Goal: Task Accomplishment & Management: Use online tool/utility

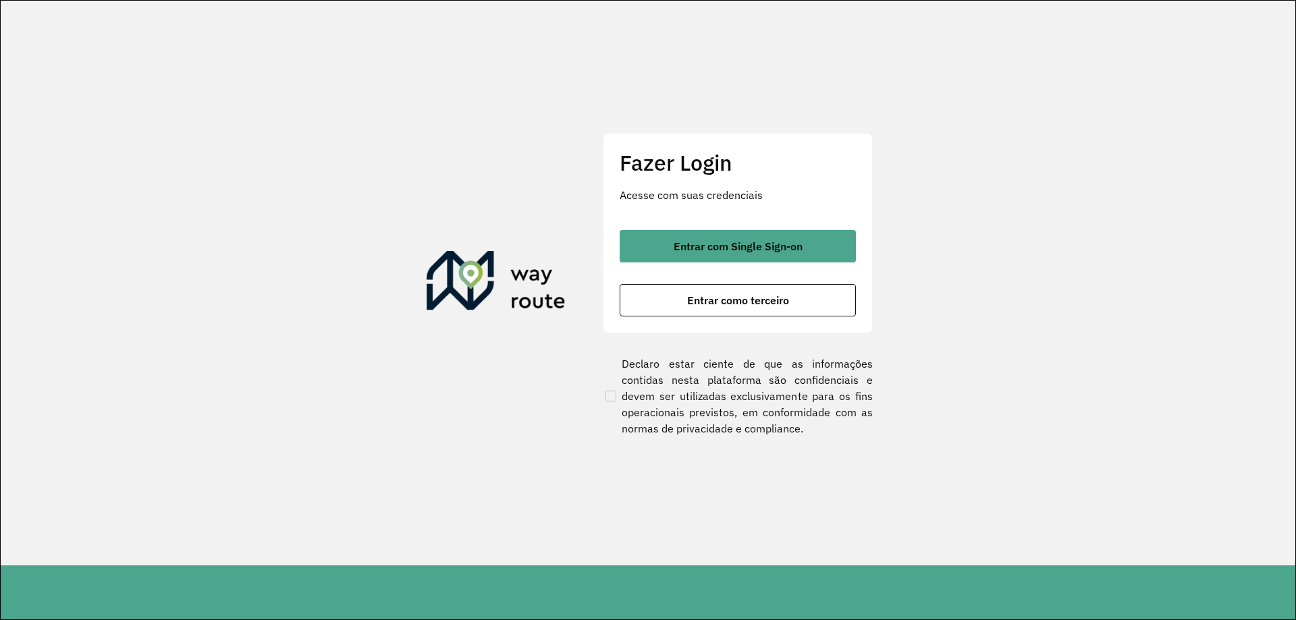
click at [696, 264] on div "Entrar com Single Sign-on Entrar como terceiro" at bounding box center [738, 273] width 236 height 86
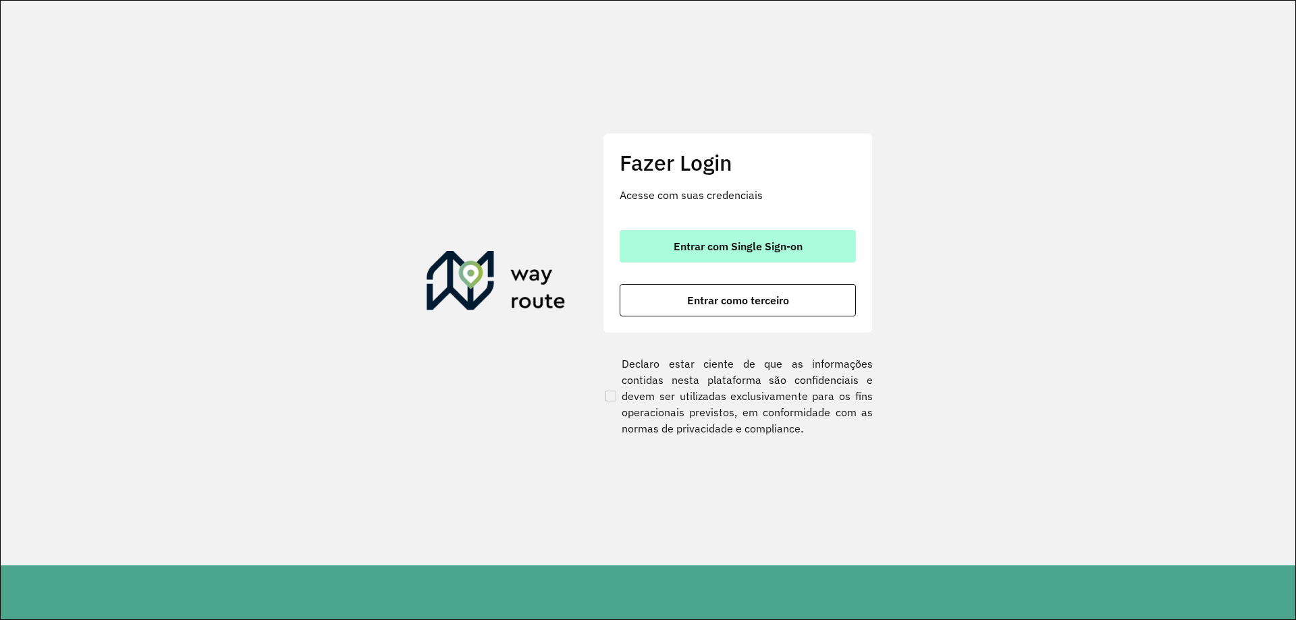
click at [697, 259] on button "Entrar com Single Sign-on" at bounding box center [738, 246] width 236 height 32
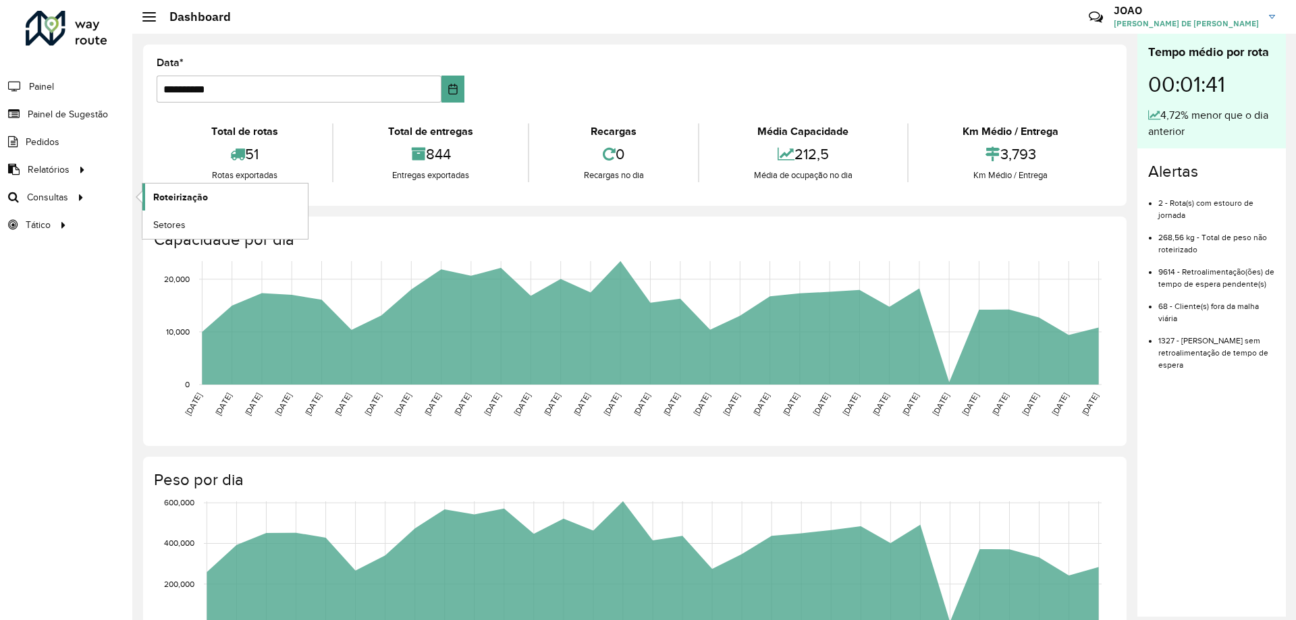
click at [201, 194] on span "Roteirização" at bounding box center [180, 197] width 55 height 14
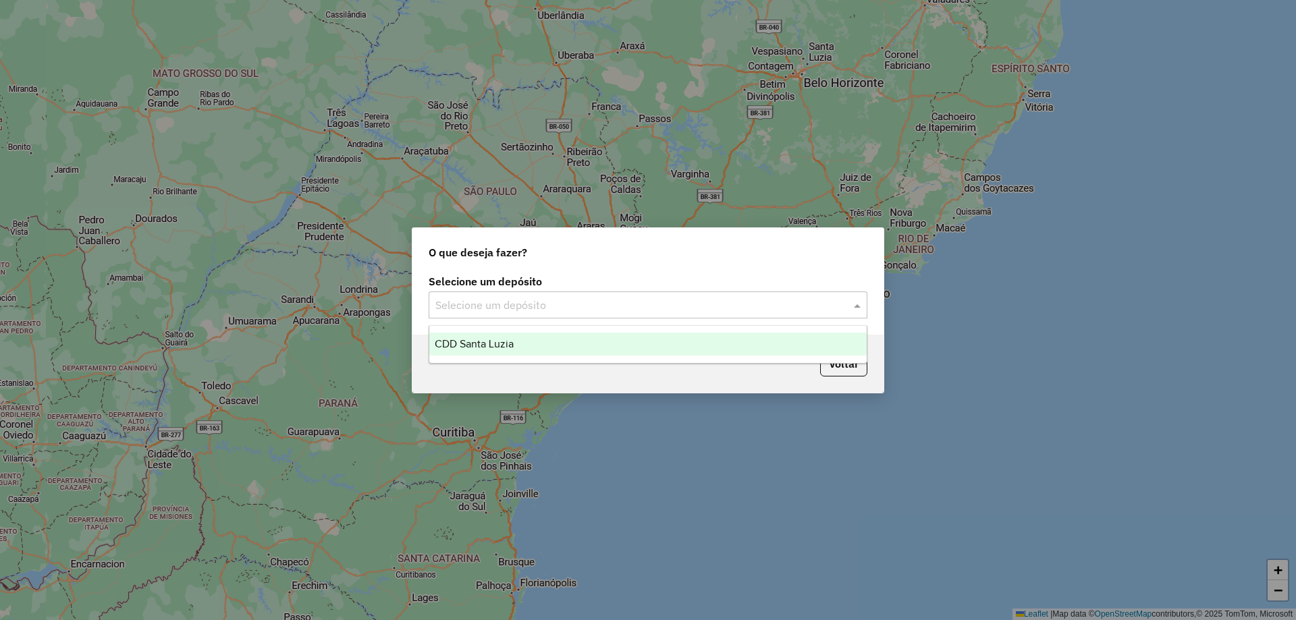
click at [677, 310] on input "text" at bounding box center [634, 306] width 398 height 16
click at [523, 346] on div "CDD Santa Luzia" at bounding box center [648, 344] width 438 height 23
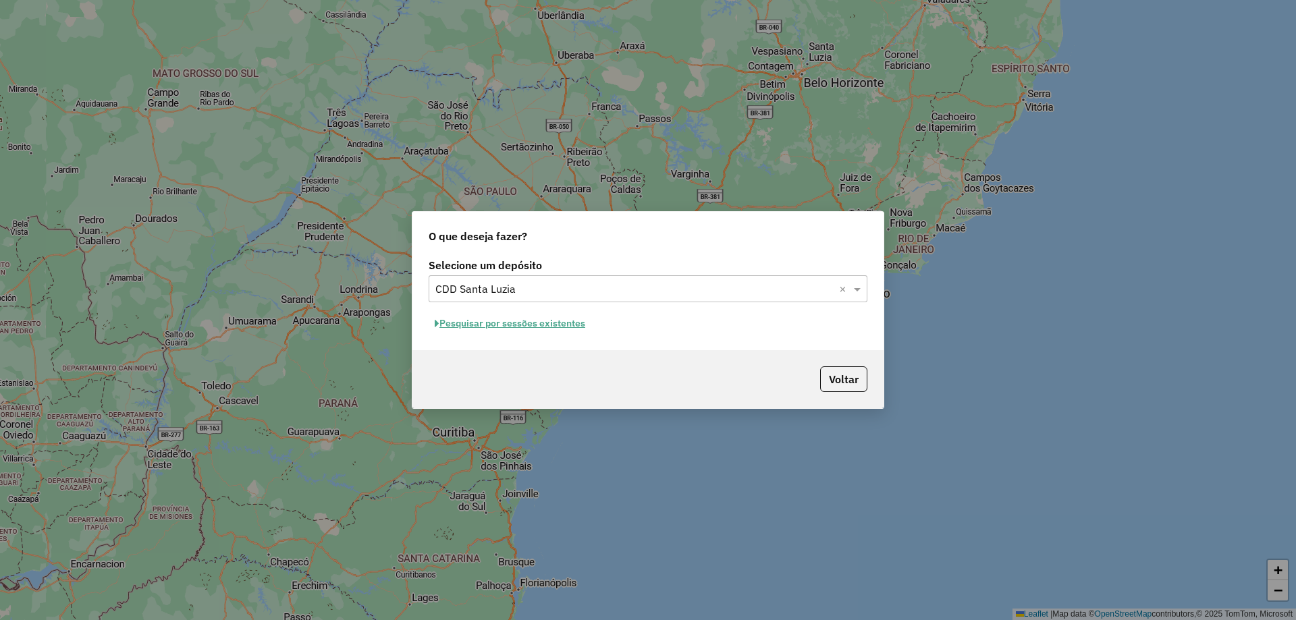
click at [568, 326] on button "Pesquisar por sessões existentes" at bounding box center [510, 323] width 163 height 21
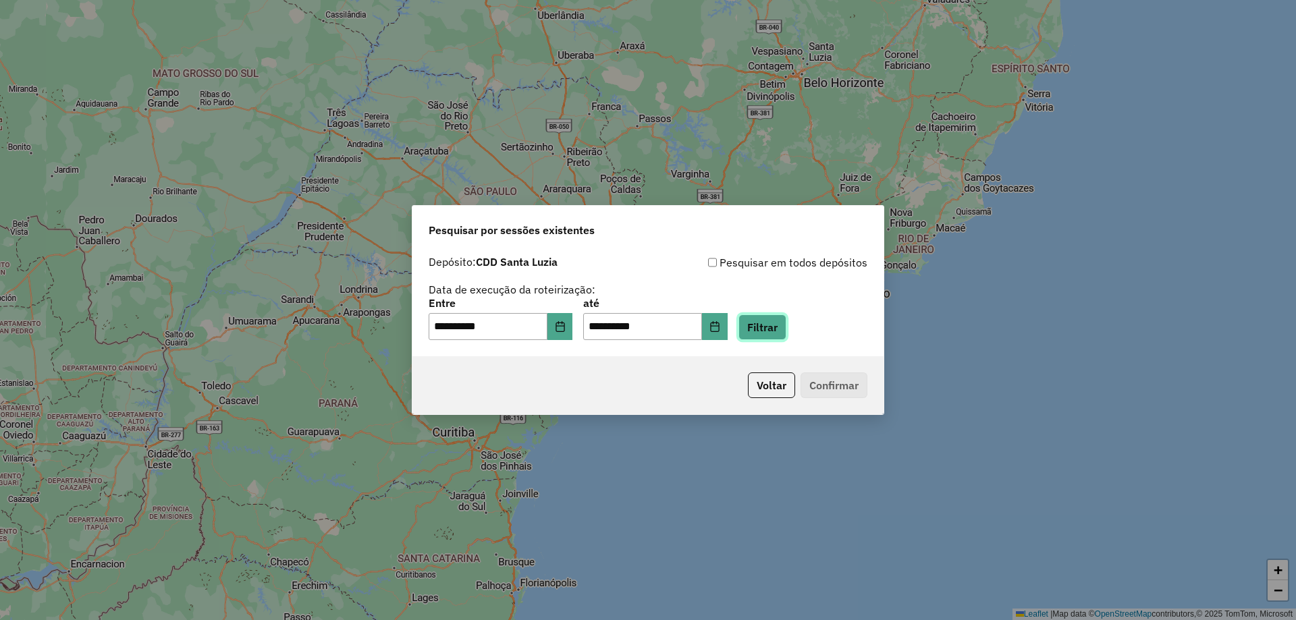
click at [787, 325] on button "Filtrar" at bounding box center [763, 328] width 48 height 26
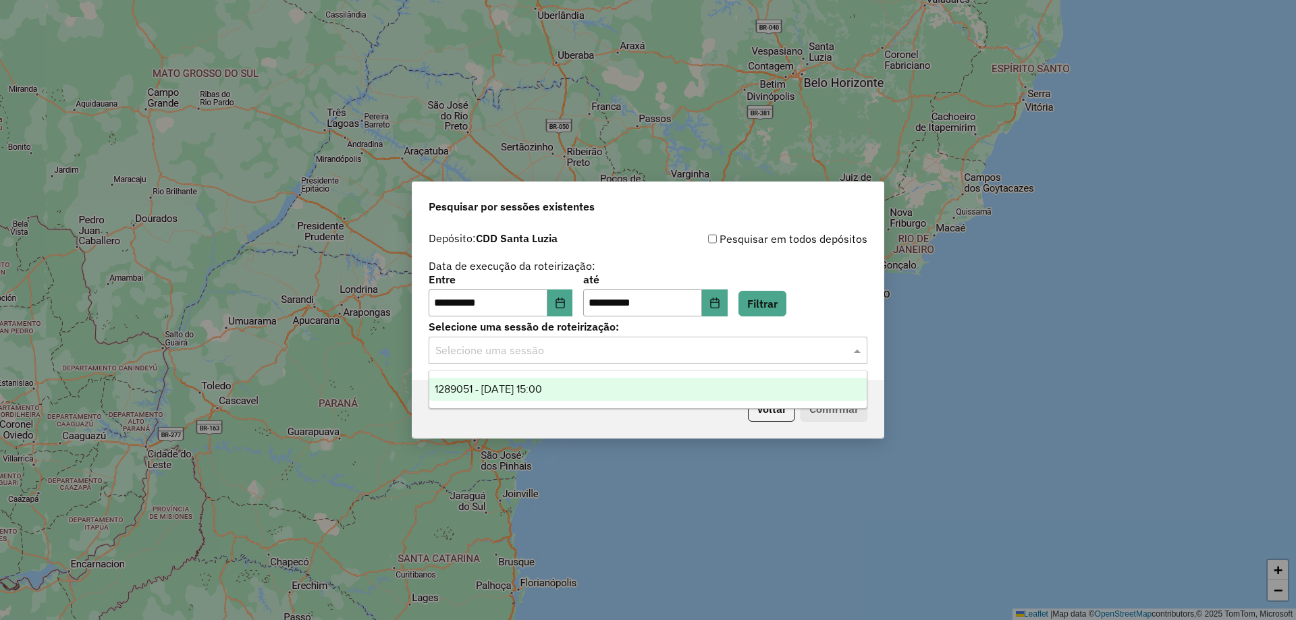
click at [644, 357] on input "text" at bounding box center [634, 351] width 398 height 16
click at [642, 397] on div "1289051 - 06/10/2025 15:00" at bounding box center [648, 389] width 438 height 23
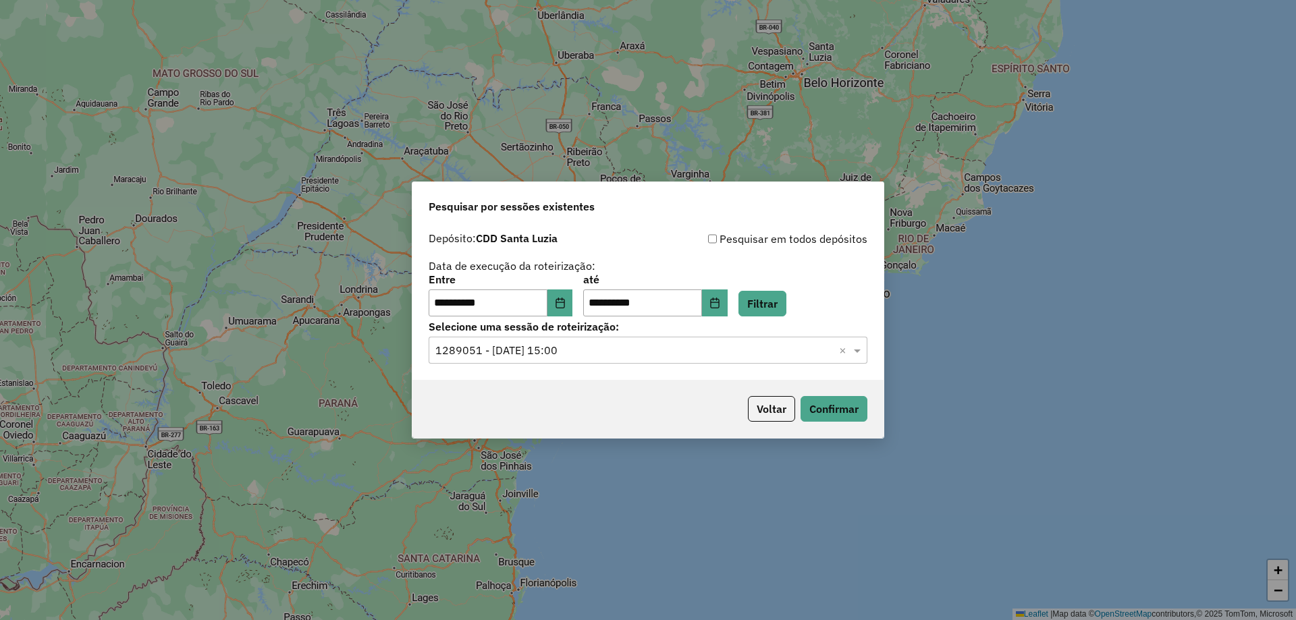
click at [885, 410] on div "**********" at bounding box center [648, 310] width 1296 height 620
click at [834, 408] on button "Confirmar" at bounding box center [834, 409] width 67 height 26
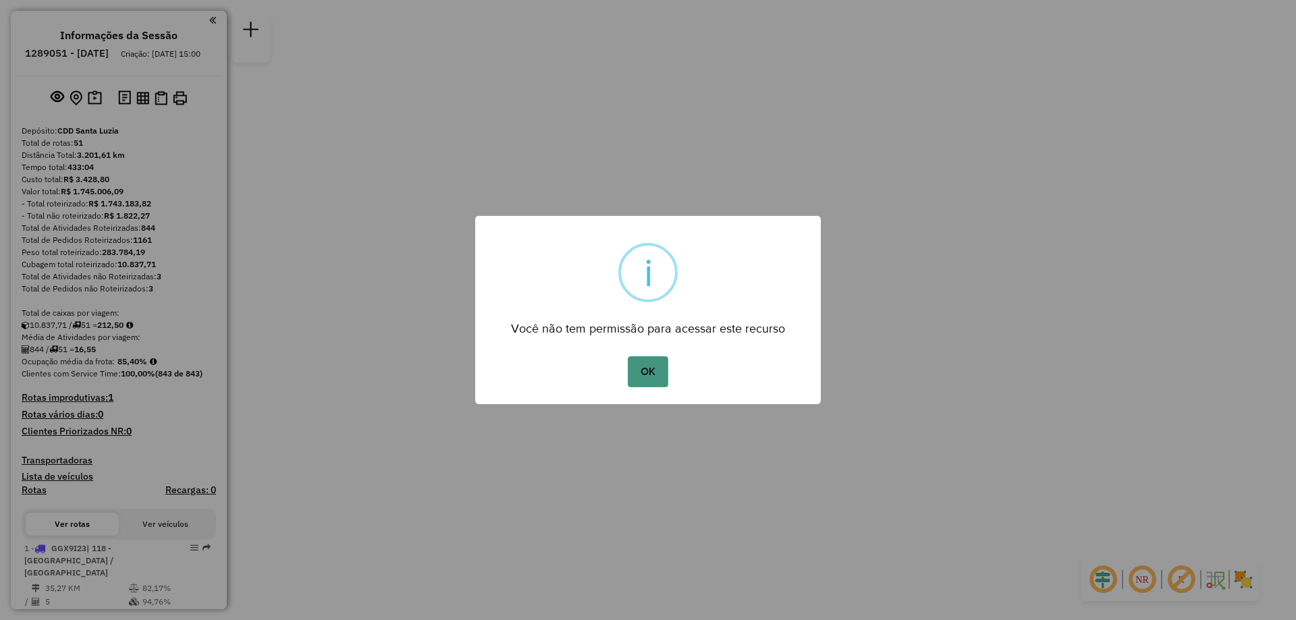
click at [650, 373] on button "OK" at bounding box center [648, 371] width 40 height 31
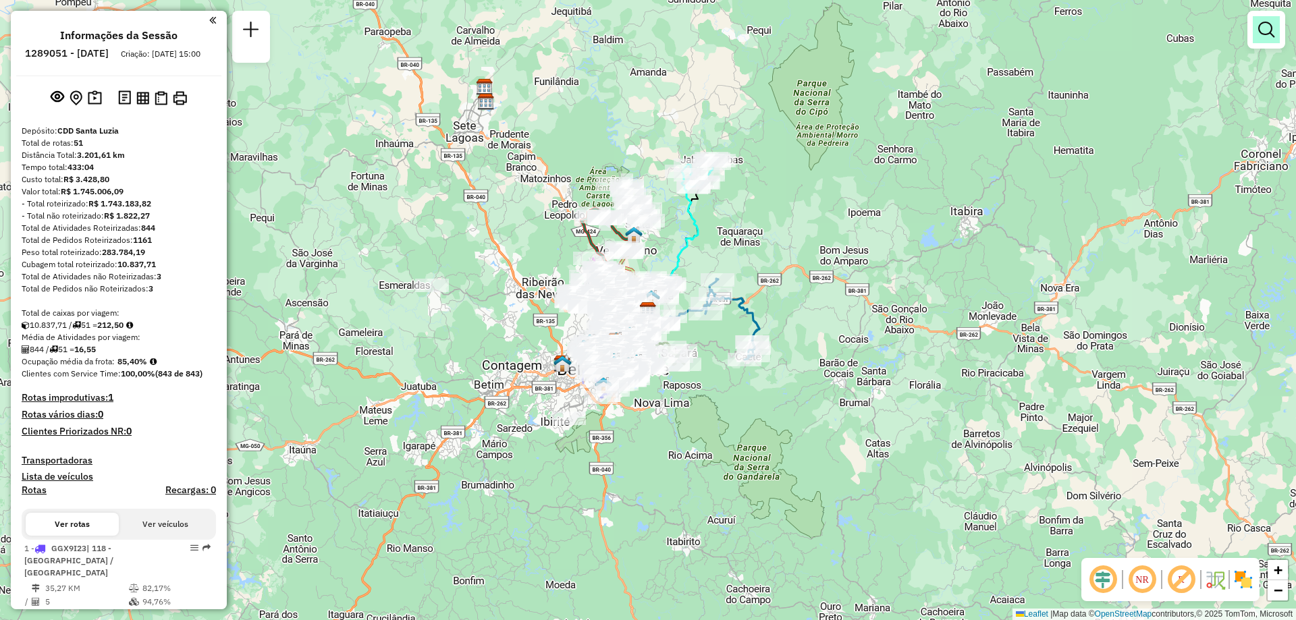
click at [1269, 35] on em at bounding box center [1267, 30] width 16 height 16
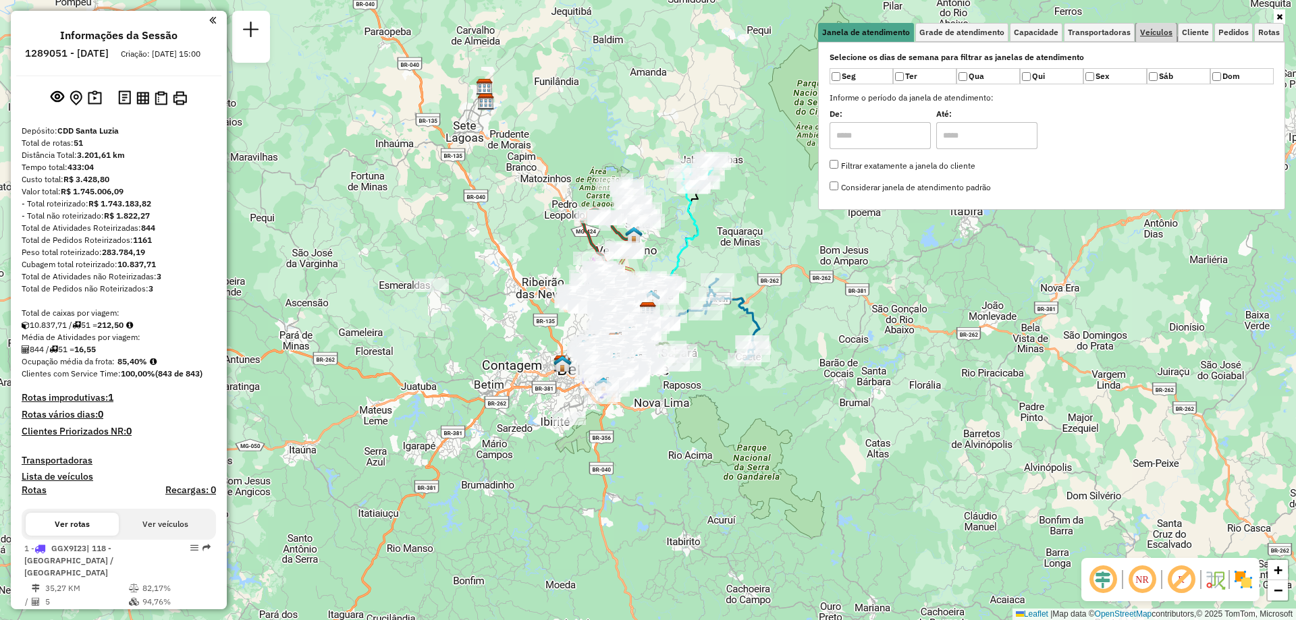
click at [1164, 32] on span "Veículos" at bounding box center [1156, 32] width 32 height 8
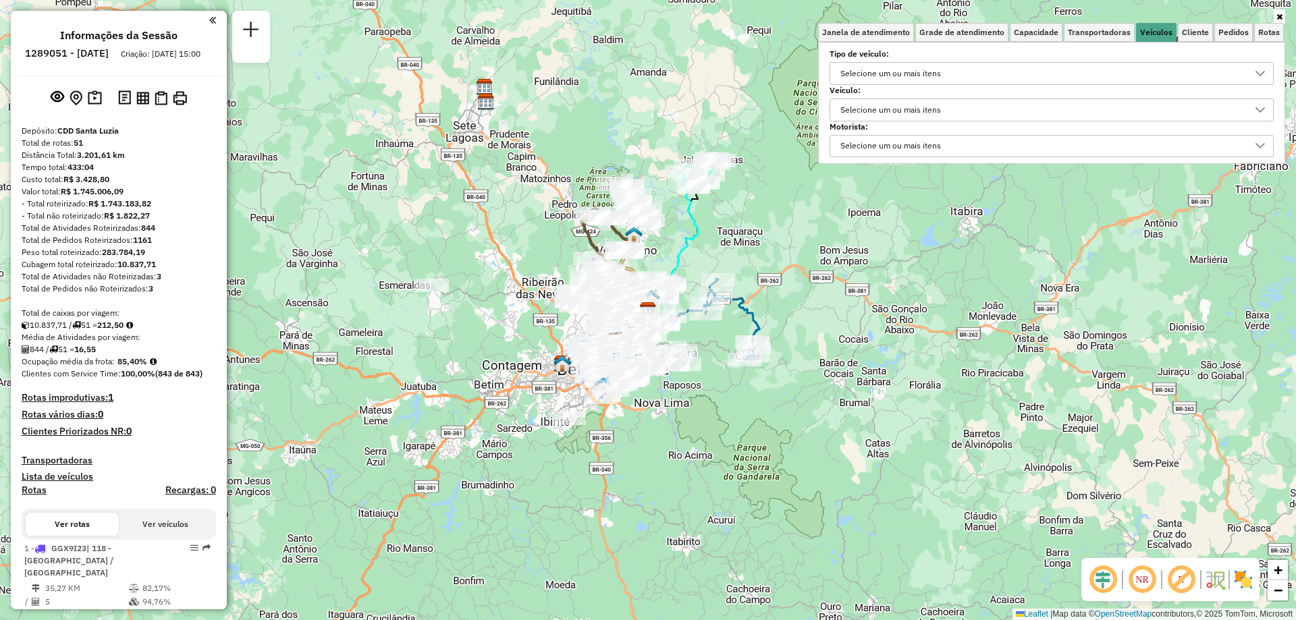
click at [889, 103] on div "Selecione um ou mais itens" at bounding box center [891, 110] width 110 height 22
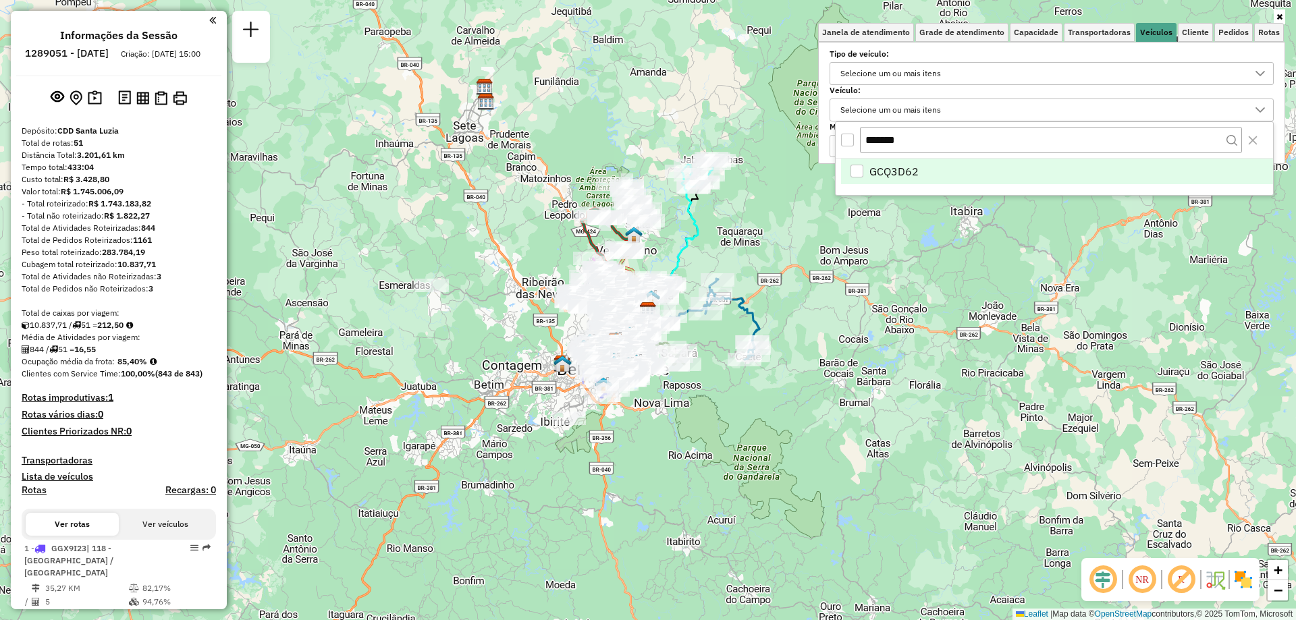
type input "*******"
click at [916, 176] on span "GCQ3D62" at bounding box center [894, 171] width 49 height 16
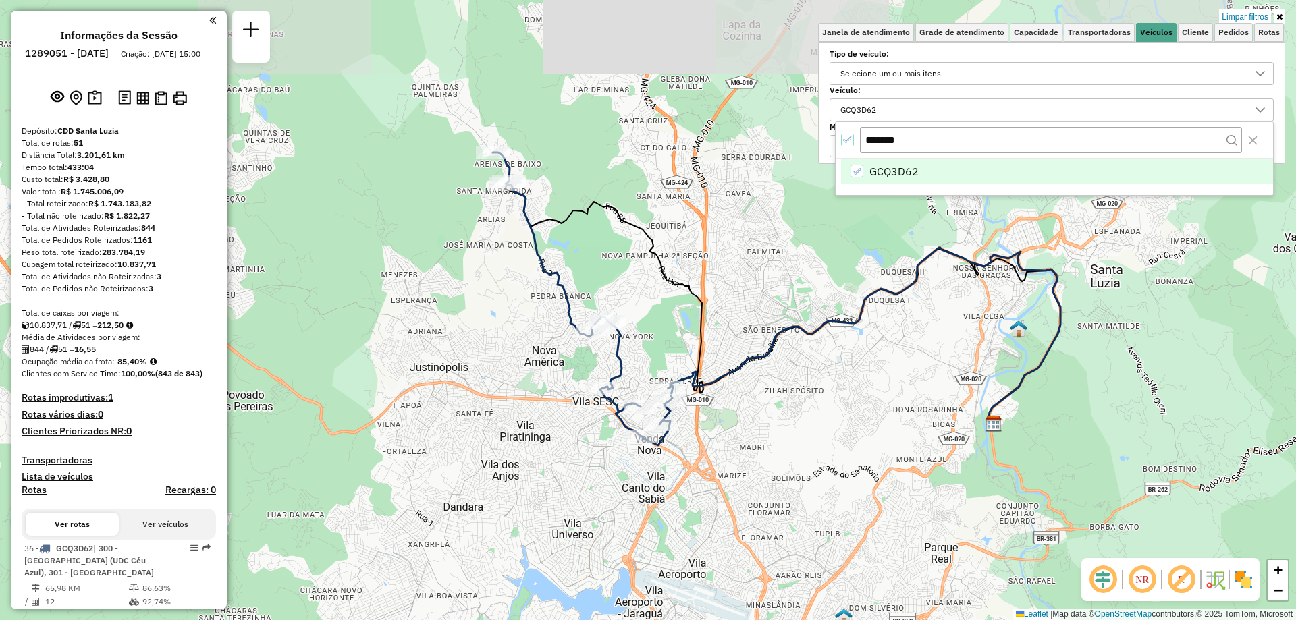
drag, startPoint x: 638, startPoint y: 300, endPoint x: 514, endPoint y: 379, distance: 147.6
click at [514, 379] on div "Limpar filtros Janela de atendimento Grade de atendimento Capacidade Transporta…" at bounding box center [648, 310] width 1296 height 620
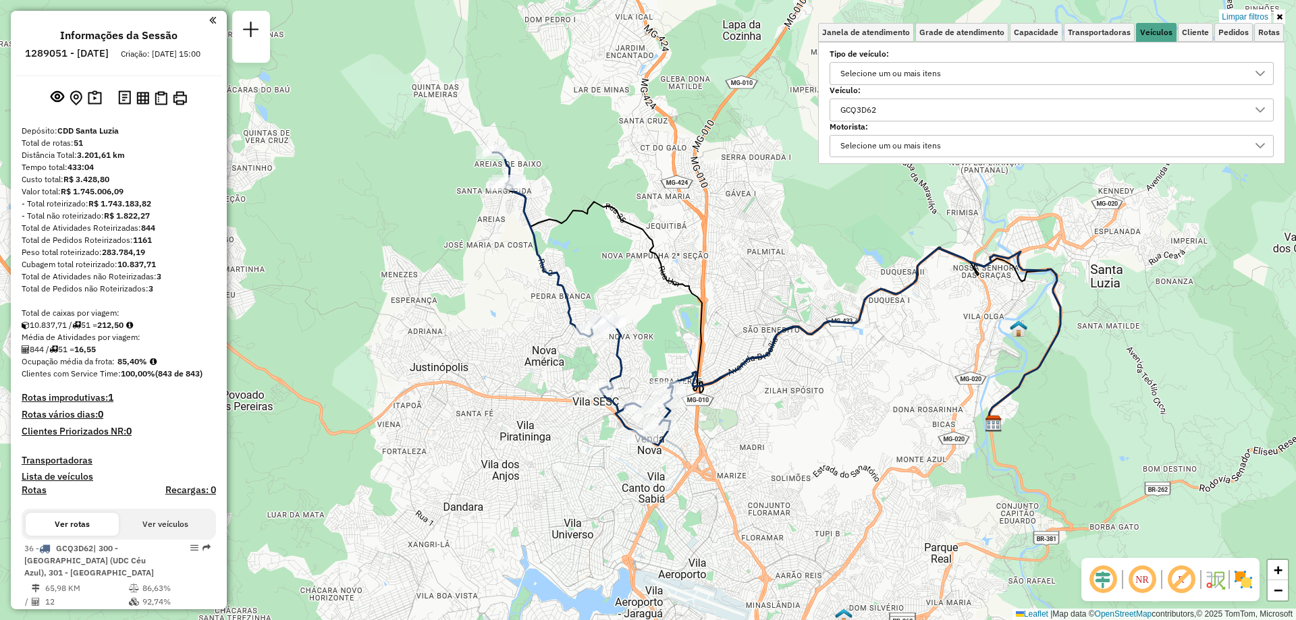
click at [910, 116] on div "GCQ3D62" at bounding box center [1042, 110] width 412 height 22
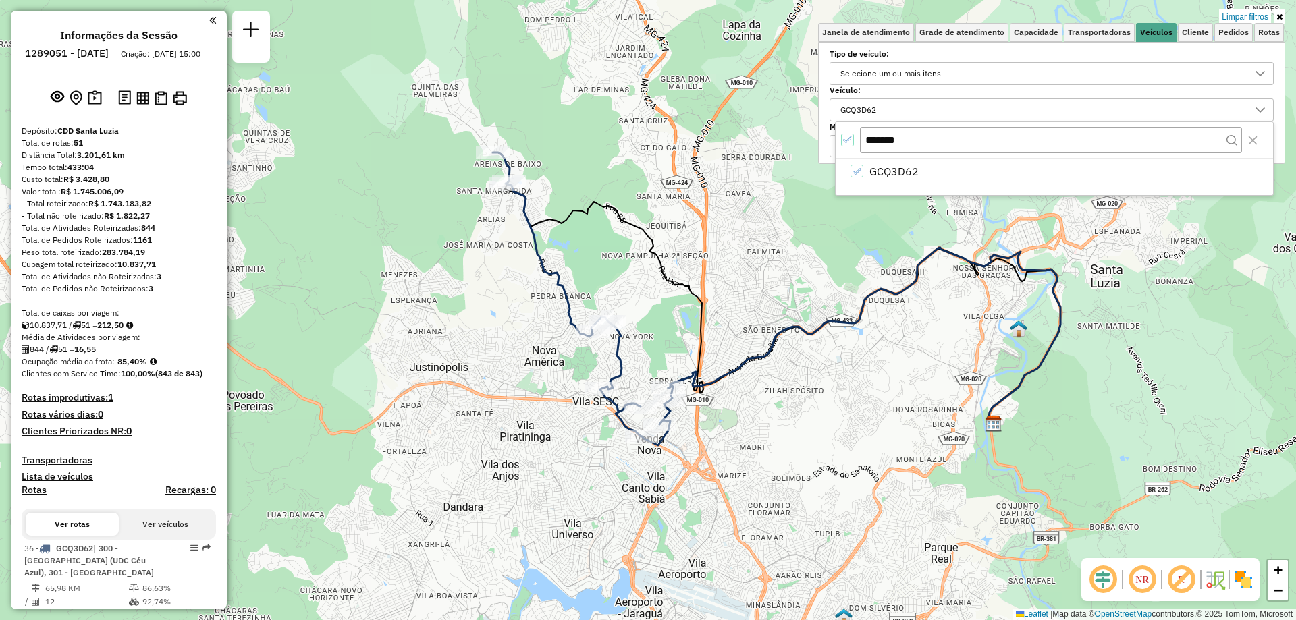
click at [849, 138] on icon "All items selected" at bounding box center [847, 139] width 9 height 9
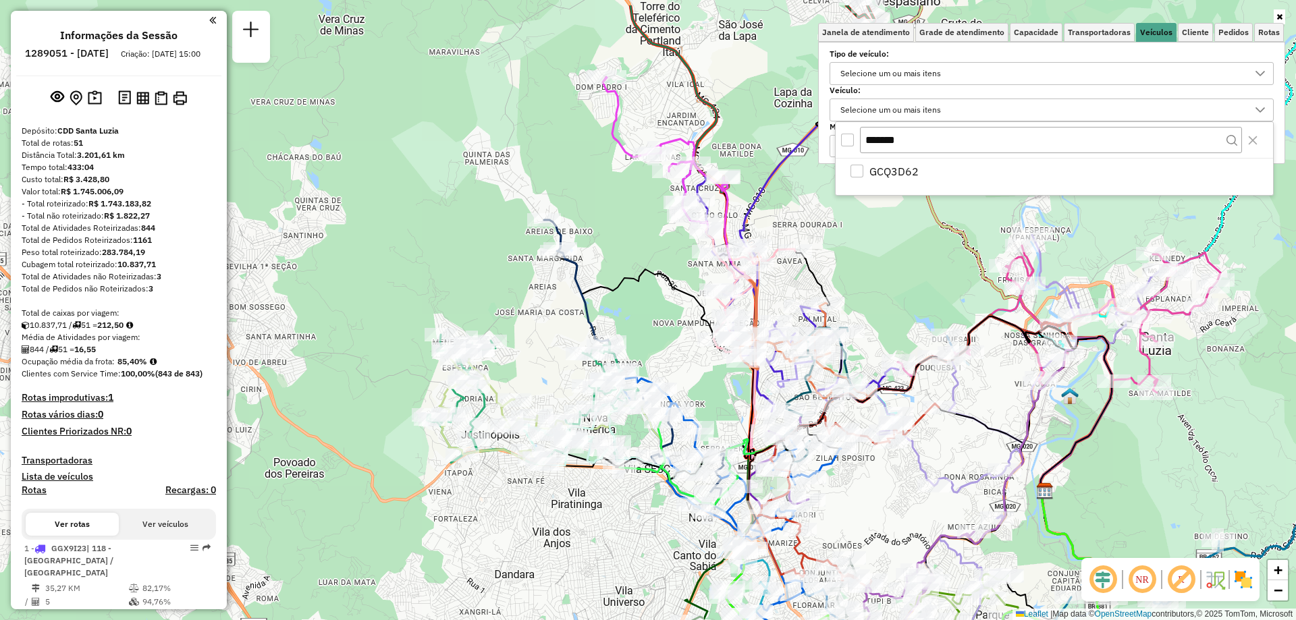
drag, startPoint x: 577, startPoint y: 238, endPoint x: 628, endPoint y: 307, distance: 85.3
click at [628, 307] on div "Janela de atendimento Grade de atendimento Capacidade Transportadoras Veículos …" at bounding box center [648, 310] width 1296 height 620
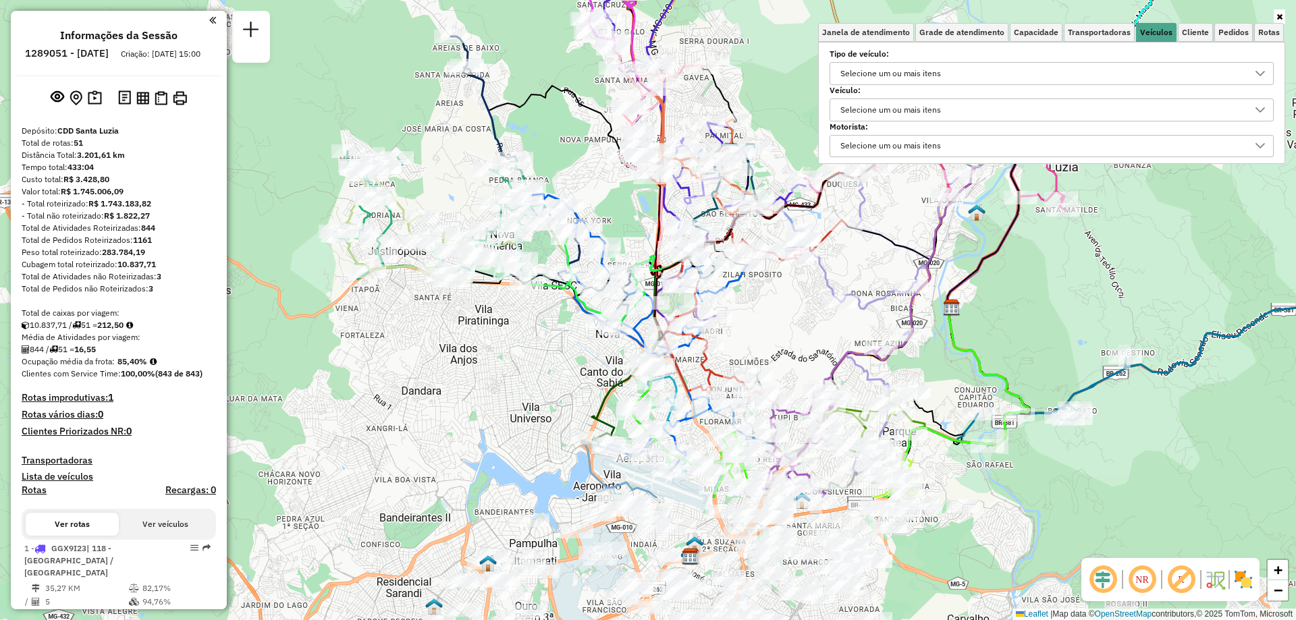
drag, startPoint x: 676, startPoint y: 354, endPoint x: 583, endPoint y: 169, distance: 206.5
click at [583, 169] on div "Janela de atendimento Grade de atendimento Capacidade Transportadoras Veículos …" at bounding box center [648, 310] width 1296 height 620
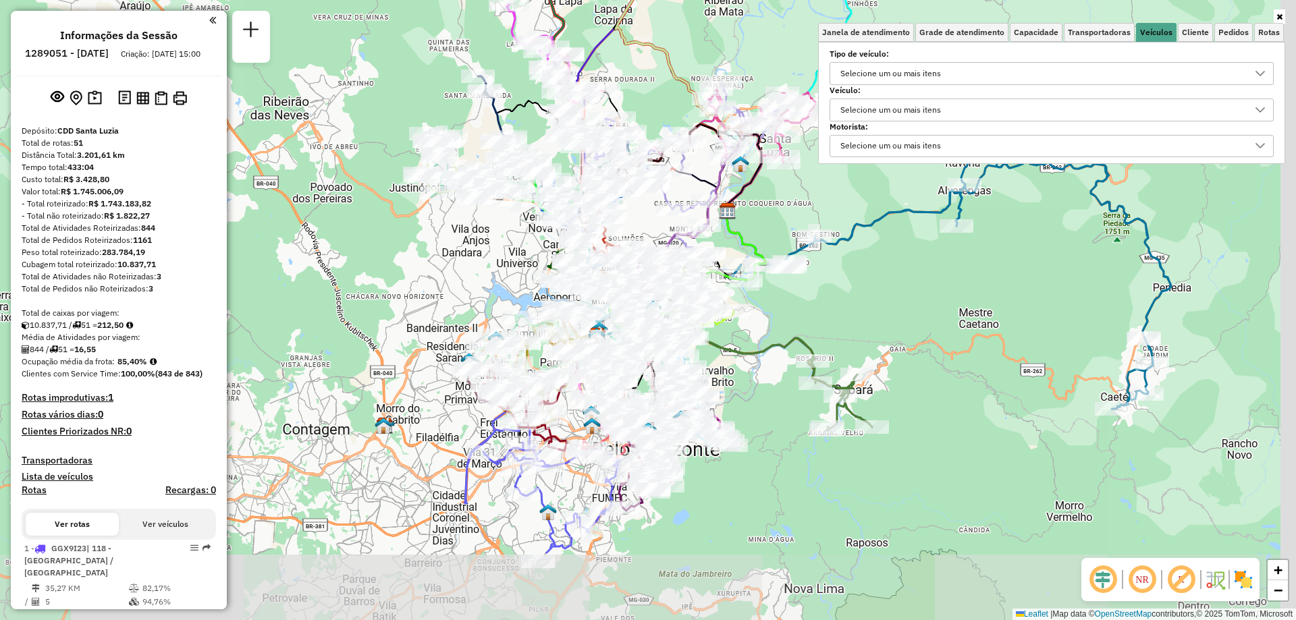
drag, startPoint x: 605, startPoint y: 380, endPoint x: 502, endPoint y: 250, distance: 165.8
click at [502, 250] on div "Janela de atendimento Grade de atendimento Capacidade Transportadoras Veículos …" at bounding box center [648, 310] width 1296 height 620
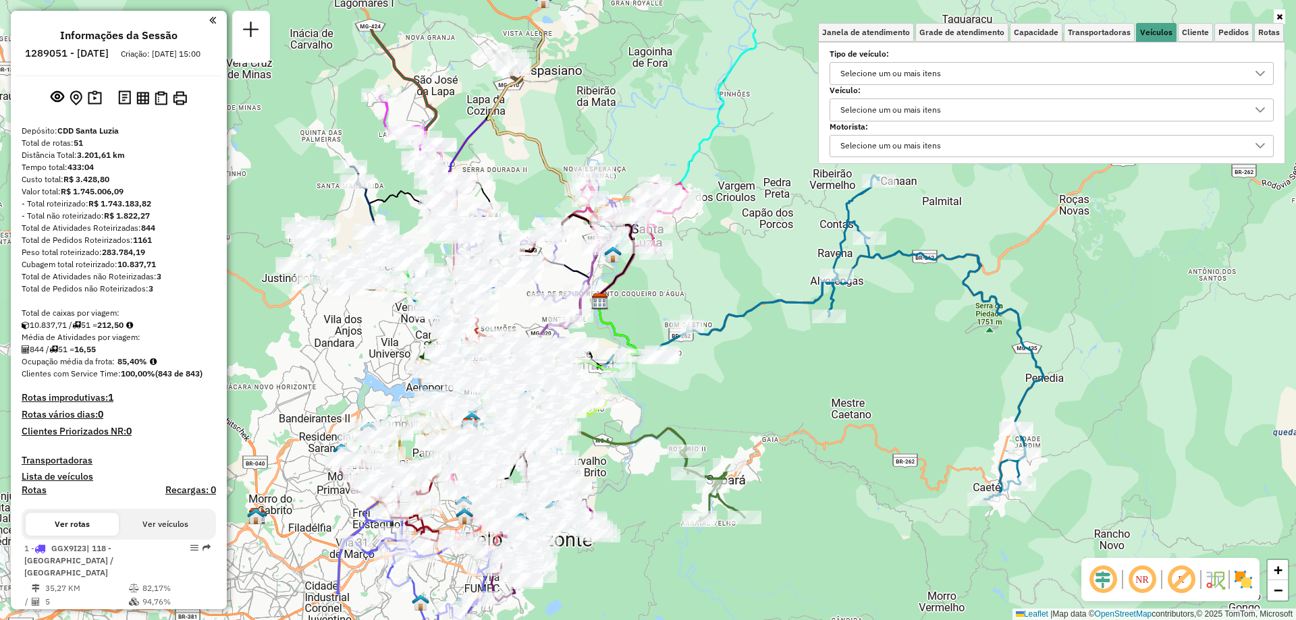
drag, startPoint x: 980, startPoint y: 297, endPoint x: 833, endPoint y: 403, distance: 181.4
click at [833, 403] on div "Janela de atendimento Grade de atendimento Capacidade Transportadoras Veículos …" at bounding box center [648, 310] width 1296 height 620
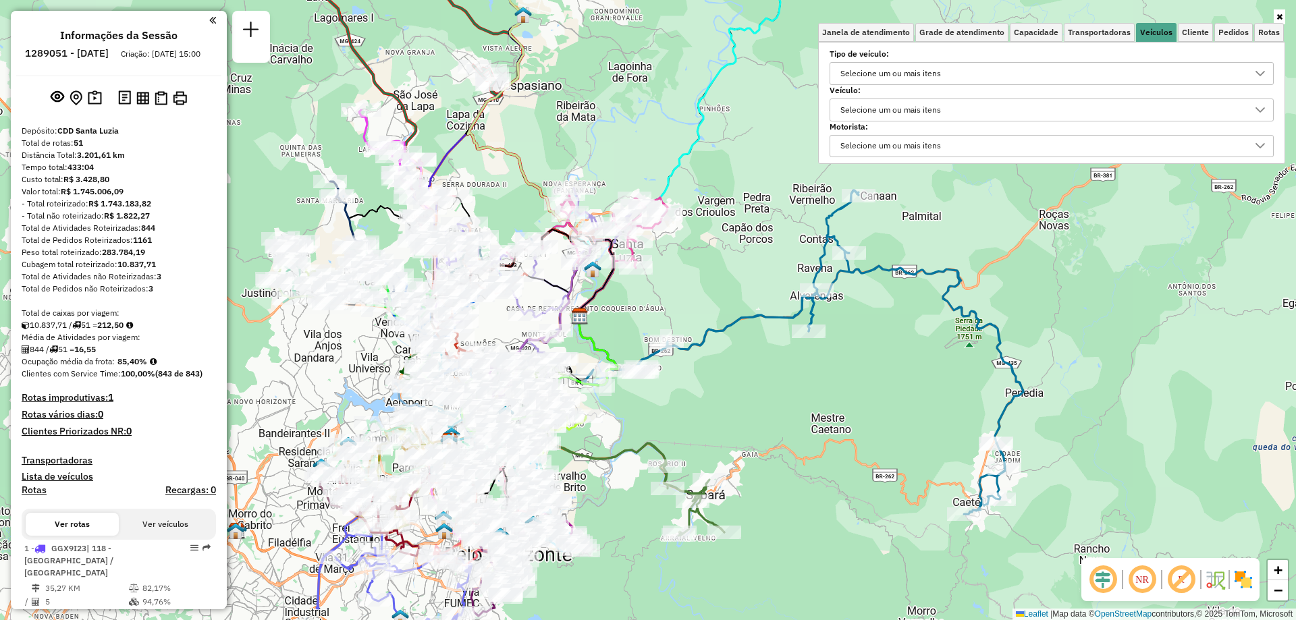
click at [891, 113] on div "Selecione um ou mais itens" at bounding box center [891, 110] width 110 height 22
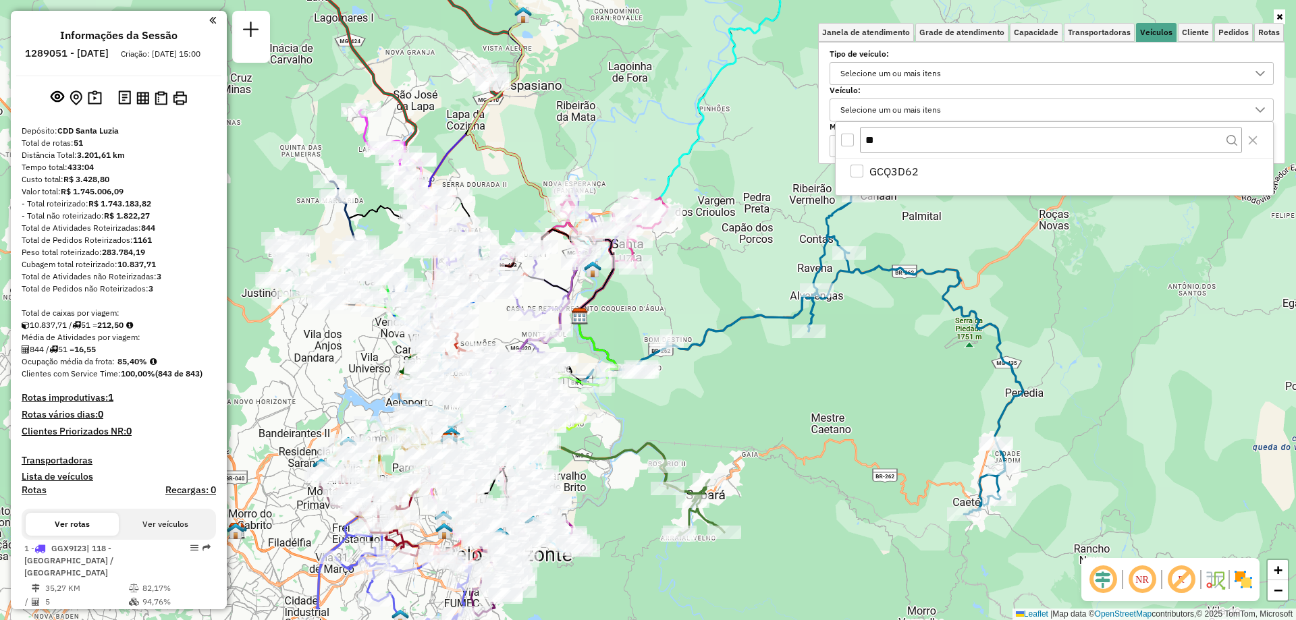
type input "*"
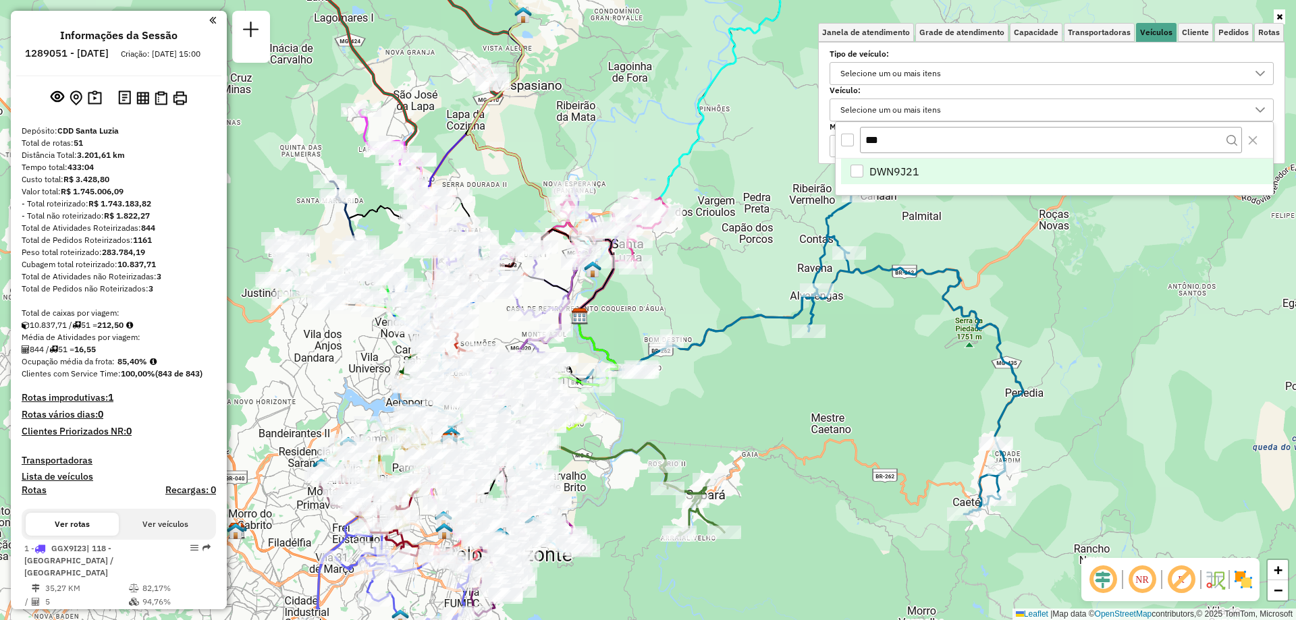
type input "***"
click at [924, 167] on li "DWN9J21" at bounding box center [1057, 172] width 432 height 26
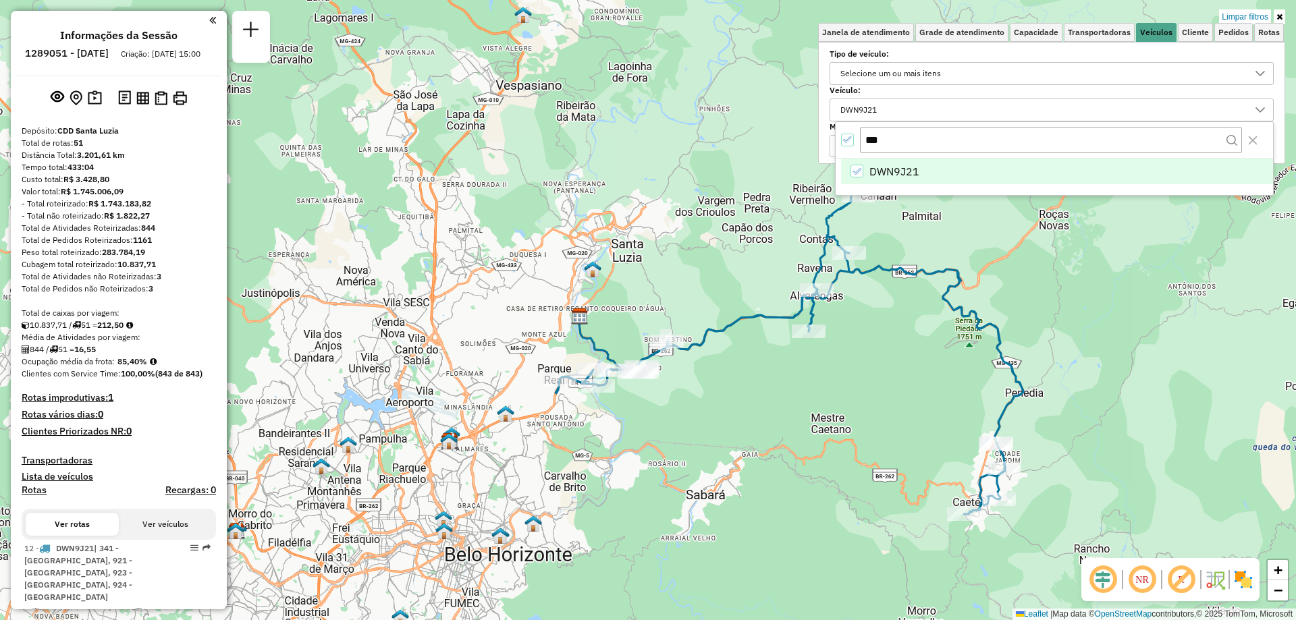
click at [1140, 365] on div "Limpar filtros Janela de atendimento Grade de atendimento Capacidade Transporta…" at bounding box center [648, 310] width 1296 height 620
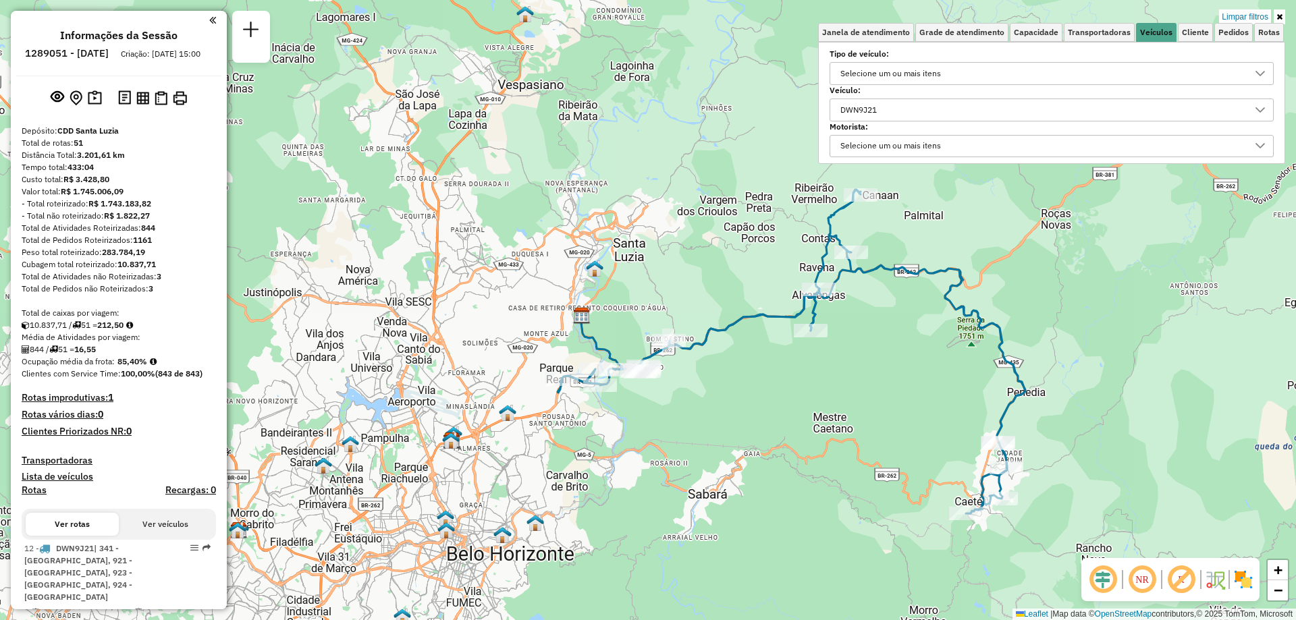
click at [1284, 16] on link at bounding box center [1279, 16] width 11 height 15
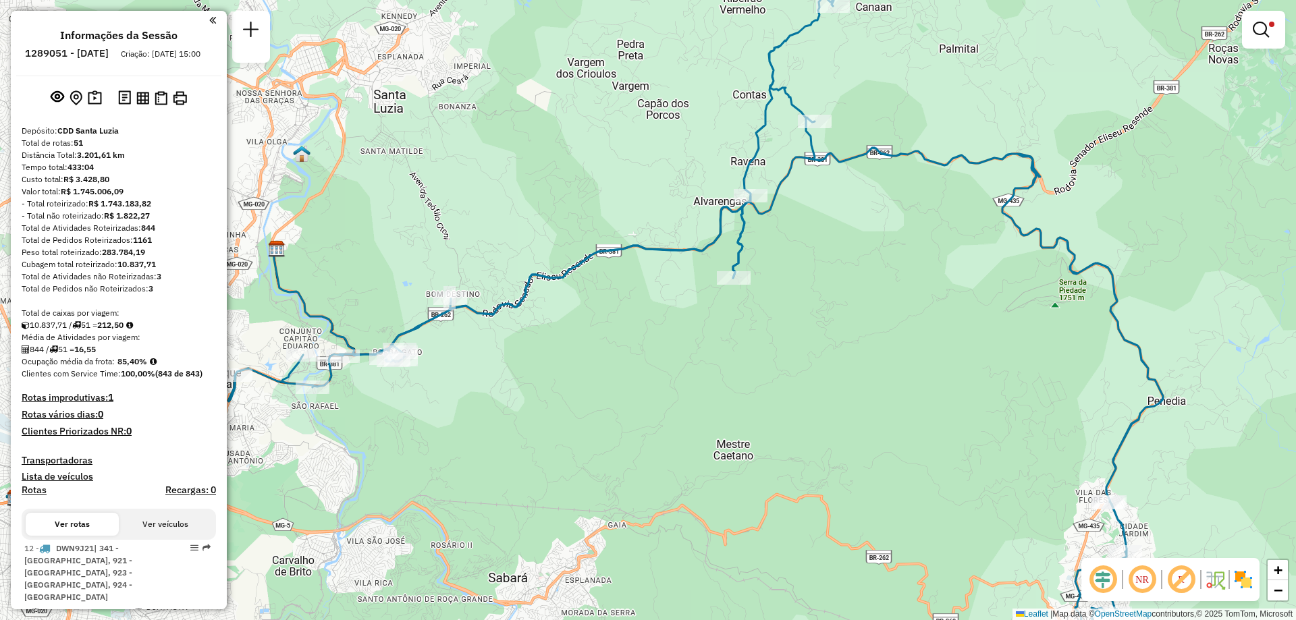
drag, startPoint x: 758, startPoint y: 433, endPoint x: 598, endPoint y: 466, distance: 163.3
click at [598, 466] on div "Limpar filtros Janela de atendimento Grade de atendimento Capacidade Transporta…" at bounding box center [648, 310] width 1296 height 620
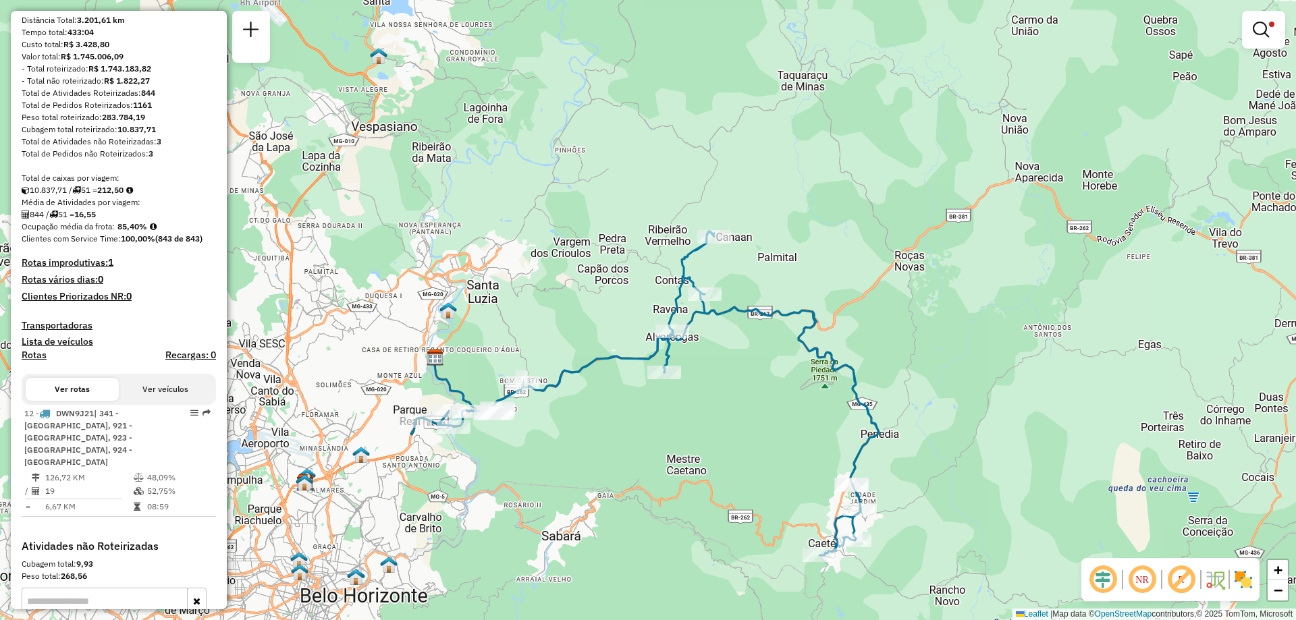
scroll to position [68, 0]
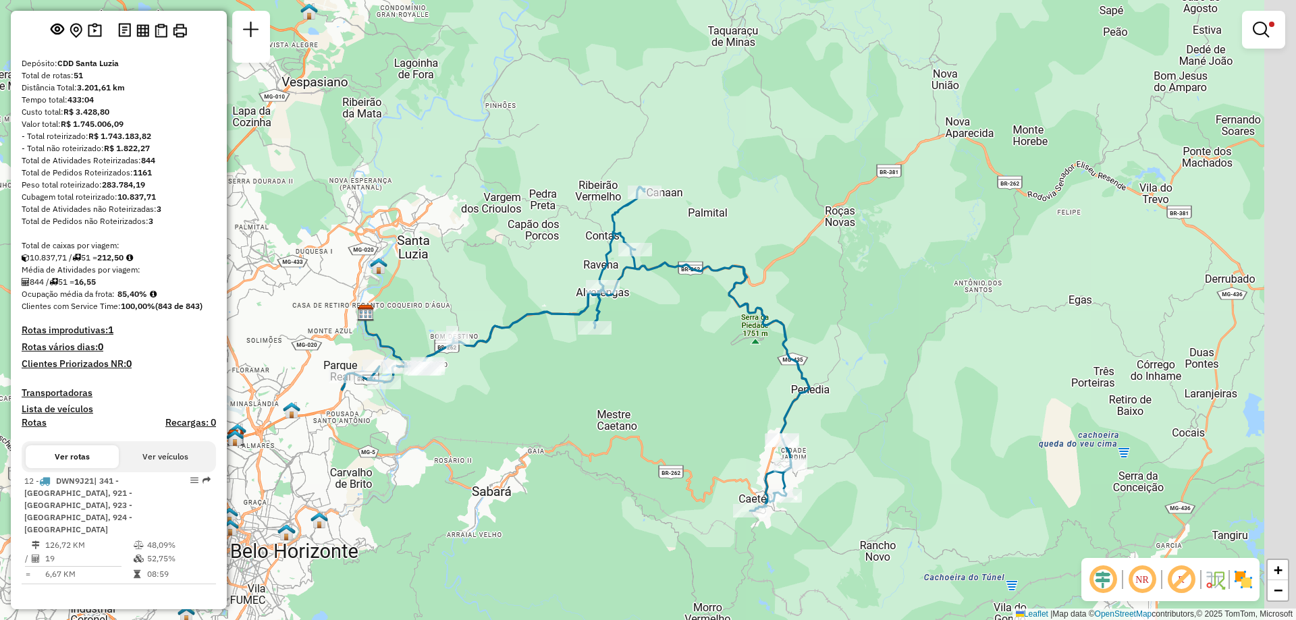
drag, startPoint x: 711, startPoint y: 498, endPoint x: 639, endPoint y: 451, distance: 86.0
click at [639, 451] on div "Limpar filtros Janela de atendimento Grade de atendimento Capacidade Transporta…" at bounding box center [648, 310] width 1296 height 620
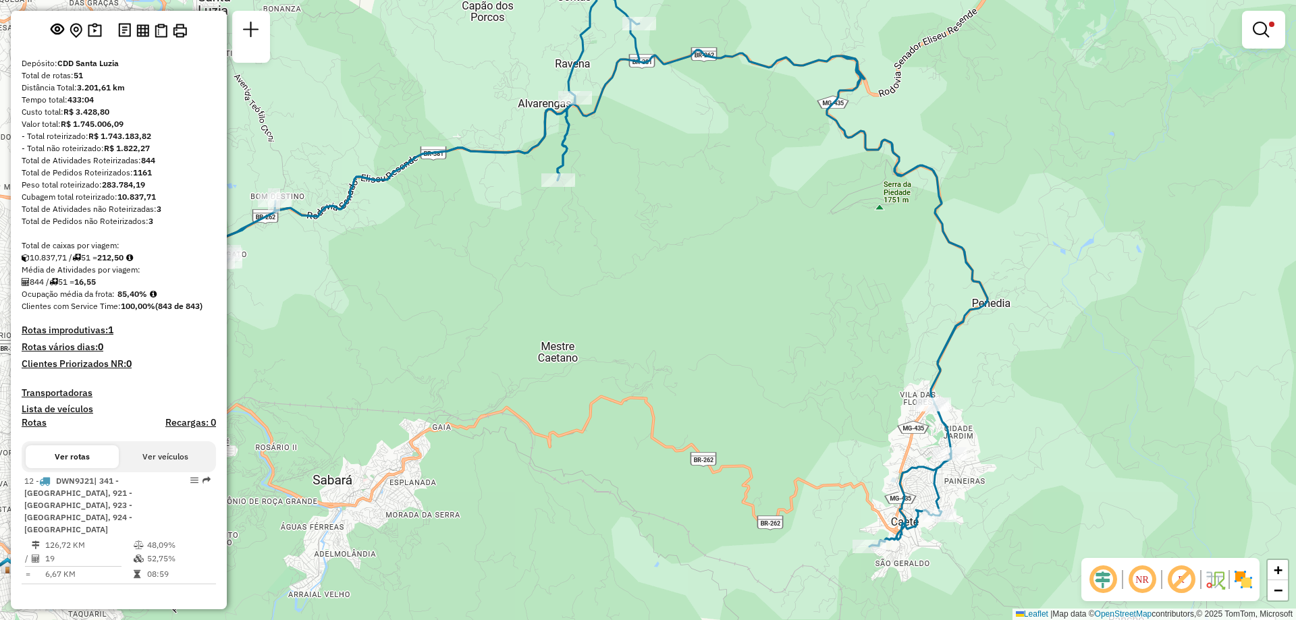
drag, startPoint x: 693, startPoint y: 540, endPoint x: 757, endPoint y: 581, distance: 75.3
click at [756, 581] on div "Limpar filtros Janela de atendimento Grade de atendimento Capacidade Transporta…" at bounding box center [648, 310] width 1296 height 620
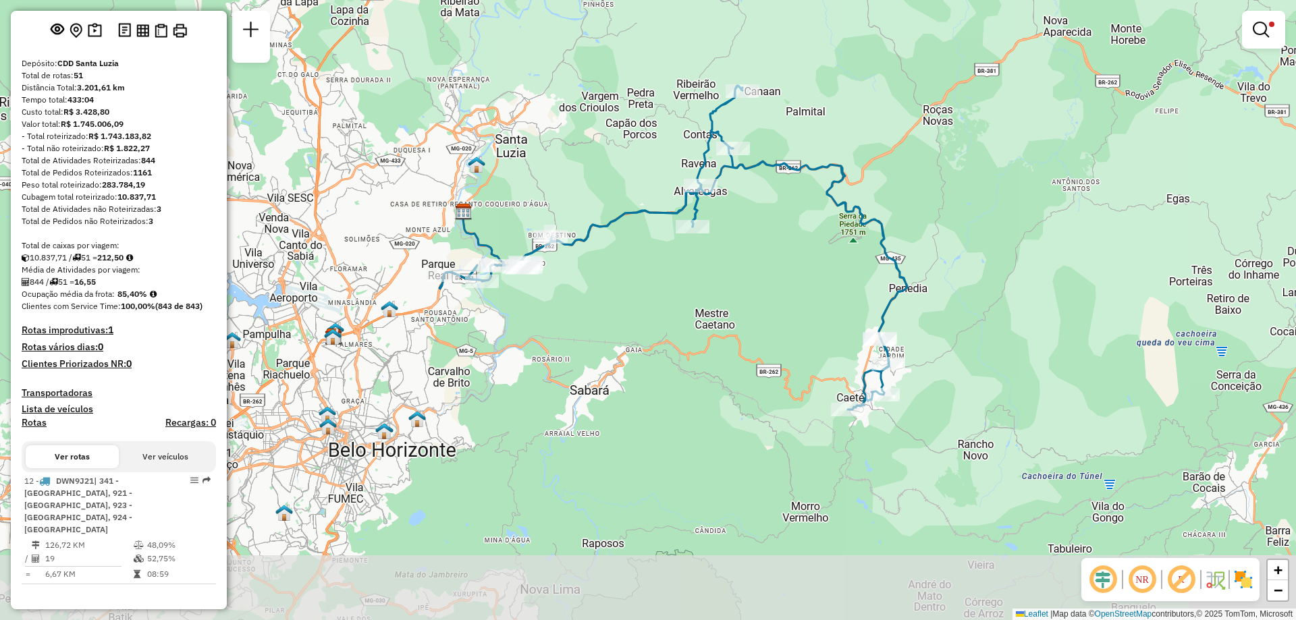
drag, startPoint x: 686, startPoint y: 548, endPoint x: 695, endPoint y: 379, distance: 169.7
click at [695, 379] on div "Limpar filtros Janela de atendimento Grade de atendimento Capacidade Transporta…" at bounding box center [648, 310] width 1296 height 620
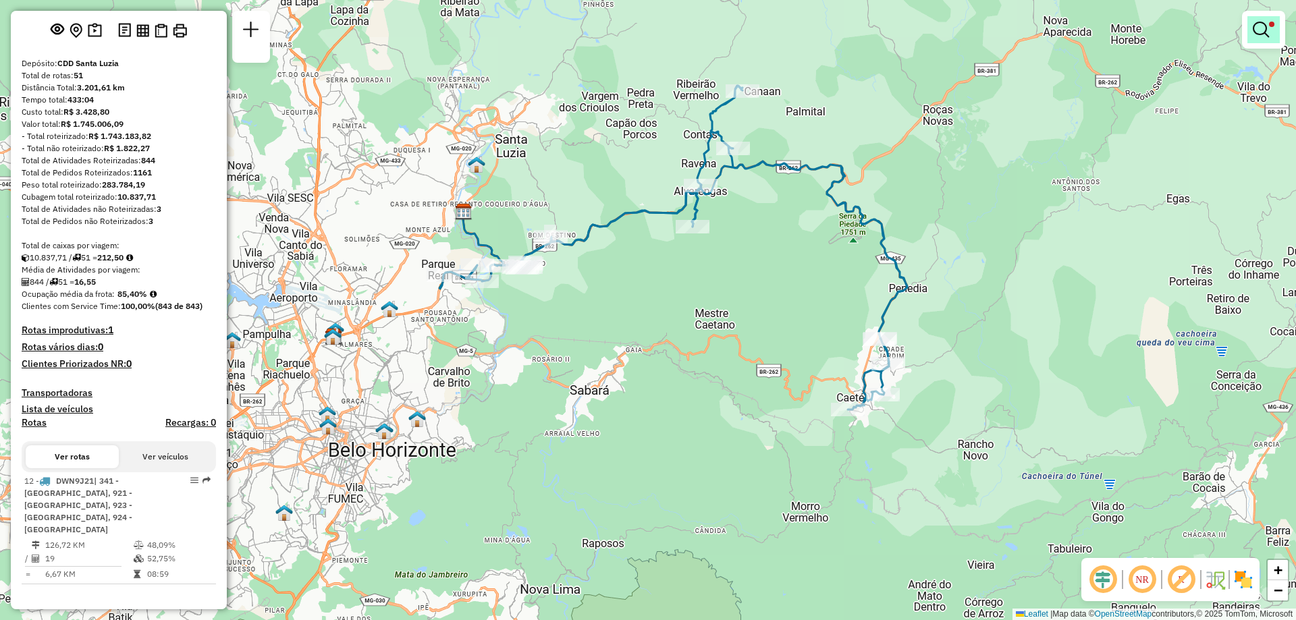
click at [1255, 36] on em at bounding box center [1261, 30] width 16 height 16
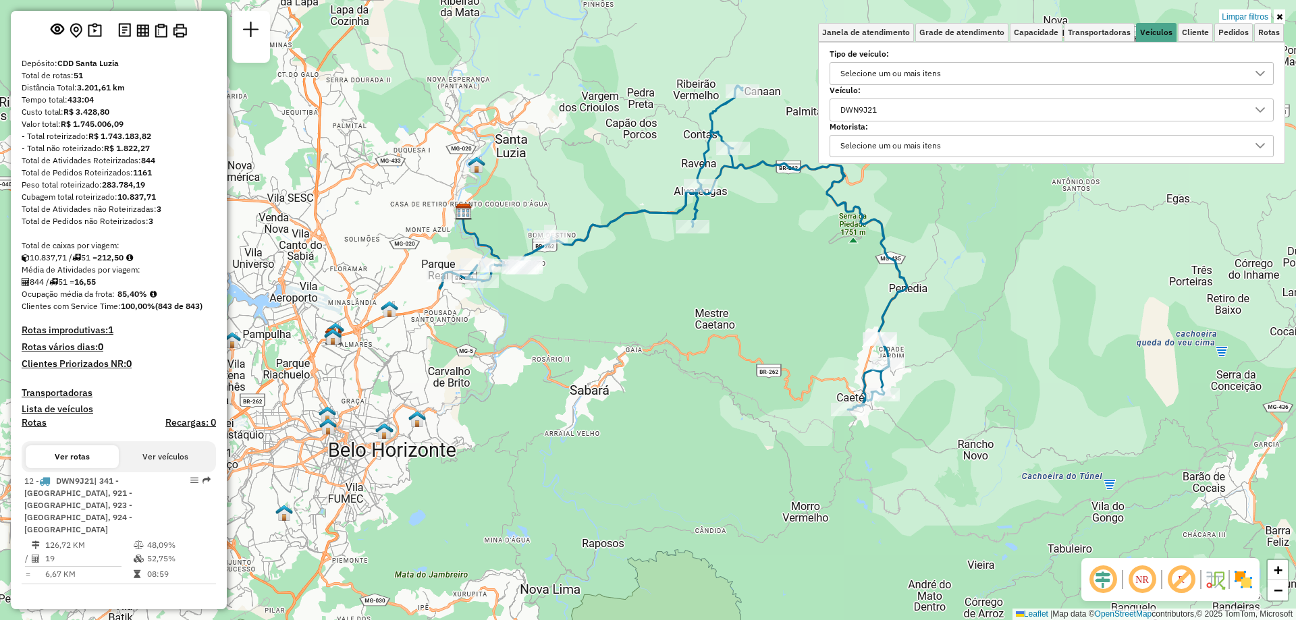
click at [874, 107] on div "DWN9J21" at bounding box center [859, 110] width 46 height 22
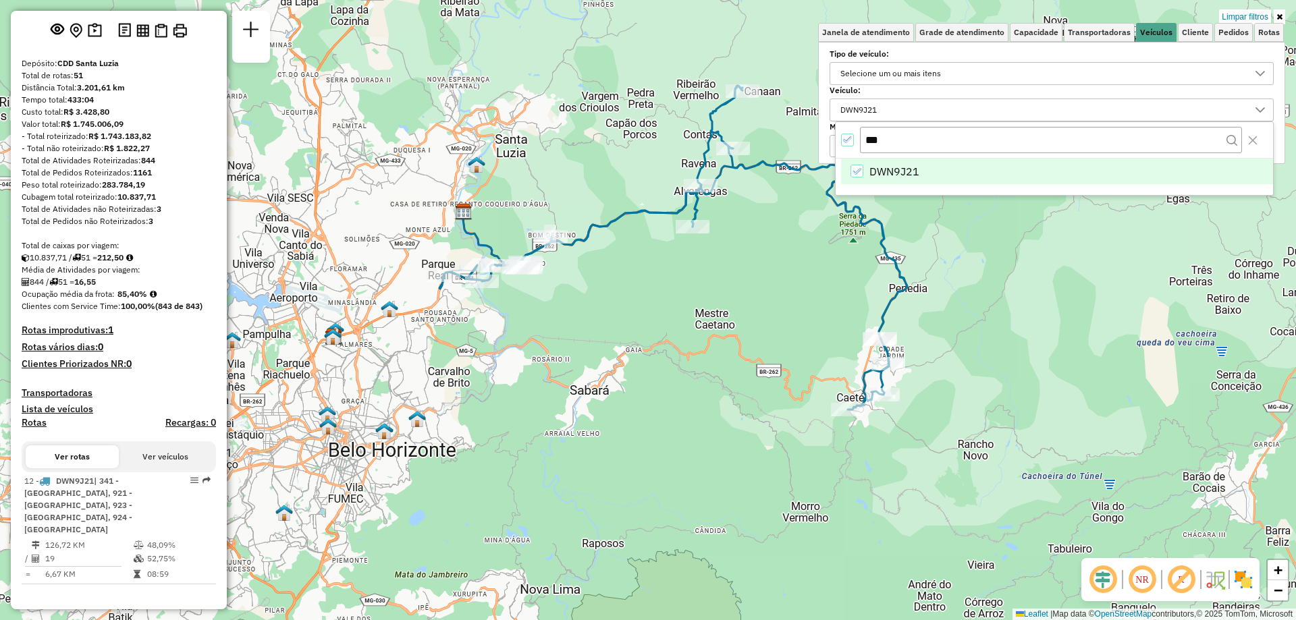
click at [848, 137] on icon "All items selected" at bounding box center [847, 139] width 9 height 9
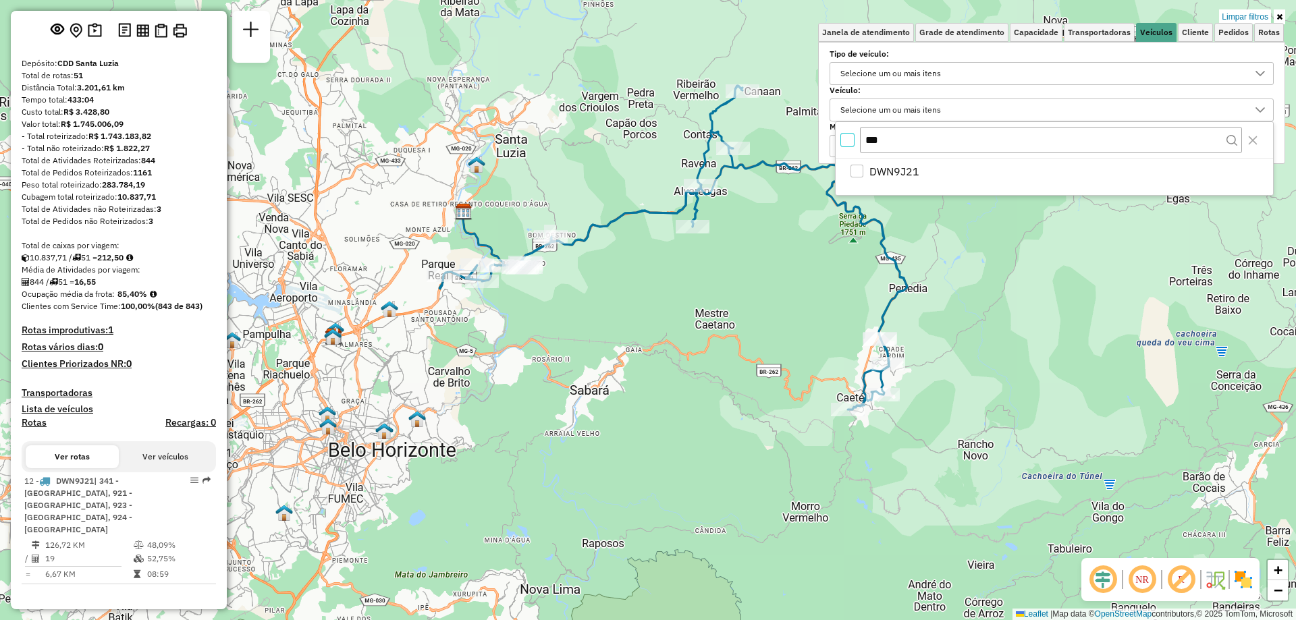
scroll to position [8, 5]
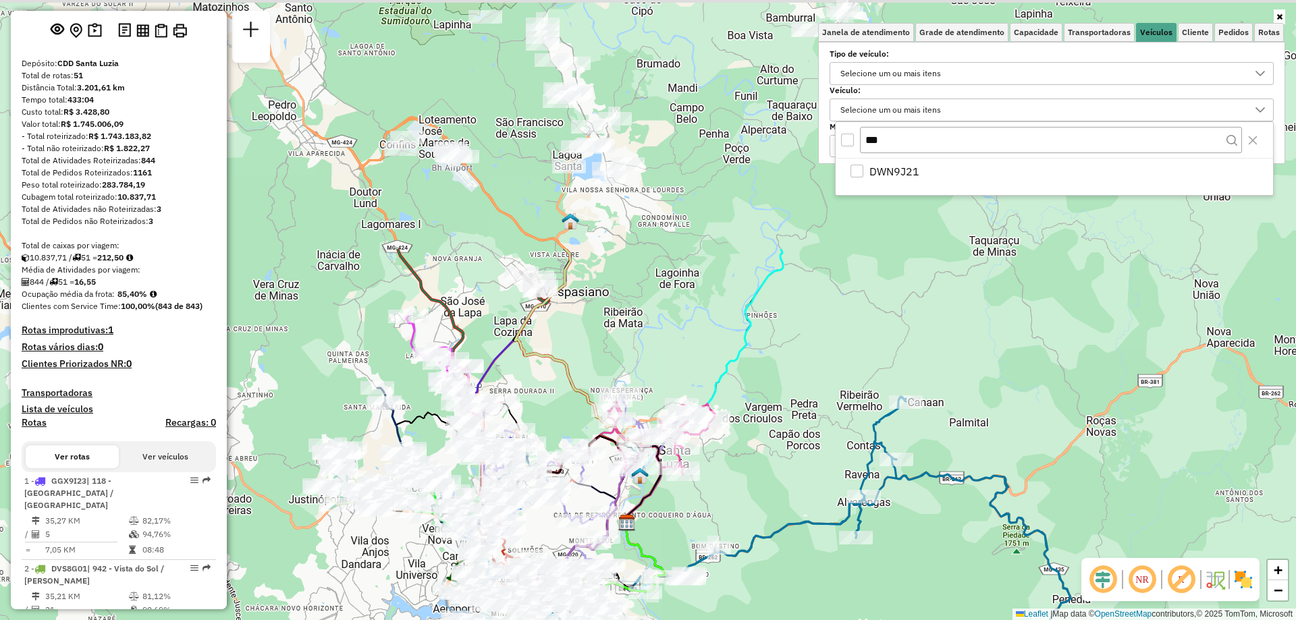
drag, startPoint x: 754, startPoint y: 206, endPoint x: 918, endPoint y: 519, distance: 352.7
click at [918, 519] on div "Janela de atendimento Grade de atendimento Capacidade Transportadoras Veículos …" at bounding box center [648, 310] width 1296 height 620
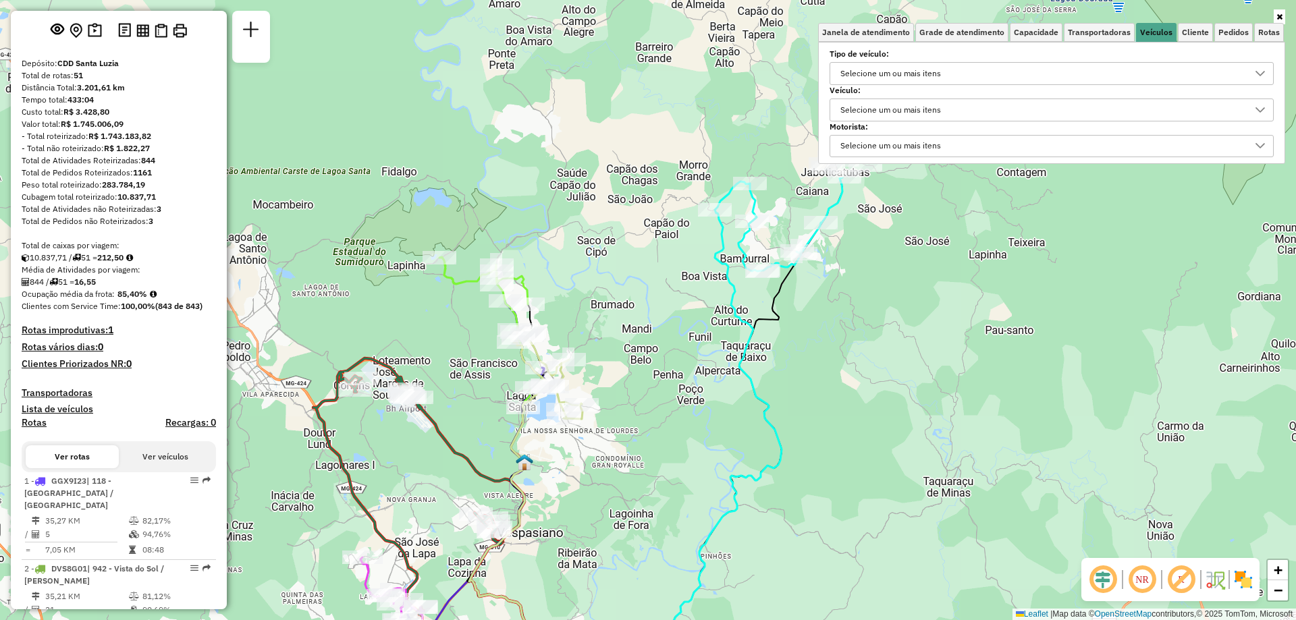
drag, startPoint x: 697, startPoint y: 240, endPoint x: 651, endPoint y: 480, distance: 244.0
click at [651, 480] on div "Janela de atendimento Grade de atendimento Capacidade Transportadoras Veículos …" at bounding box center [648, 310] width 1296 height 620
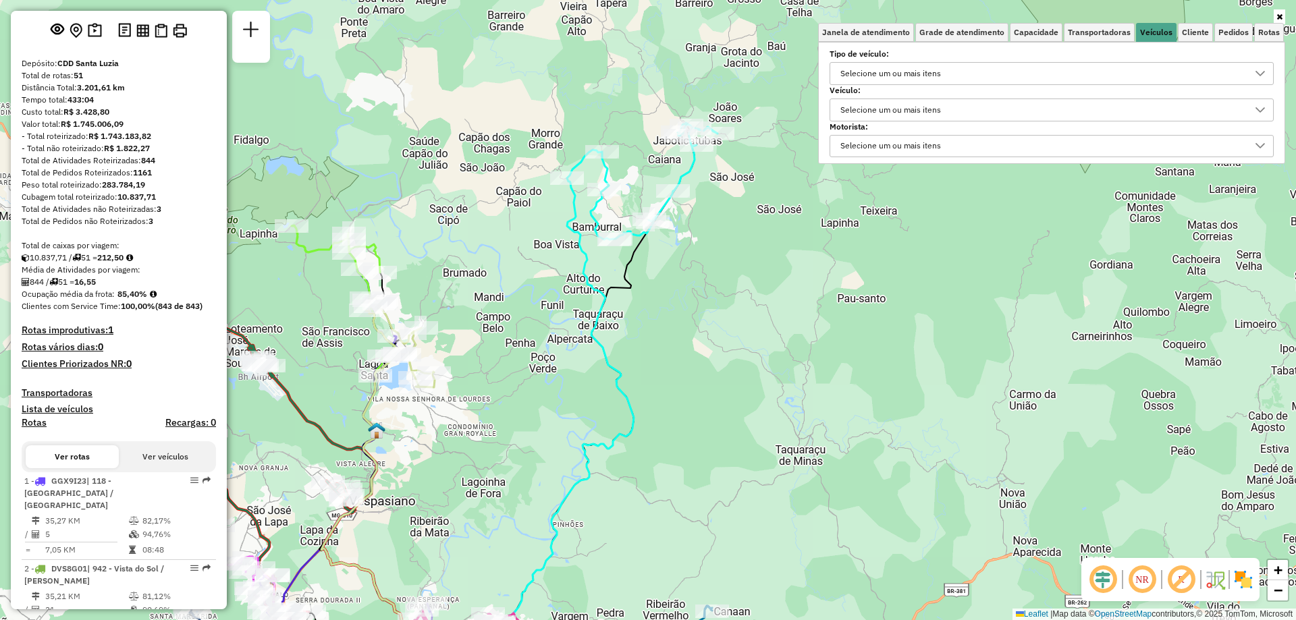
drag, startPoint x: 731, startPoint y: 360, endPoint x: 583, endPoint y: 328, distance: 151.2
click at [583, 328] on div "Janela de atendimento Grade de atendimento Capacidade Transportadoras Veículos …" at bounding box center [648, 310] width 1296 height 620
select select "**********"
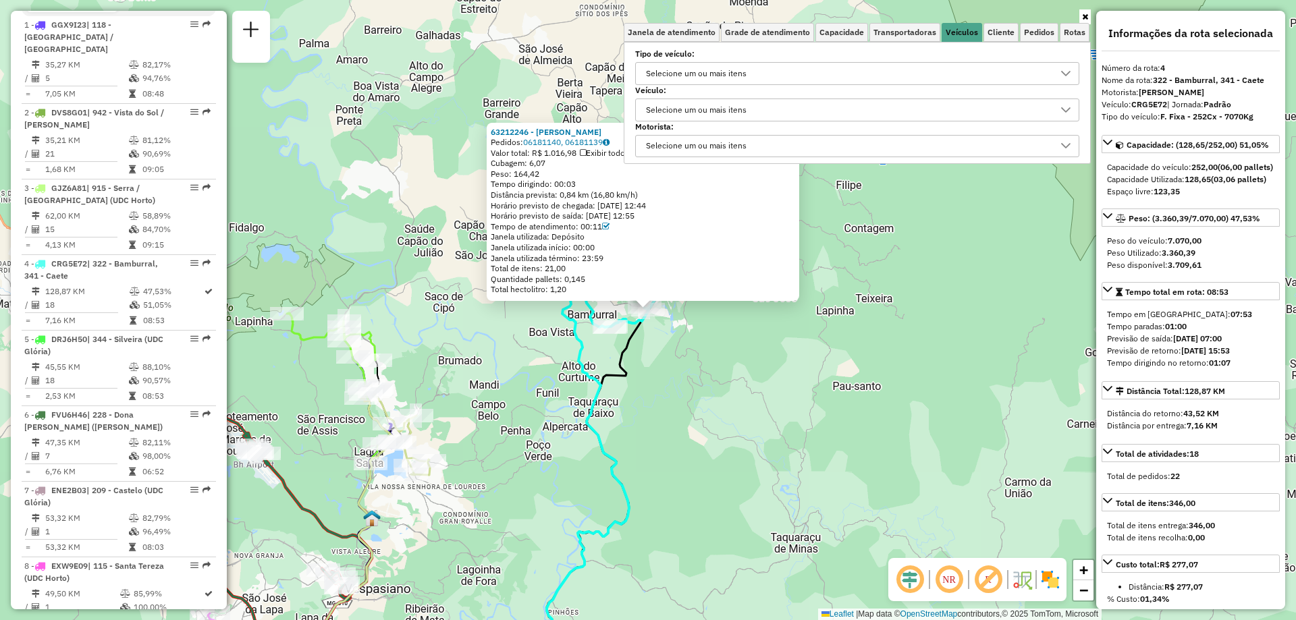
scroll to position [768, 0]
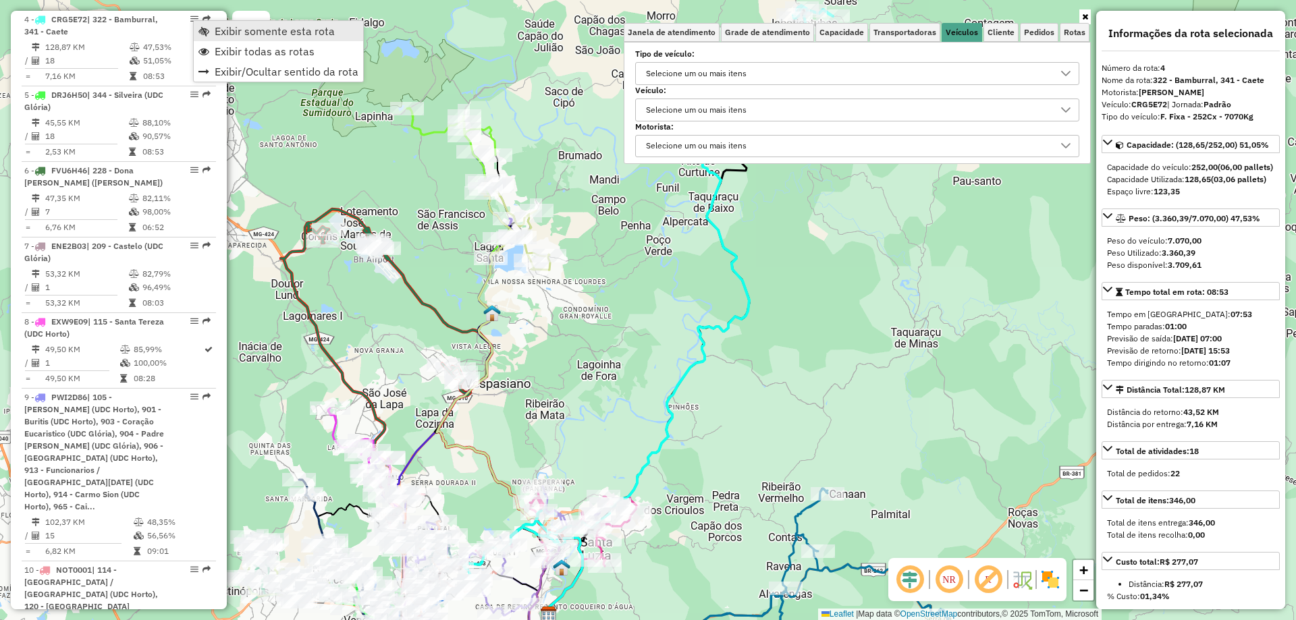
click at [234, 30] on span "Exibir somente esta rota" at bounding box center [275, 31] width 120 height 11
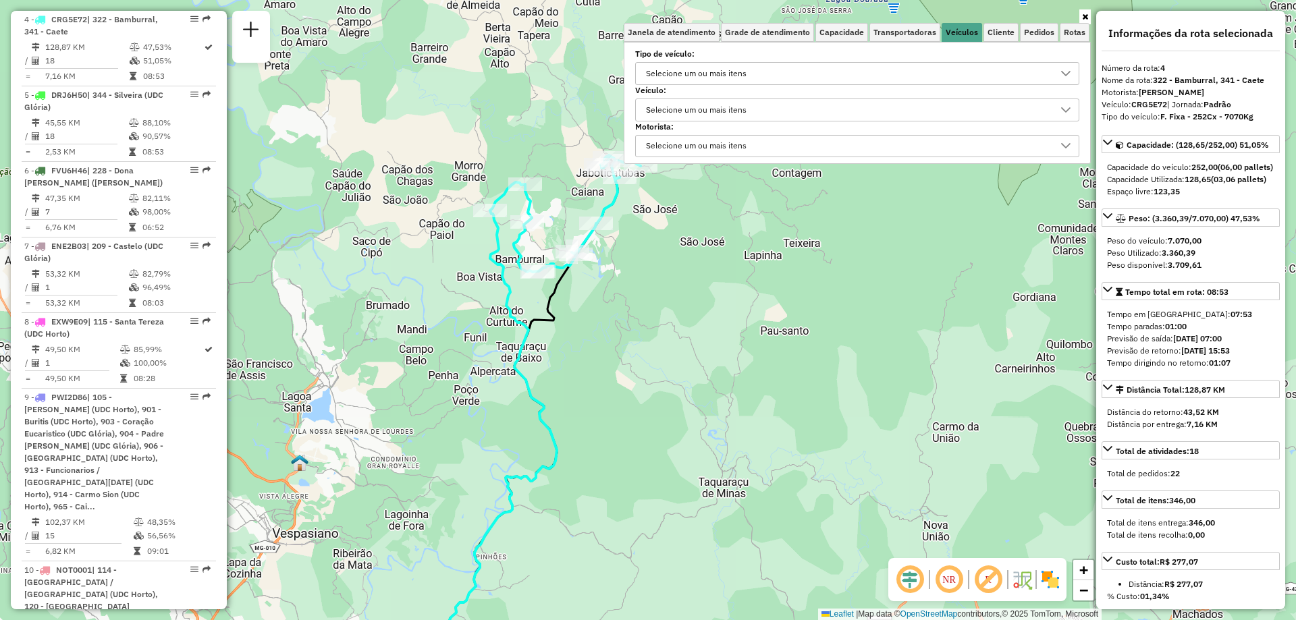
drag, startPoint x: 615, startPoint y: 319, endPoint x: 426, endPoint y: 474, distance: 244.2
click at [426, 474] on div "Janela de atendimento Grade de atendimento Capacidade Transportadoras Veículos …" at bounding box center [648, 310] width 1296 height 620
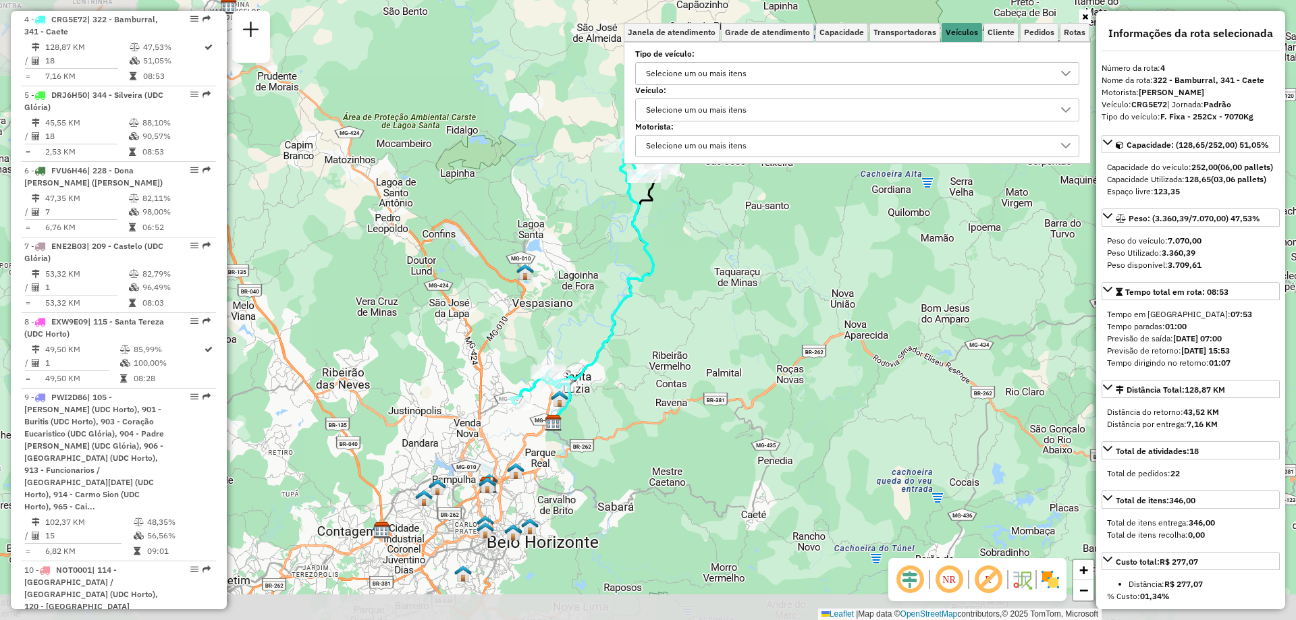
drag, startPoint x: 439, startPoint y: 467, endPoint x: 594, endPoint y: 277, distance: 245.7
click at [592, 278] on div "Janela de atendimento Grade de atendimento Capacidade Transportadoras Veículos …" at bounding box center [648, 310] width 1296 height 620
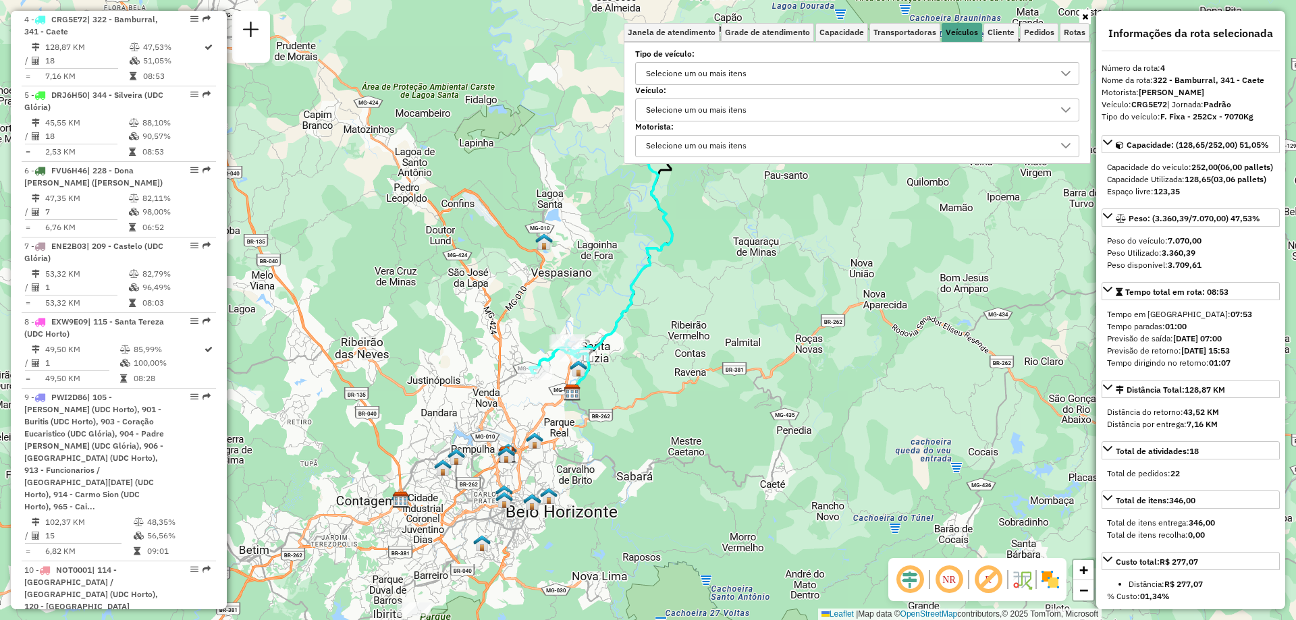
drag, startPoint x: 646, startPoint y: 282, endPoint x: 660, endPoint y: 255, distance: 30.2
click at [660, 255] on icon at bounding box center [622, 231] width 184 height 286
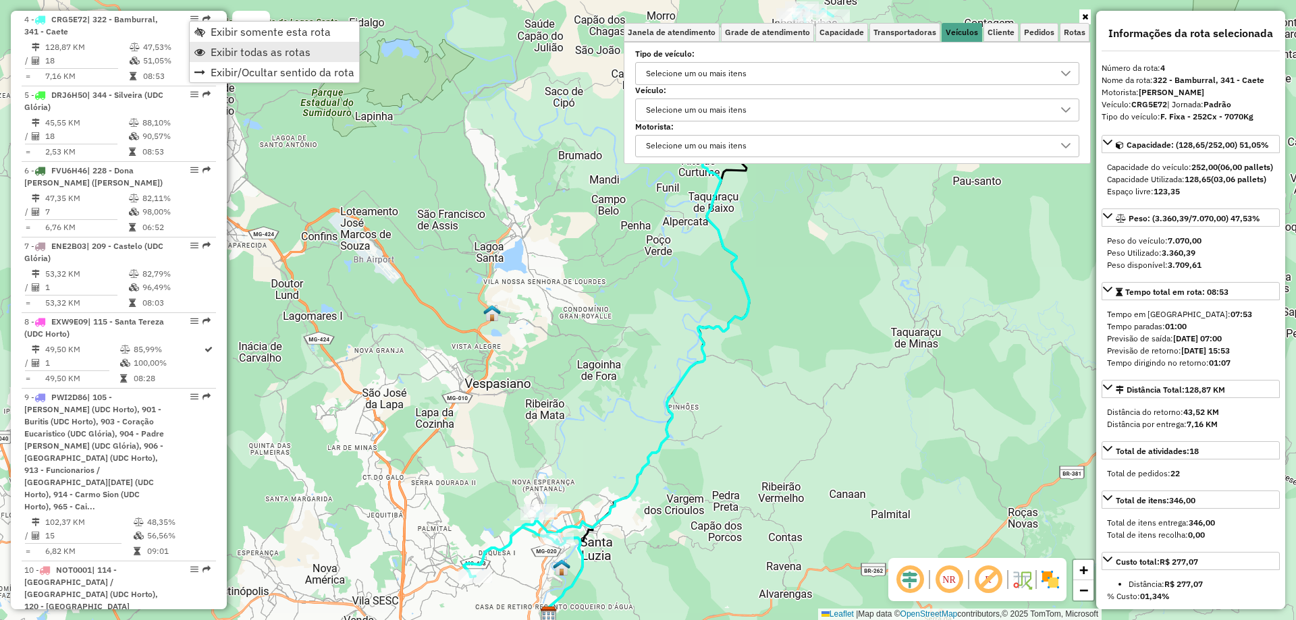
click at [229, 50] on span "Exibir todas as rotas" at bounding box center [261, 52] width 100 height 11
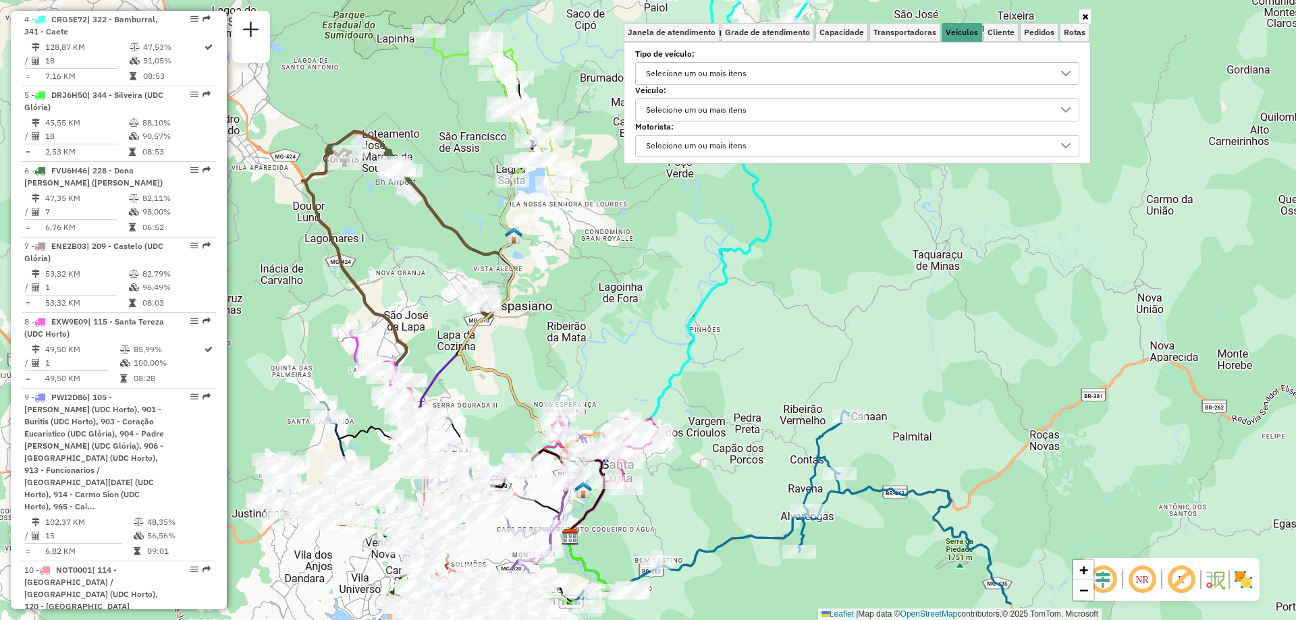
drag, startPoint x: 483, startPoint y: 409, endPoint x: 504, endPoint y: 332, distance: 80.6
click at [504, 332] on div "Janela de atendimento Grade de atendimento Capacidade Transportadoras Veículos …" at bounding box center [648, 310] width 1296 height 620
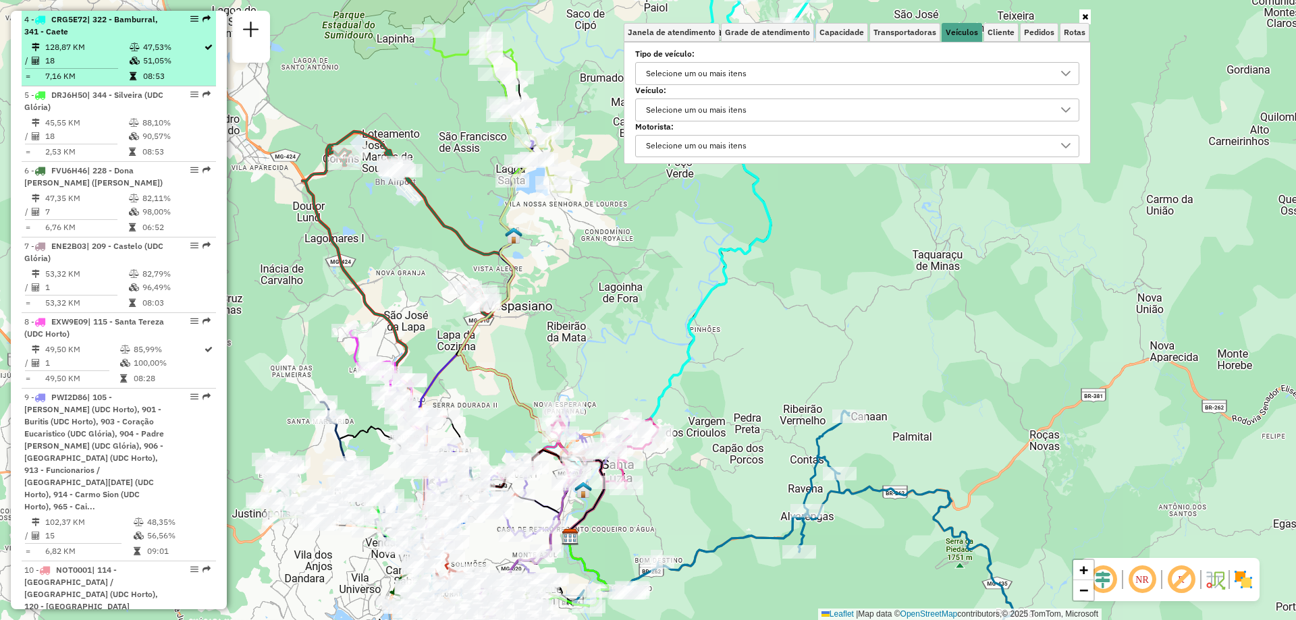
select select "**********"
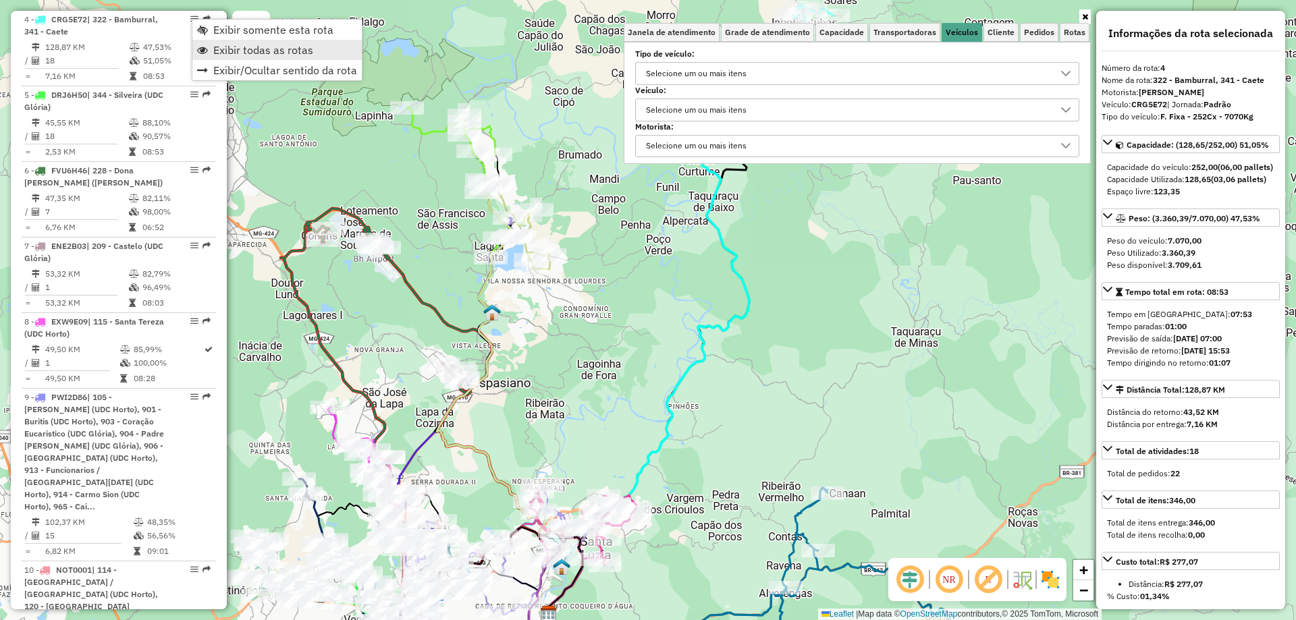
click at [238, 53] on span "Exibir todas as rotas" at bounding box center [263, 50] width 100 height 11
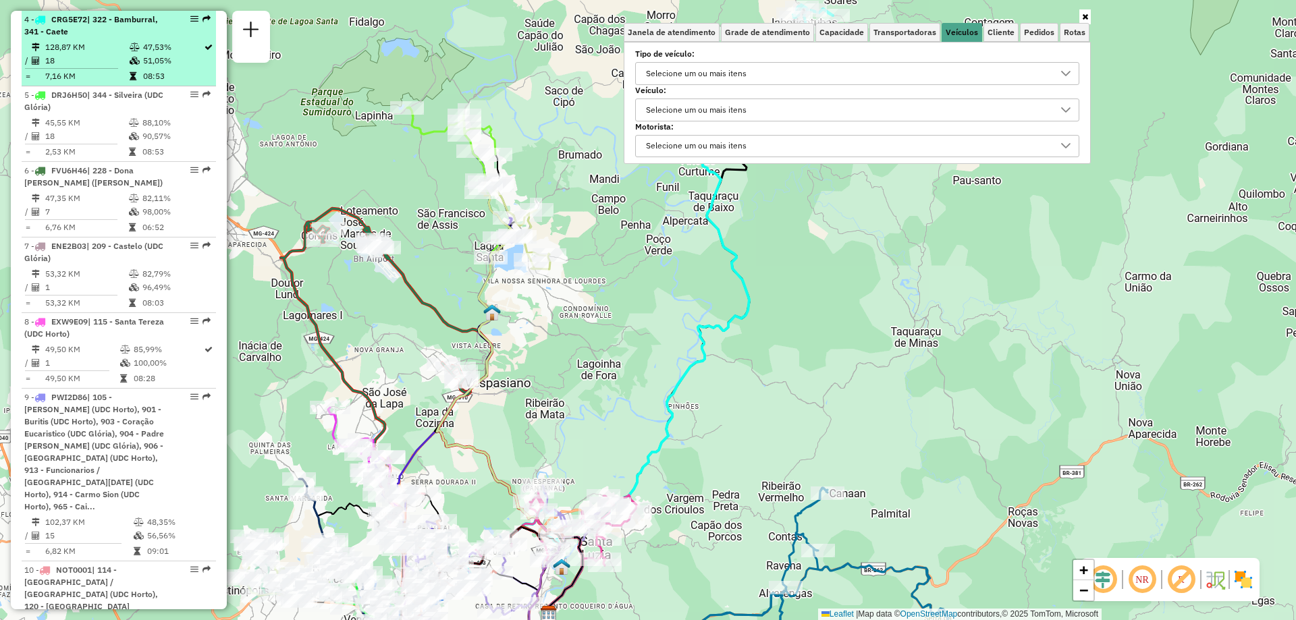
select select "**********"
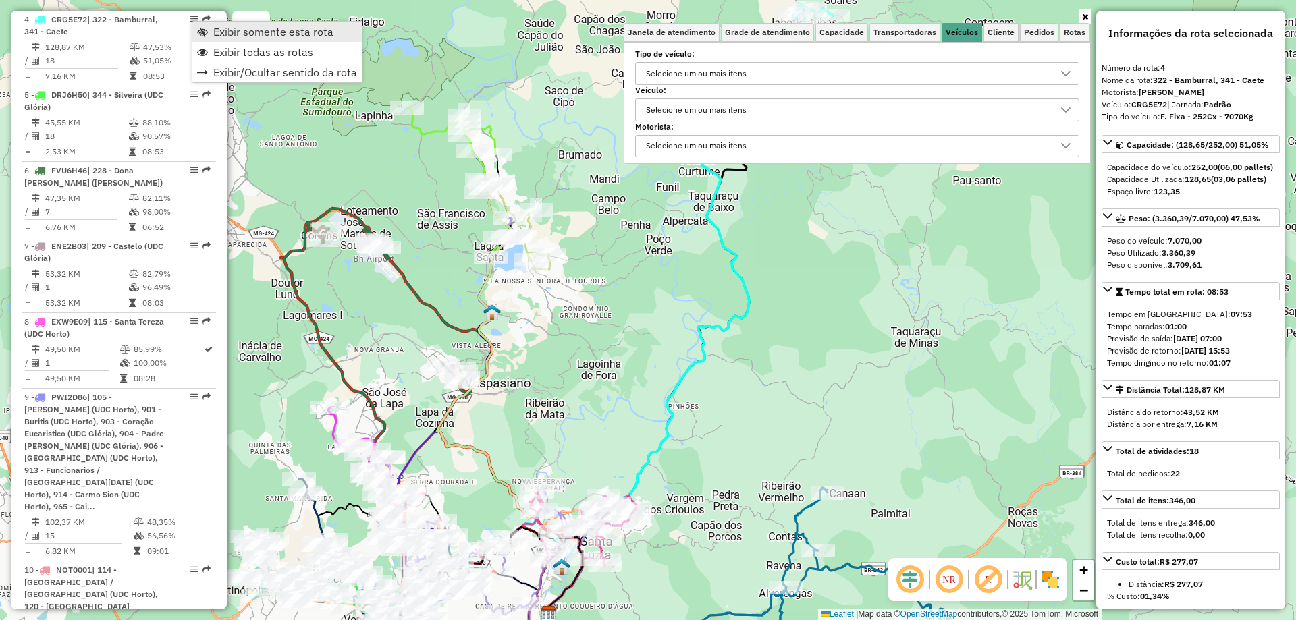
click at [215, 30] on span "Exibir somente esta rota" at bounding box center [273, 31] width 120 height 11
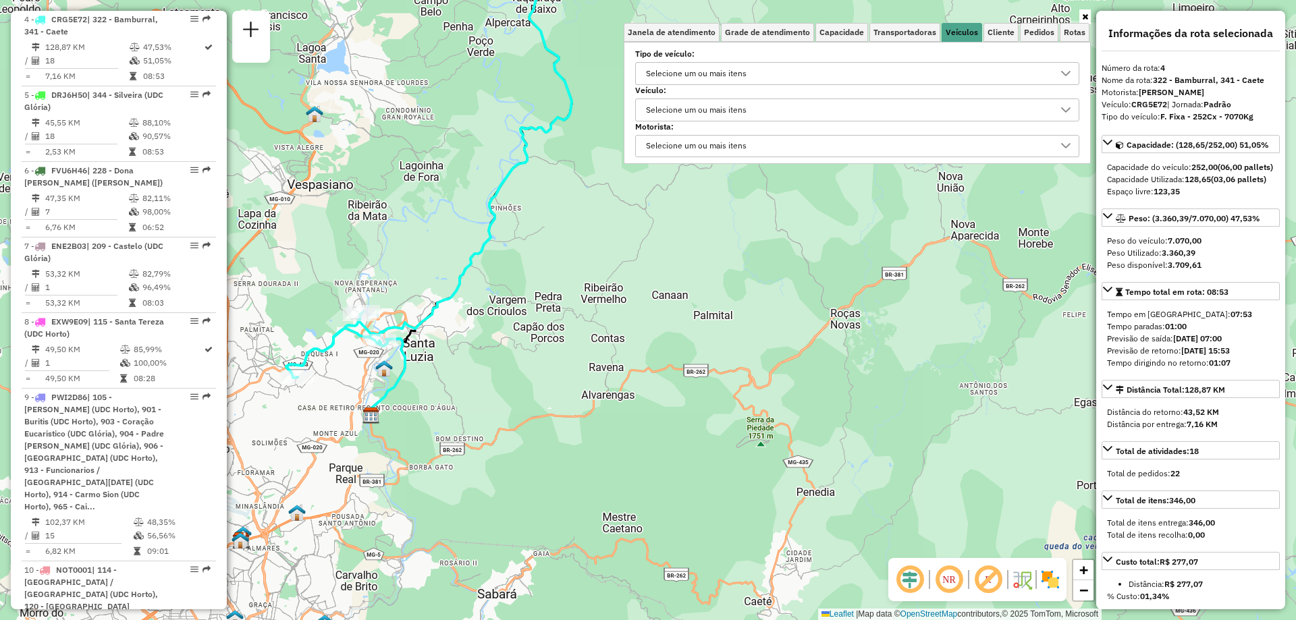
drag, startPoint x: 451, startPoint y: 321, endPoint x: 265, endPoint y: 95, distance: 292.6
click at [273, 123] on div "Janela de atendimento Grade de atendimento Capacidade Transportadoras Veículos …" at bounding box center [648, 310] width 1296 height 620
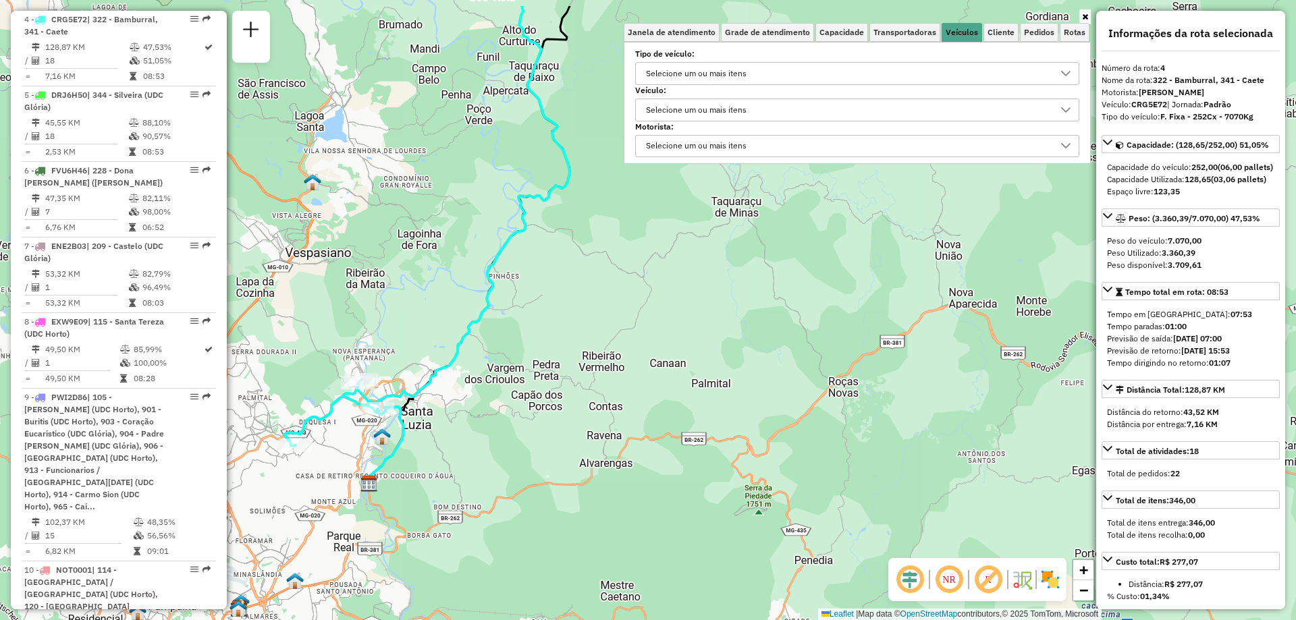
drag, startPoint x: 490, startPoint y: 358, endPoint x: 498, endPoint y: 420, distance: 62.6
click at [493, 426] on div "Janela de atendimento Grade de atendimento Capacidade Transportadoras Veículos …" at bounding box center [648, 310] width 1296 height 620
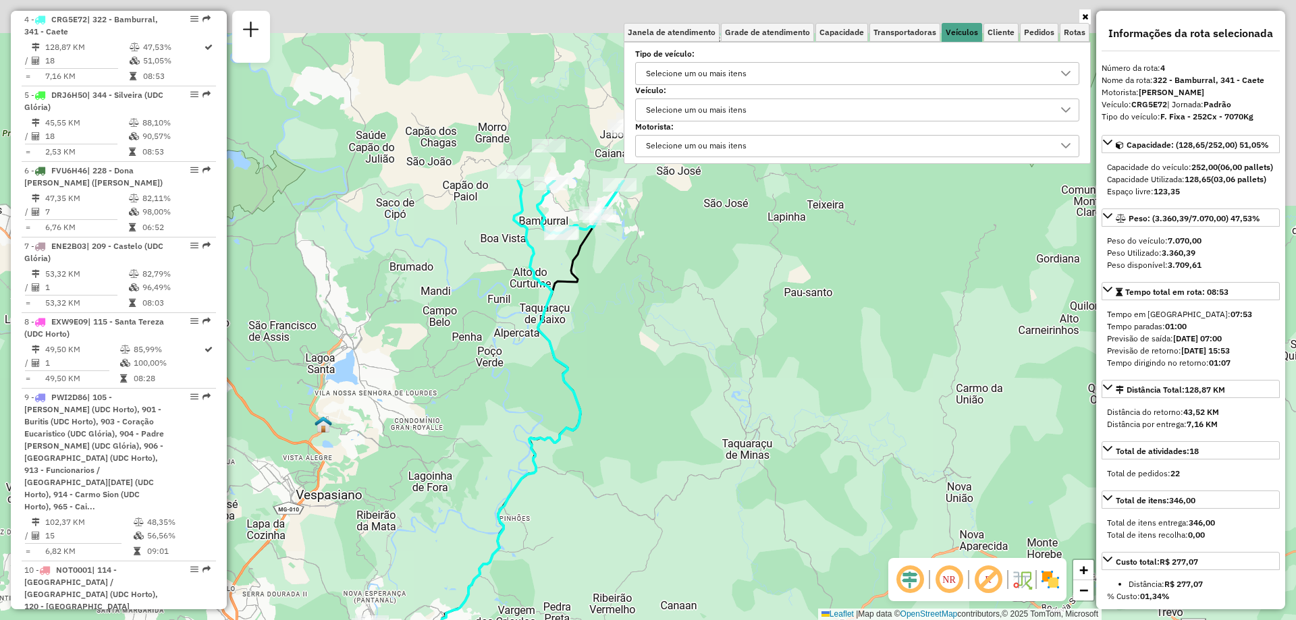
drag, startPoint x: 521, startPoint y: 370, endPoint x: 527, endPoint y: 635, distance: 264.7
click at [527, 620] on html "Aplicando filtros Pop-up bloqueado! Seu navegador bloqueou automáticamente a ab…" at bounding box center [648, 310] width 1296 height 620
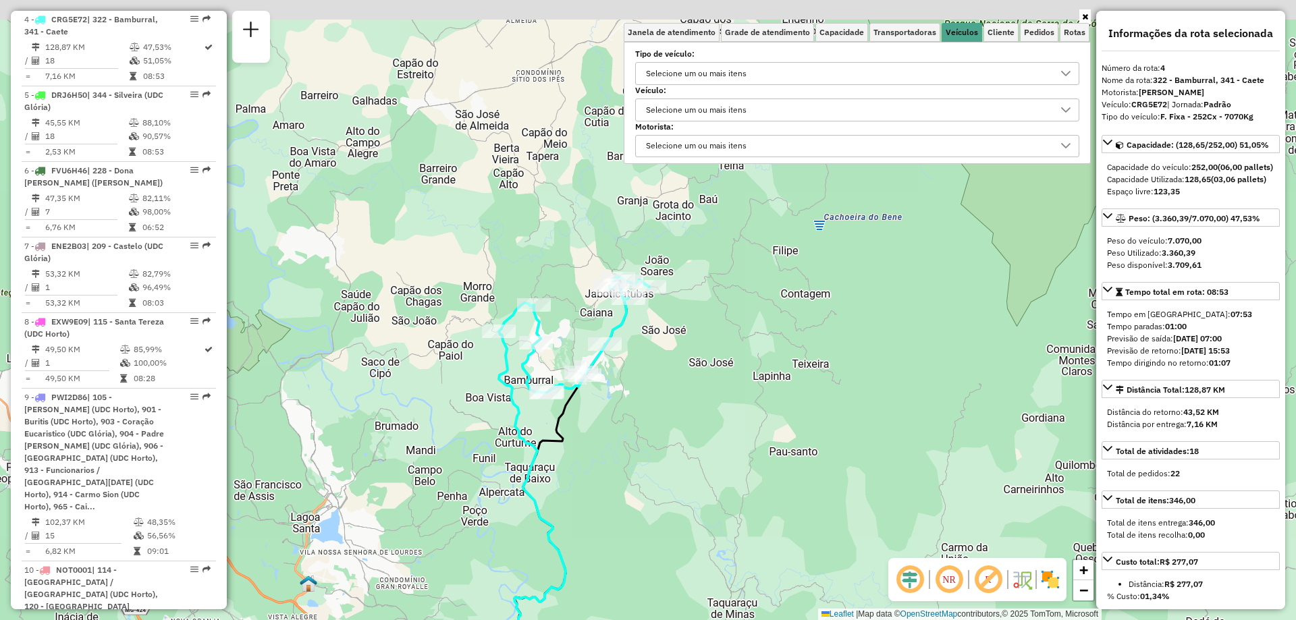
drag, startPoint x: 598, startPoint y: 400, endPoint x: 581, endPoint y: 544, distance: 144.1
click at [581, 544] on div "Janela de atendimento Grade de atendimento Capacidade Transportadoras Veículos …" at bounding box center [648, 310] width 1296 height 620
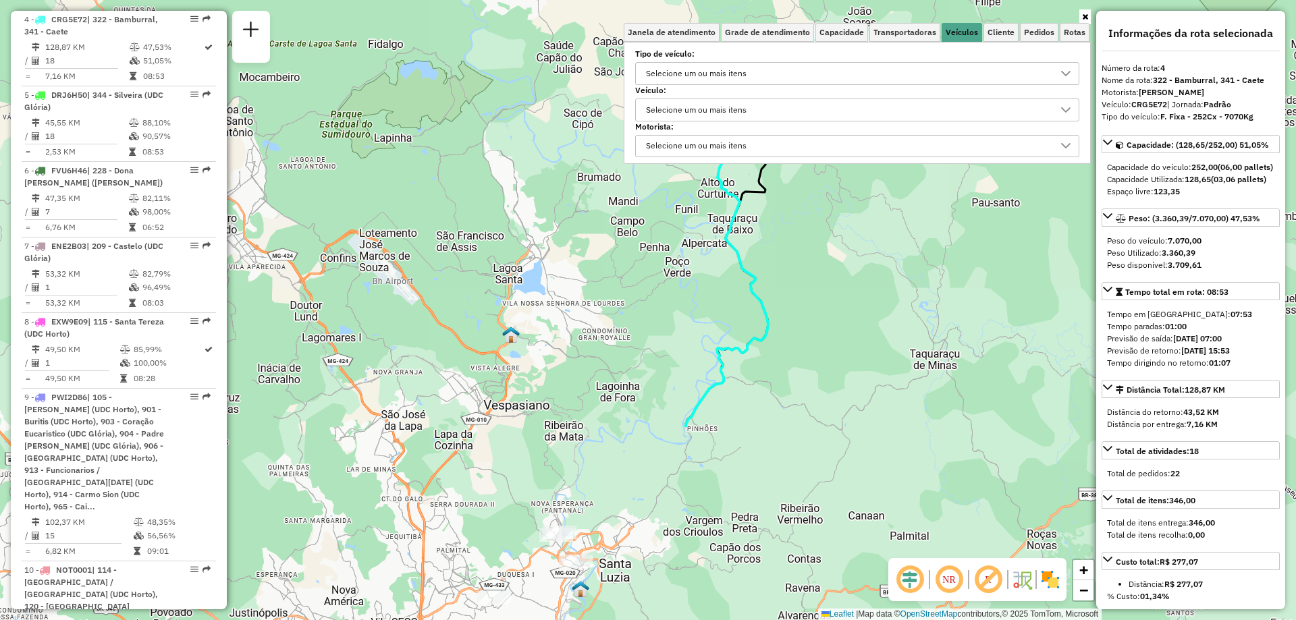
drag, startPoint x: 615, startPoint y: 502, endPoint x: 822, endPoint y: 242, distance: 332.5
click at [822, 243] on div "Janela de atendimento Grade de atendimento Capacidade Transportadoras Veículos …" at bounding box center [648, 310] width 1296 height 620
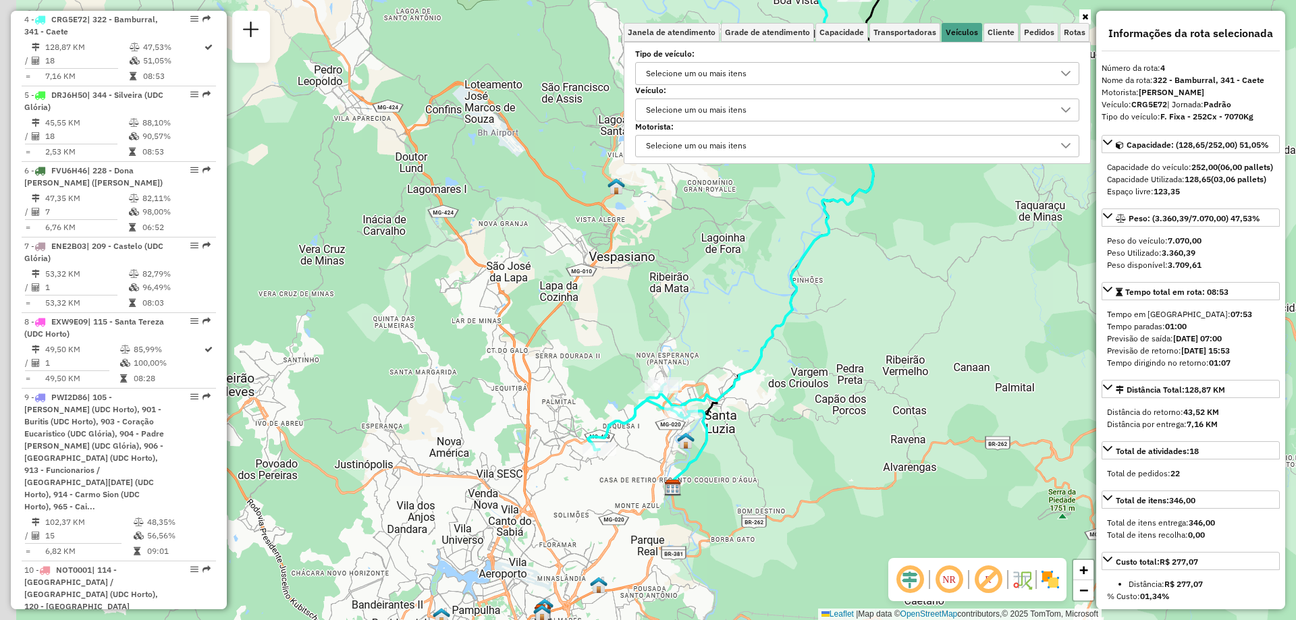
drag, startPoint x: 697, startPoint y: 471, endPoint x: 800, endPoint y: 325, distance: 177.8
click at [800, 325] on div "Janela de atendimento Grade de atendimento Capacidade Transportadoras Veículos …" at bounding box center [648, 310] width 1296 height 620
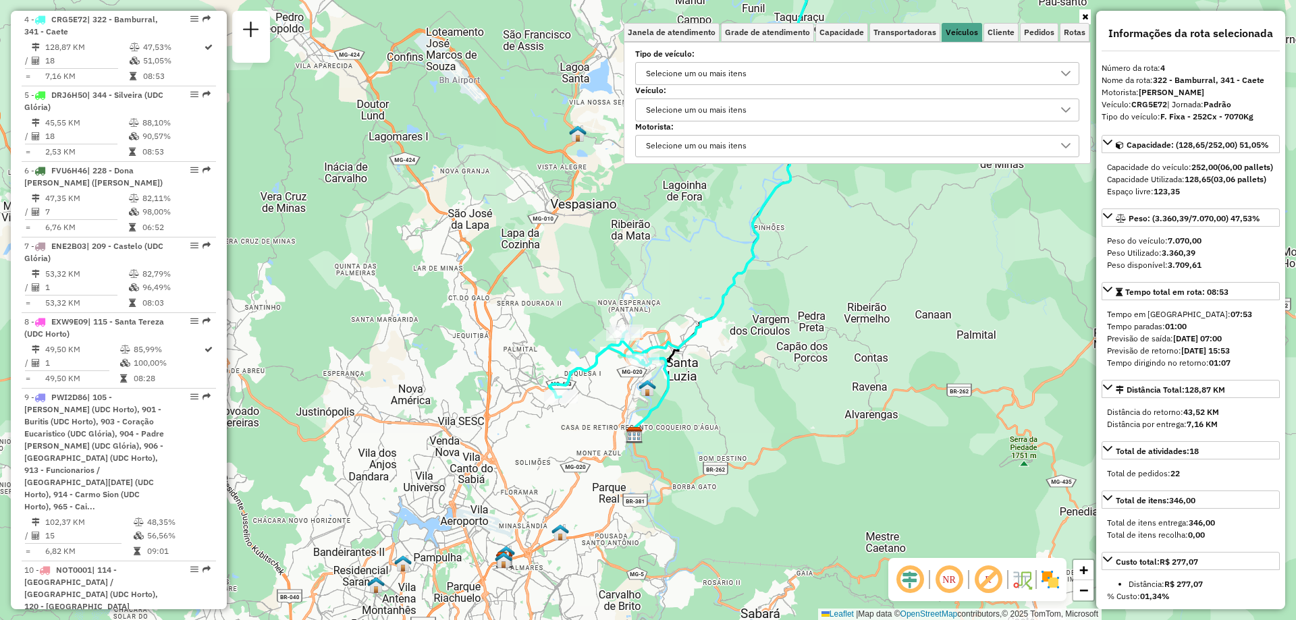
drag, startPoint x: 560, startPoint y: 440, endPoint x: 524, endPoint y: 394, distance: 58.6
click at [524, 394] on div "Janela de atendimento Grade de atendimento Capacidade Transportadoras Veículos …" at bounding box center [648, 310] width 1296 height 620
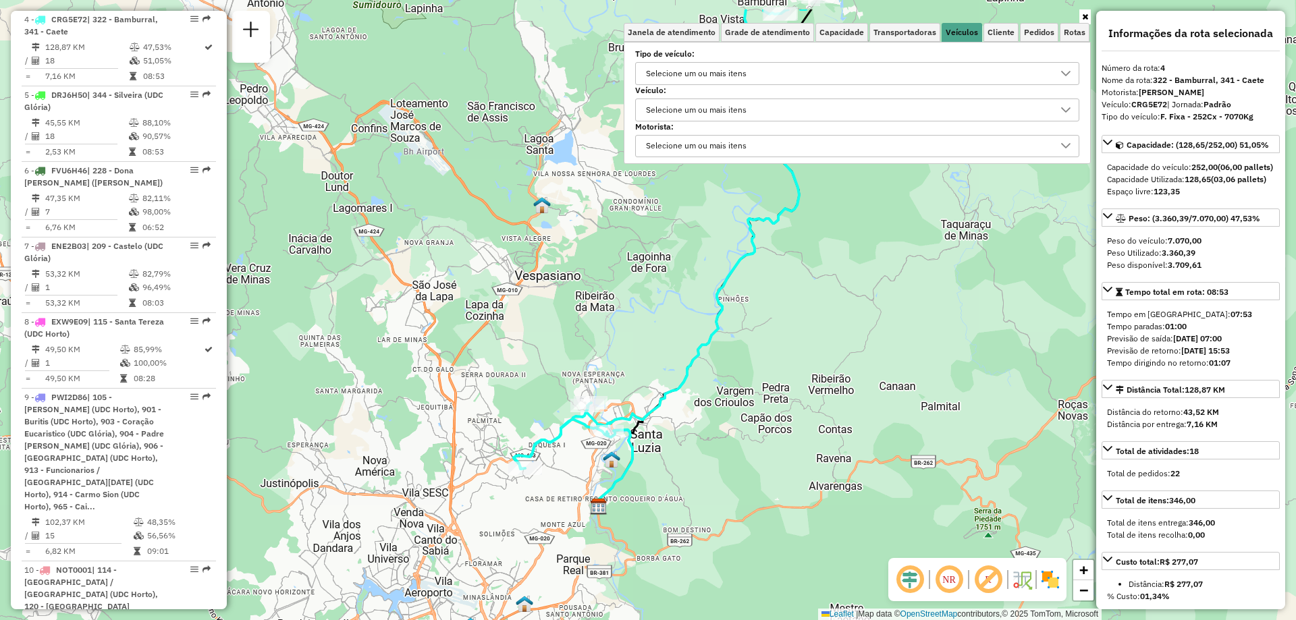
drag, startPoint x: 650, startPoint y: 410, endPoint x: 610, endPoint y: 464, distance: 67.1
click at [612, 484] on icon at bounding box center [615, 469] width 36 height 78
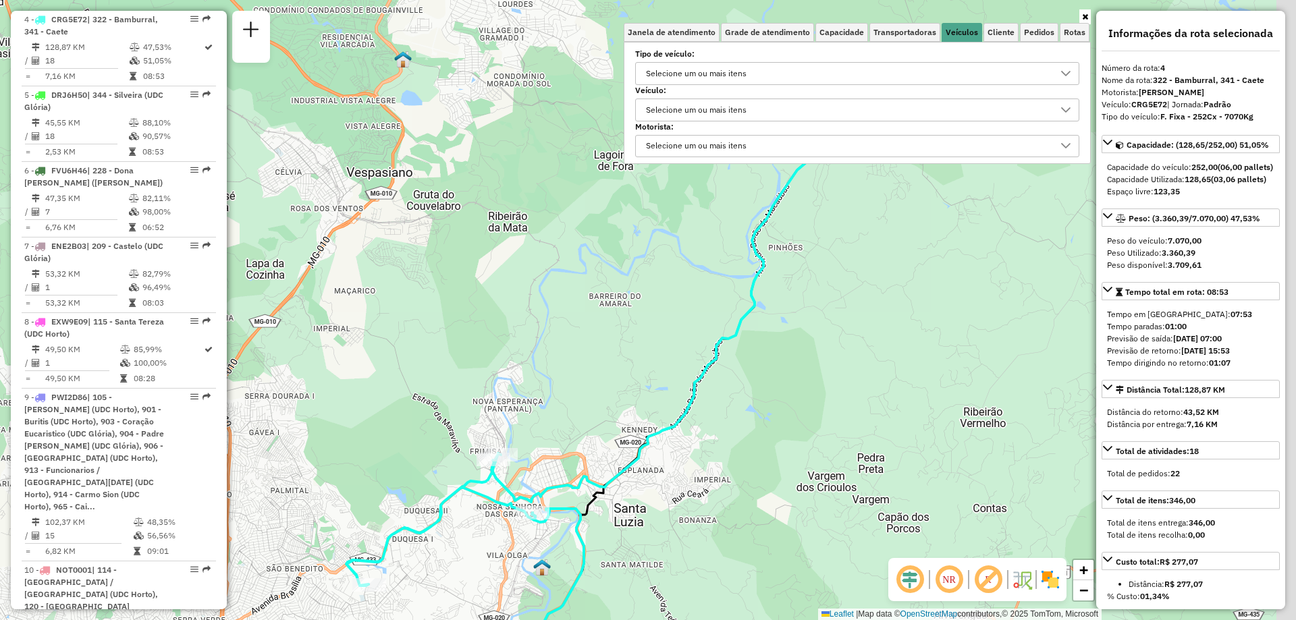
drag, startPoint x: 902, startPoint y: 397, endPoint x: 716, endPoint y: 565, distance: 251.0
click at [716, 565] on div "Janela de atendimento Grade de atendimento Capacidade Transportadoras Veículos …" at bounding box center [648, 310] width 1296 height 620
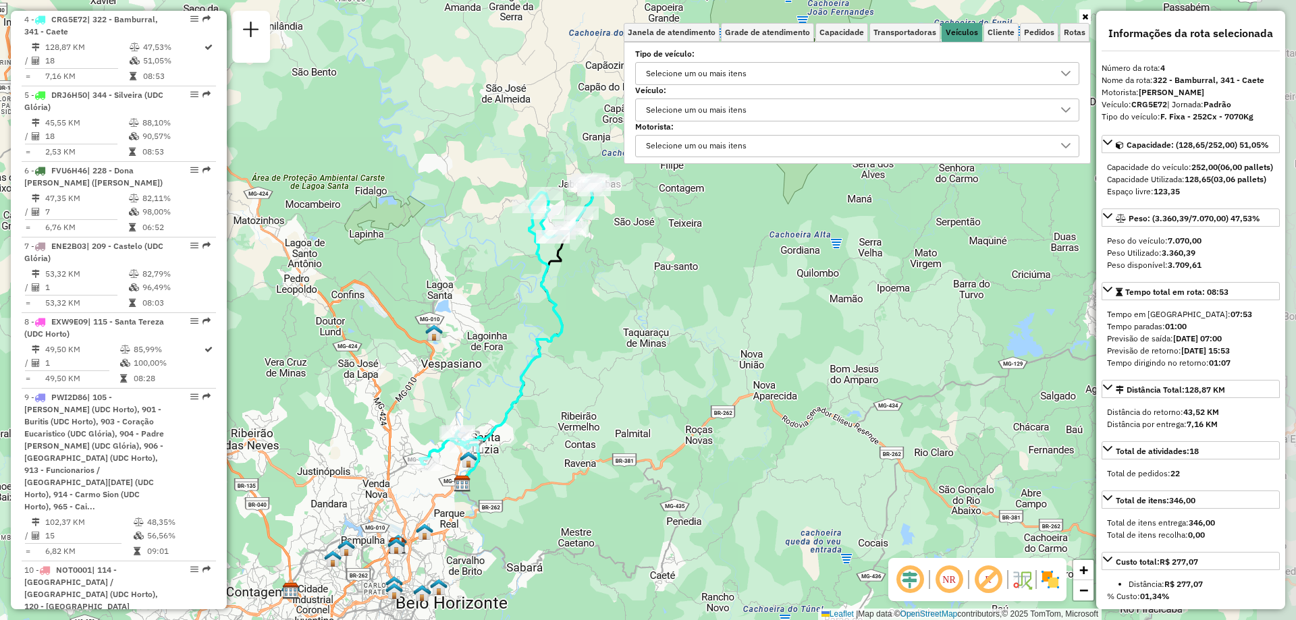
drag, startPoint x: 725, startPoint y: 533, endPoint x: 540, endPoint y: 440, distance: 207.1
click at [540, 440] on div "Janela de atendimento Grade de atendimento Capacidade Transportadoras Veículos …" at bounding box center [648, 310] width 1296 height 620
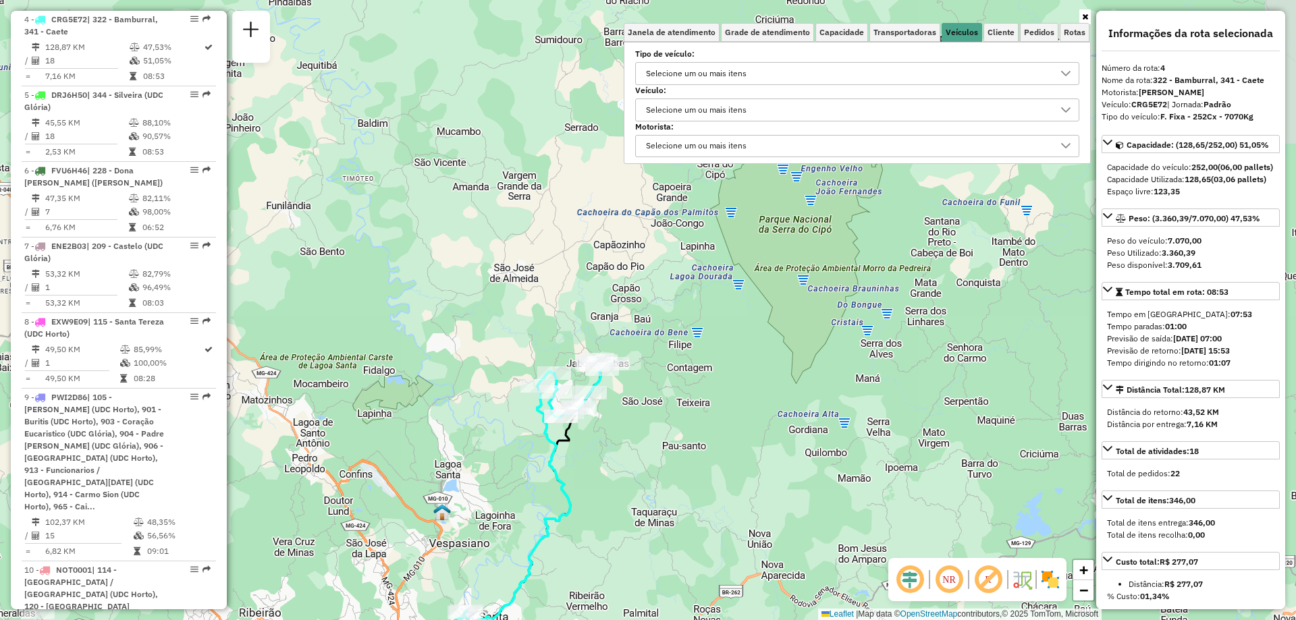
drag, startPoint x: 555, startPoint y: 324, endPoint x: 564, endPoint y: 510, distance: 185.9
click at [564, 510] on icon at bounding box center [520, 502] width 184 height 286
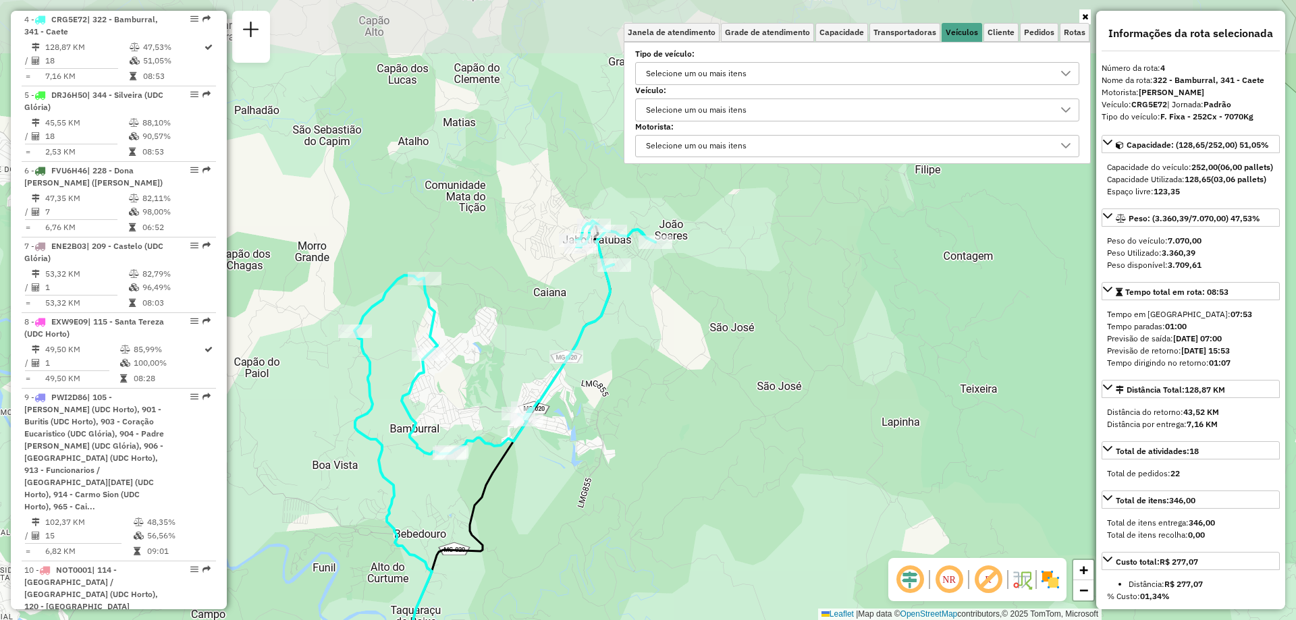
drag, startPoint x: 656, startPoint y: 386, endPoint x: 711, endPoint y: 544, distance: 167.4
click at [711, 546] on div "Janela de atendimento Grade de atendimento Capacidade Transportadoras Veículos …" at bounding box center [648, 310] width 1296 height 620
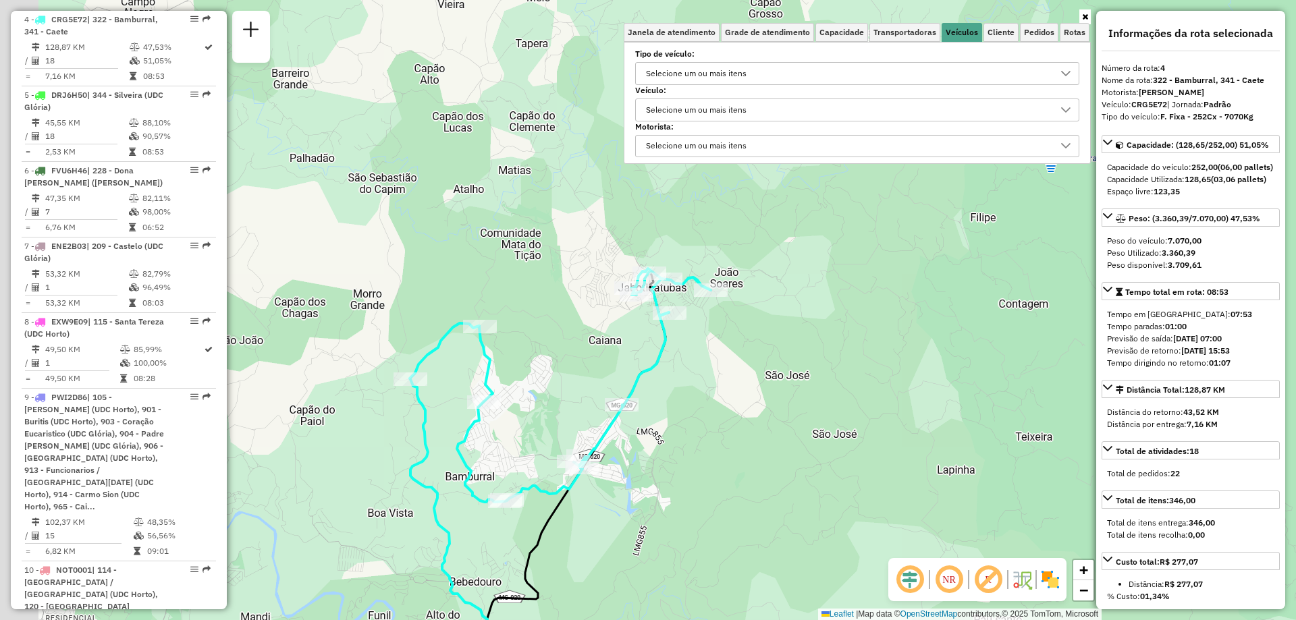
drag, startPoint x: 683, startPoint y: 431, endPoint x: 741, endPoint y: 481, distance: 77.0
click at [741, 481] on div "Janela de atendimento Grade de atendimento Capacidade Transportadoras Veículos …" at bounding box center [648, 310] width 1296 height 620
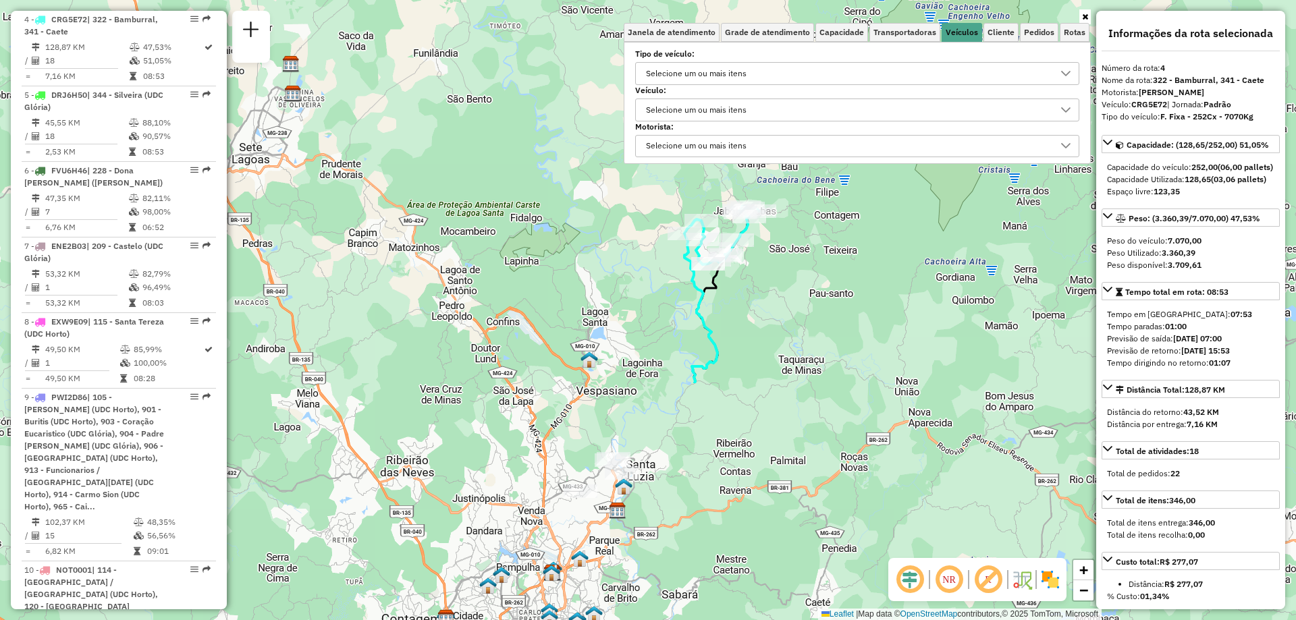
drag, startPoint x: 663, startPoint y: 570, endPoint x: 741, endPoint y: 280, distance: 300.1
click at [739, 282] on div "Janela de atendimento Grade de atendimento Capacidade Transportadoras Veículos …" at bounding box center [648, 310] width 1296 height 620
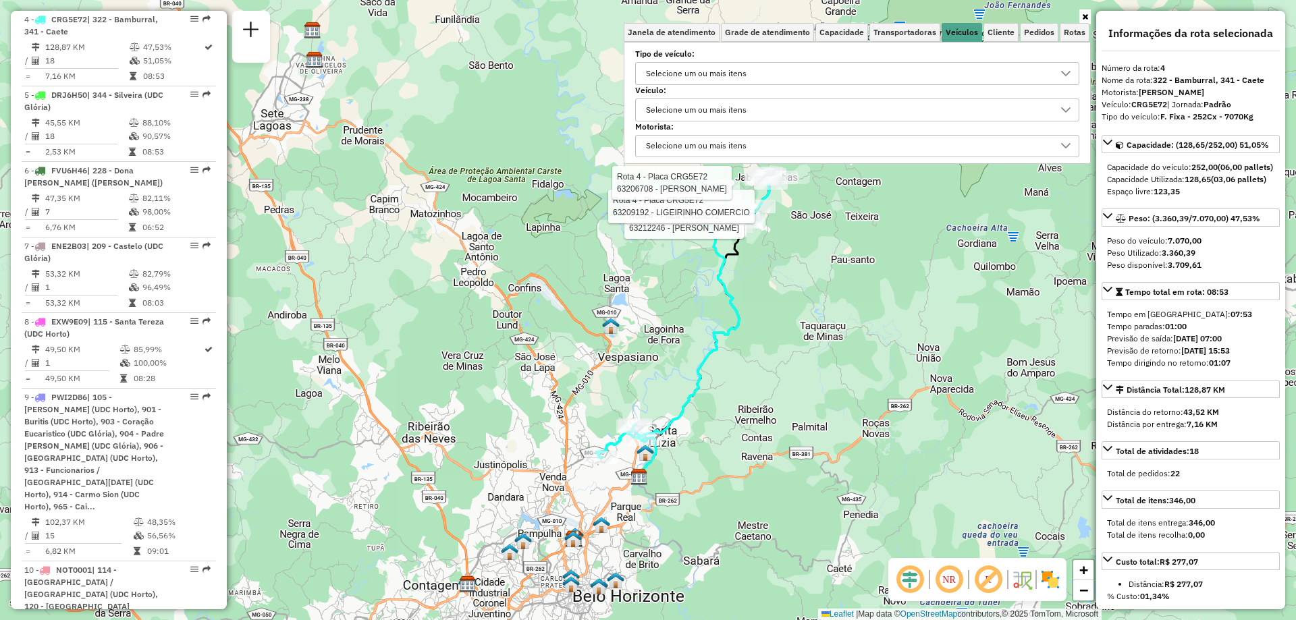
drag, startPoint x: 678, startPoint y: 475, endPoint x: 710, endPoint y: 427, distance: 58.1
click at [710, 427] on div "Rota 4 - Placa CRG5E72 63212246 - REGINA DA SILVA Rota 4 - Placa CRG5E72 632091…" at bounding box center [648, 310] width 1296 height 620
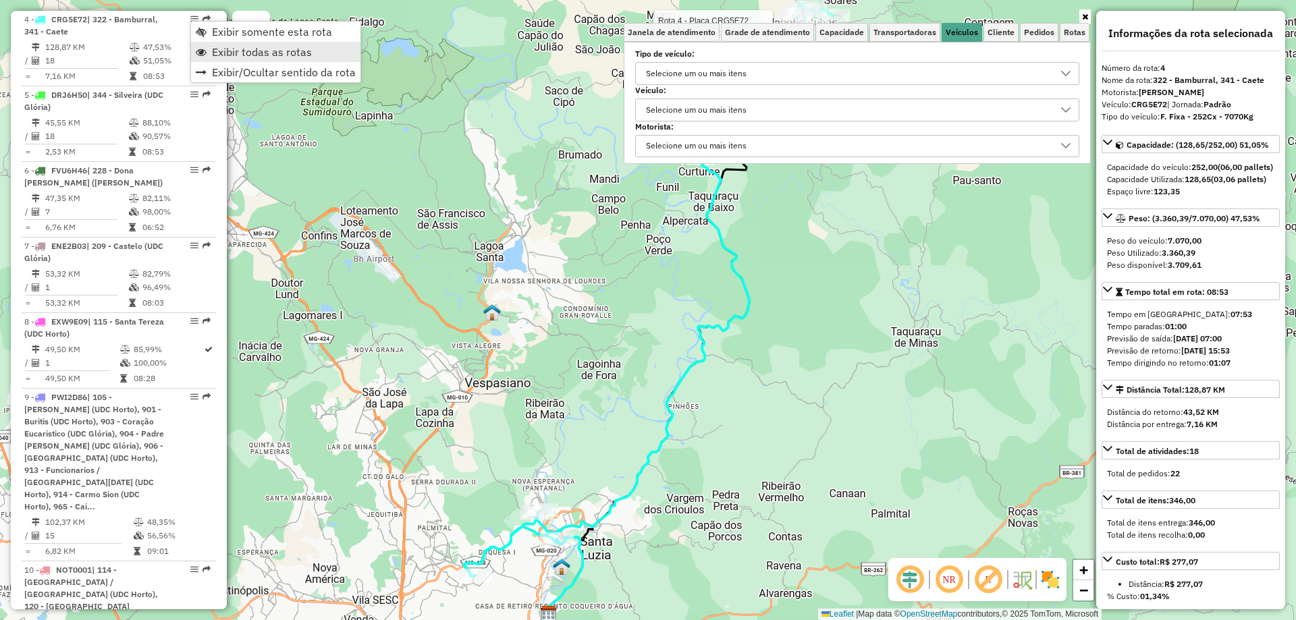
click at [252, 55] on span "Exibir todas as rotas" at bounding box center [262, 52] width 100 height 11
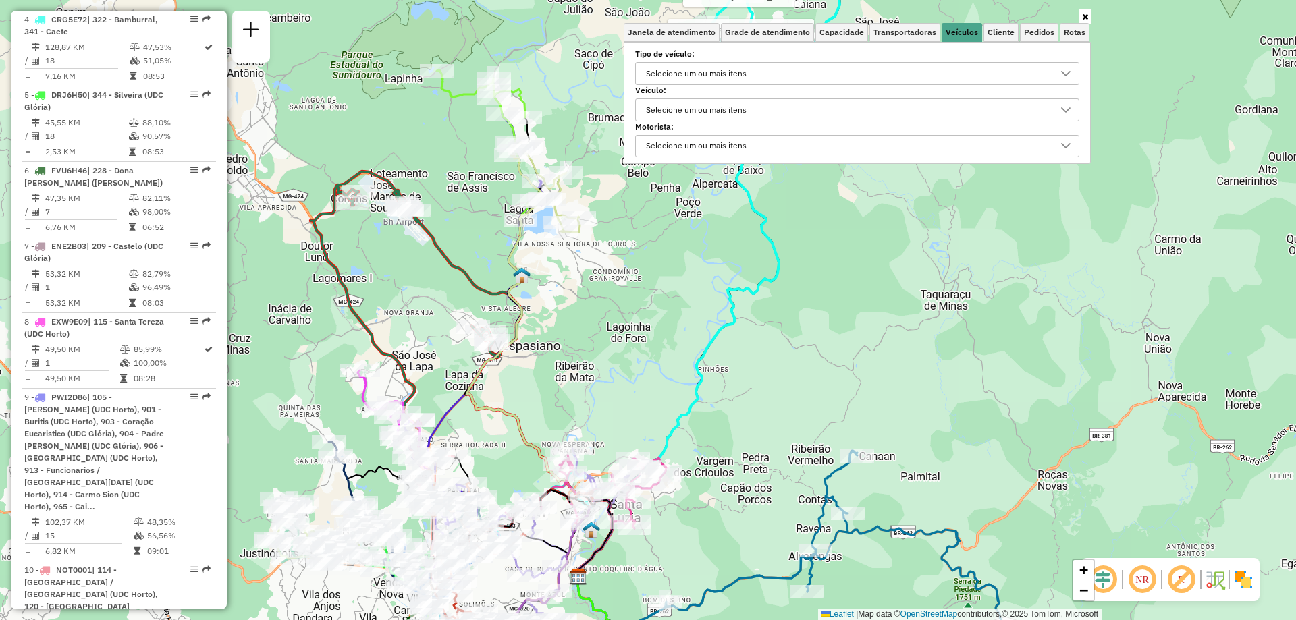
drag, startPoint x: 723, startPoint y: 506, endPoint x: 753, endPoint y: 469, distance: 47.6
click at [753, 469] on div "Rota 4 - Placa CRG5E72 63212246 - REGINA DA SILVA Rota 4 - Placa CRG5E72 632091…" at bounding box center [648, 310] width 1296 height 620
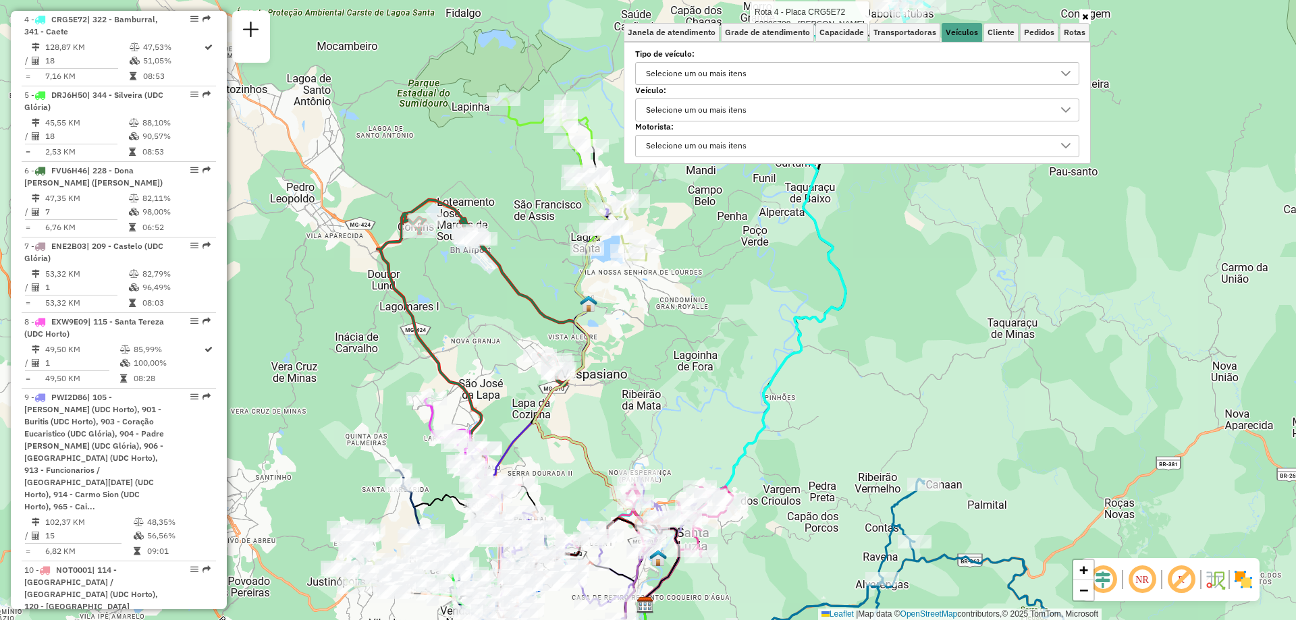
drag, startPoint x: 613, startPoint y: 344, endPoint x: 680, endPoint y: 372, distance: 72.6
click at [680, 372] on div "Rota 4 - Placa CRG5E72 63212246 - REGINA DA SILVA Rota 4 - Placa CRG5E72 632091…" at bounding box center [648, 310] width 1296 height 620
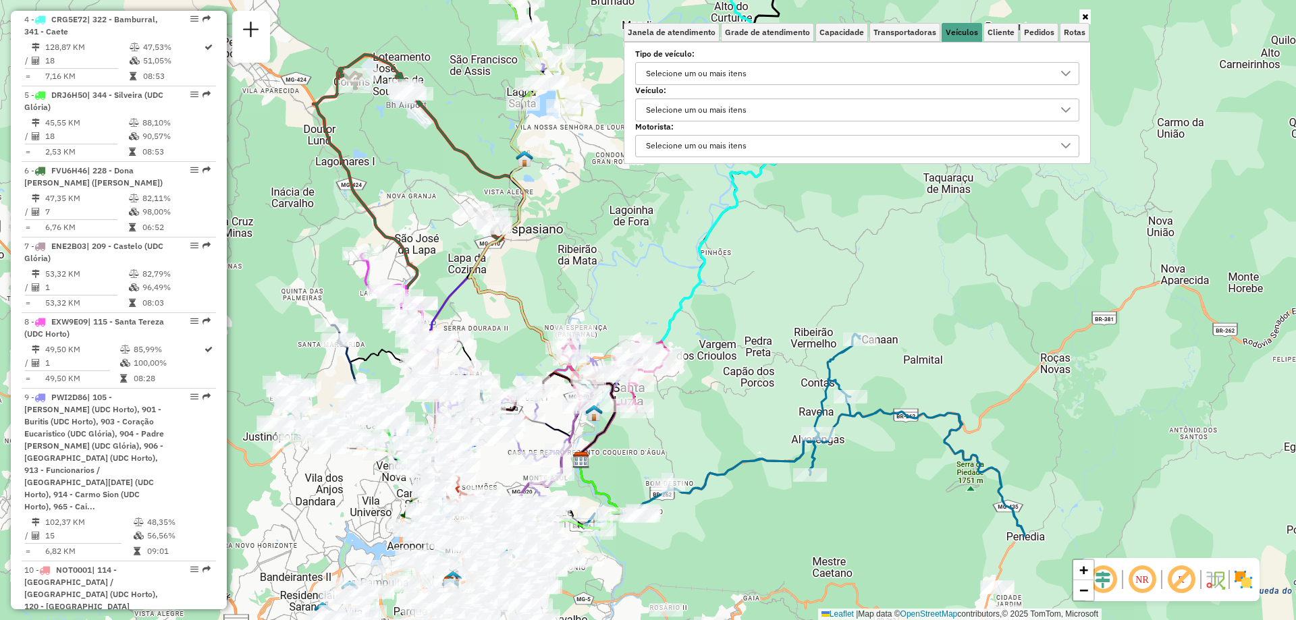
drag, startPoint x: 683, startPoint y: 432, endPoint x: 615, endPoint y: 285, distance: 162.2
click at [614, 271] on div "Rota 4 - Placa CRG5E72 63212246 - REGINA DA SILVA Rota 4 - Placa CRG5E72 632091…" at bounding box center [648, 310] width 1296 height 620
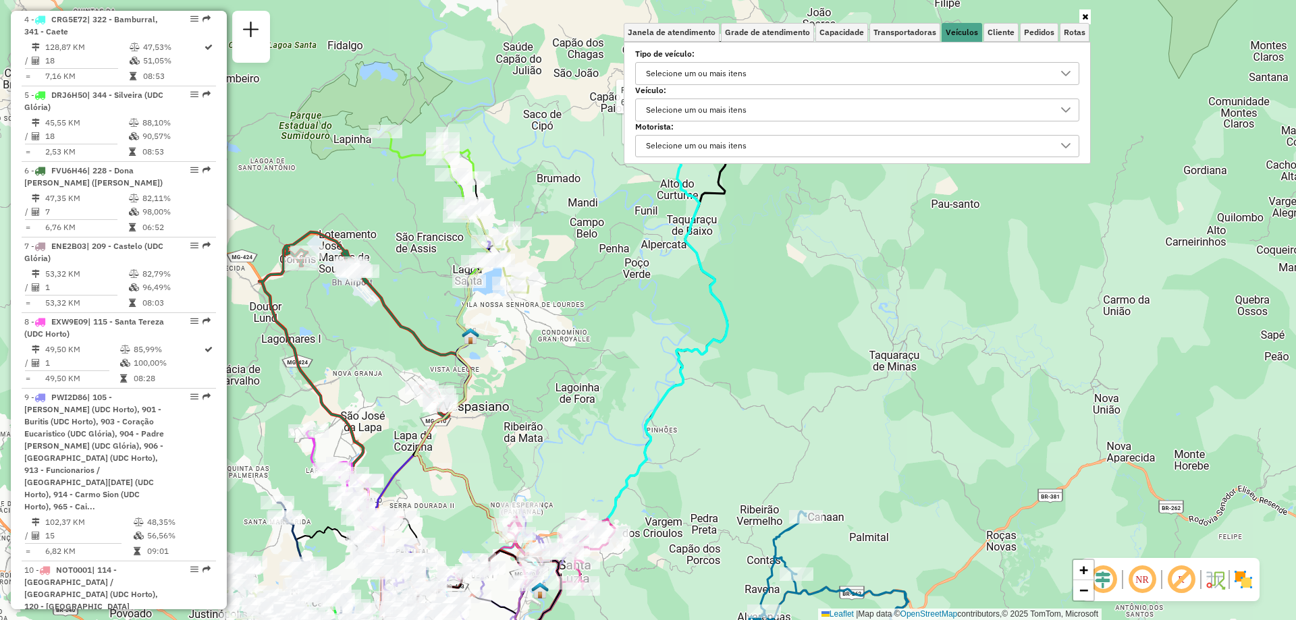
drag, startPoint x: 739, startPoint y: 332, endPoint x: 691, endPoint y: 582, distance: 254.4
click at [688, 589] on div "Rota 4 - Placa CRG5E72 63212246 - REGINA DA SILVA Rota 4 - Placa CRG5E72 632091…" at bounding box center [648, 310] width 1296 height 620
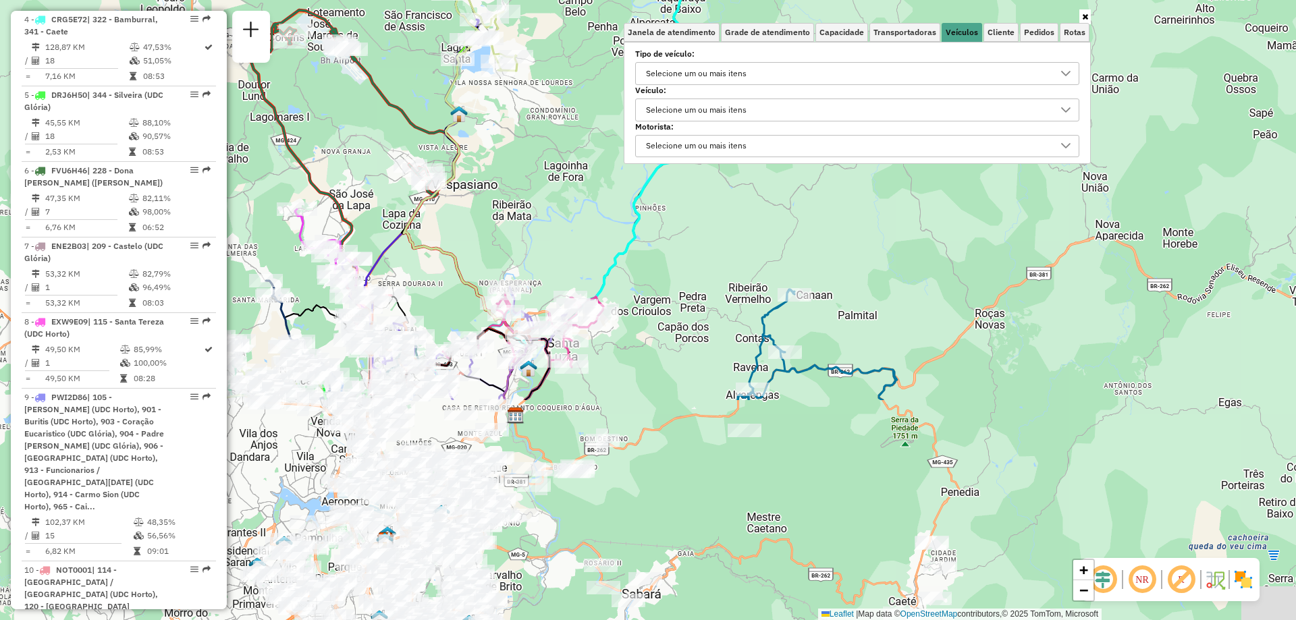
drag, startPoint x: 751, startPoint y: 562, endPoint x: 741, endPoint y: 285, distance: 277.0
click at [741, 285] on div "Rota 4 - Placa CRG5E72 63212246 - REGINA DA SILVA Rota 4 - Placa CRG5E72 632091…" at bounding box center [648, 310] width 1296 height 620
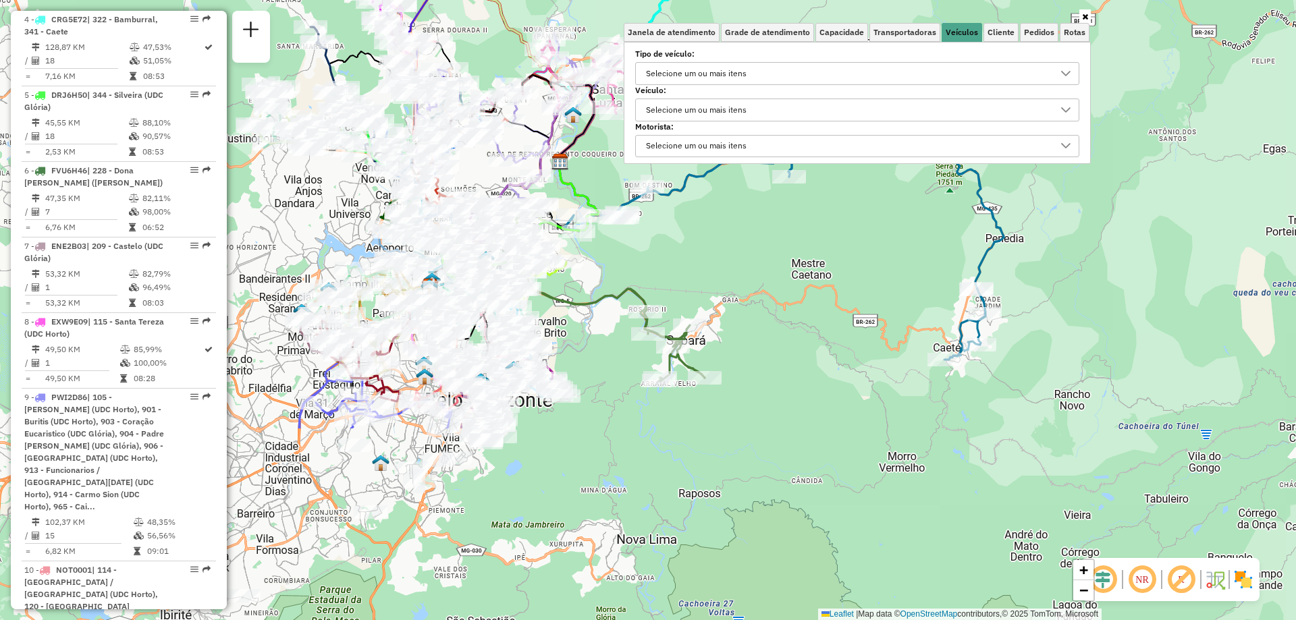
drag, startPoint x: 729, startPoint y: 506, endPoint x: 773, endPoint y: 253, distance: 257.8
click at [773, 253] on div "Rota 4 - Placa CRG5E72 63212246 - REGINA DA SILVA Rota 4 - Placa CRG5E72 632091…" at bounding box center [648, 310] width 1296 height 620
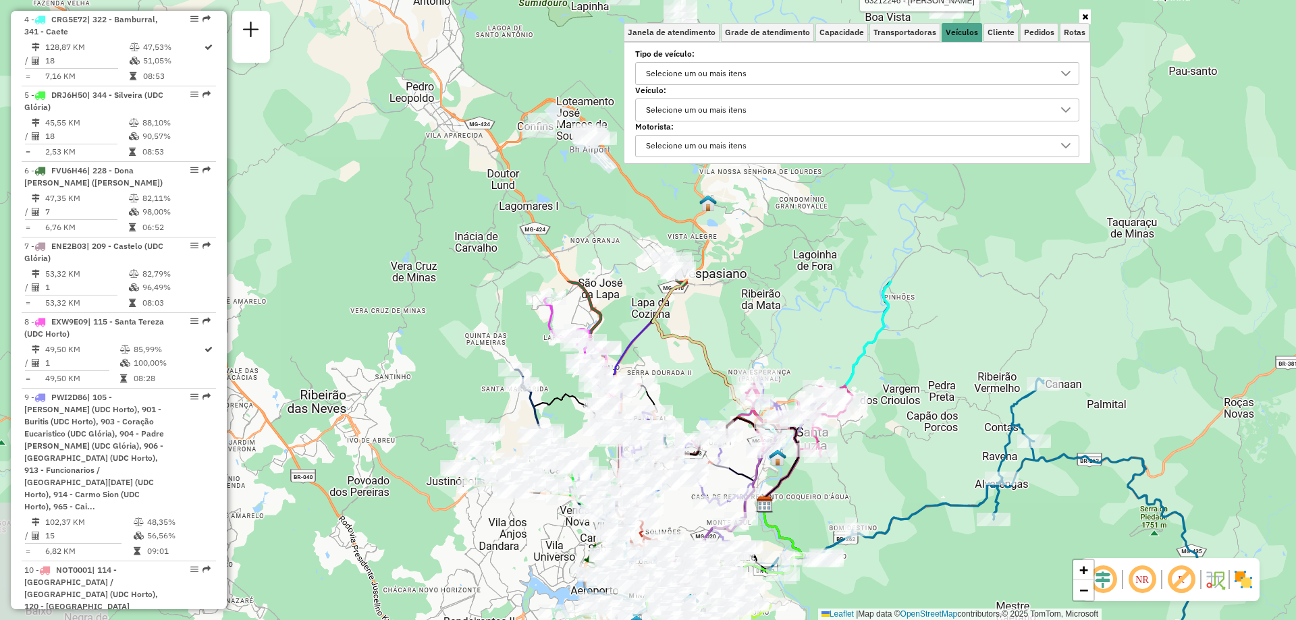
drag, startPoint x: 673, startPoint y: 336, endPoint x: 858, endPoint y: 628, distance: 346.0
click at [858, 620] on html "Aplicando filtros Pop-up bloqueado! Seu navegador bloqueou automáticamente a ab…" at bounding box center [648, 310] width 1296 height 620
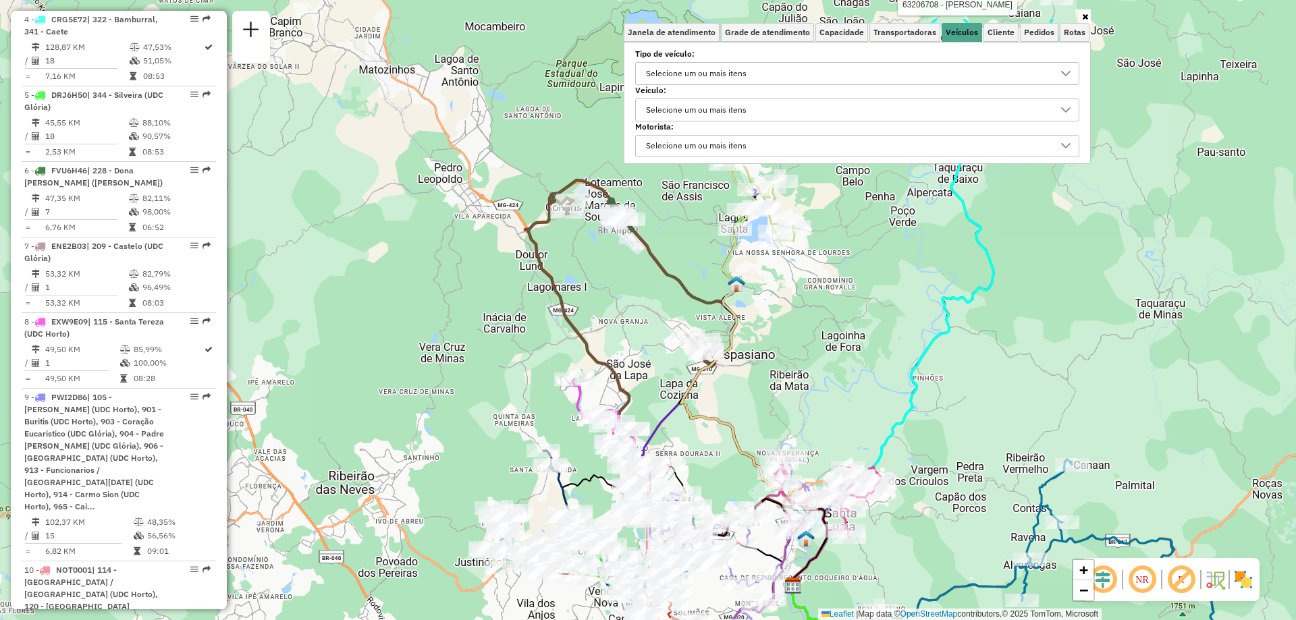
drag, startPoint x: 769, startPoint y: 360, endPoint x: 797, endPoint y: 395, distance: 45.1
click at [797, 395] on div "Rota 4 - Placa CRG5E72 63212246 - REGINA DA SILVA Rota 4 - Placa CRG5E72 632091…" at bounding box center [648, 310] width 1296 height 620
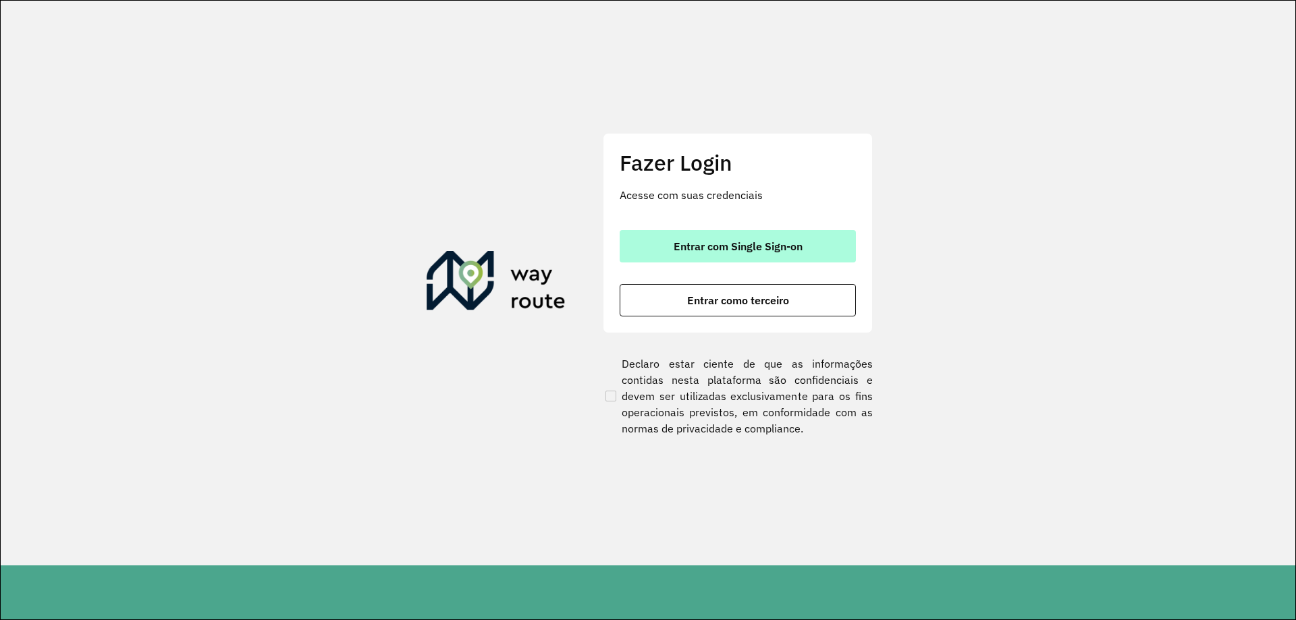
click at [693, 258] on button "Entrar com Single Sign-on" at bounding box center [738, 246] width 236 height 32
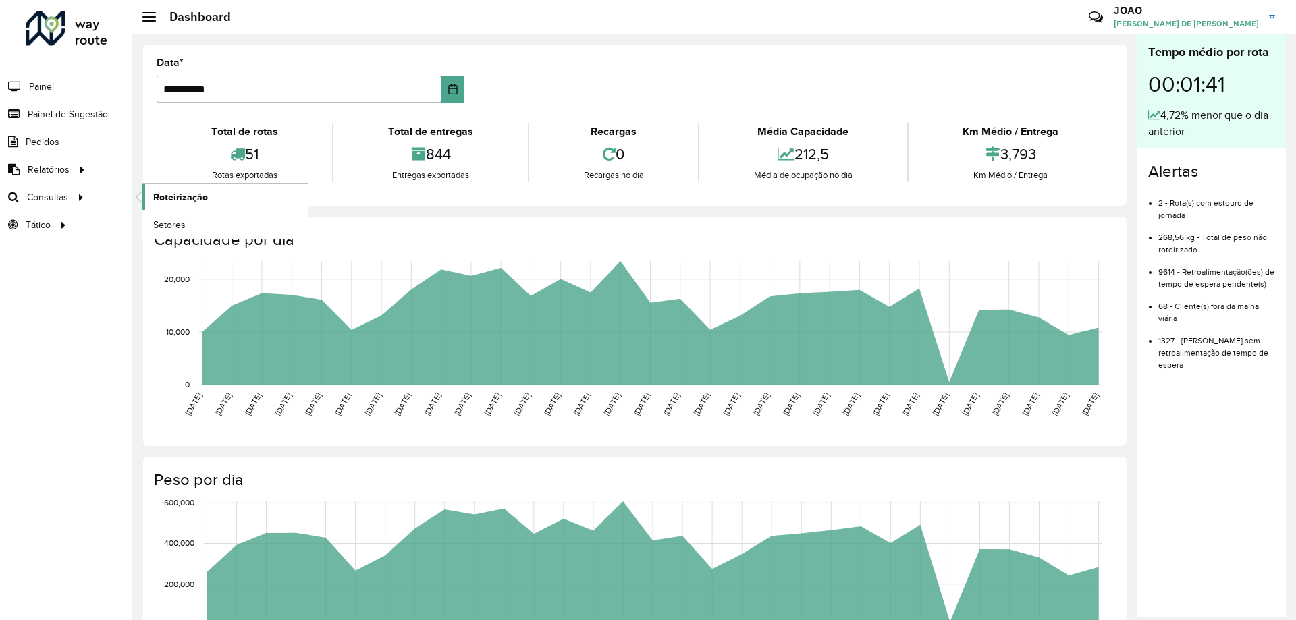
click at [172, 194] on span "Roteirização" at bounding box center [180, 197] width 55 height 14
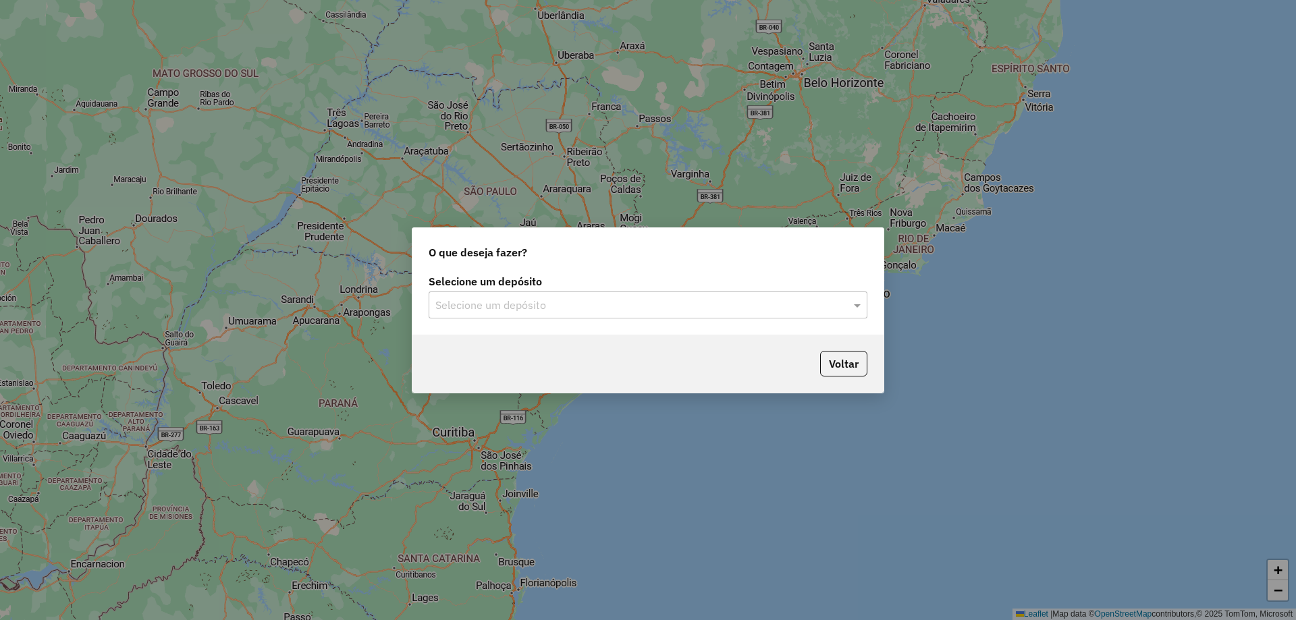
click at [656, 319] on div "Selecione um depósito Selecione um depósito" at bounding box center [648, 302] width 471 height 63
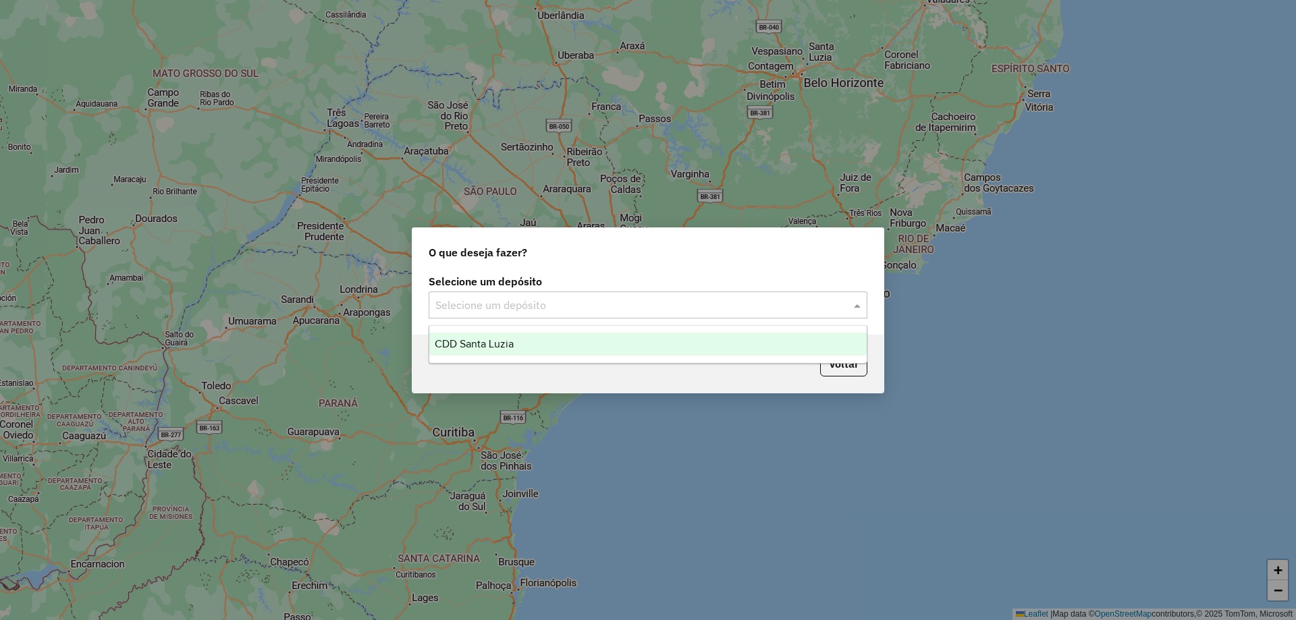
click at [653, 314] on div "Selecione um depósito" at bounding box center [648, 305] width 439 height 27
click at [645, 339] on div "CDD Santa Luzia" at bounding box center [648, 344] width 438 height 23
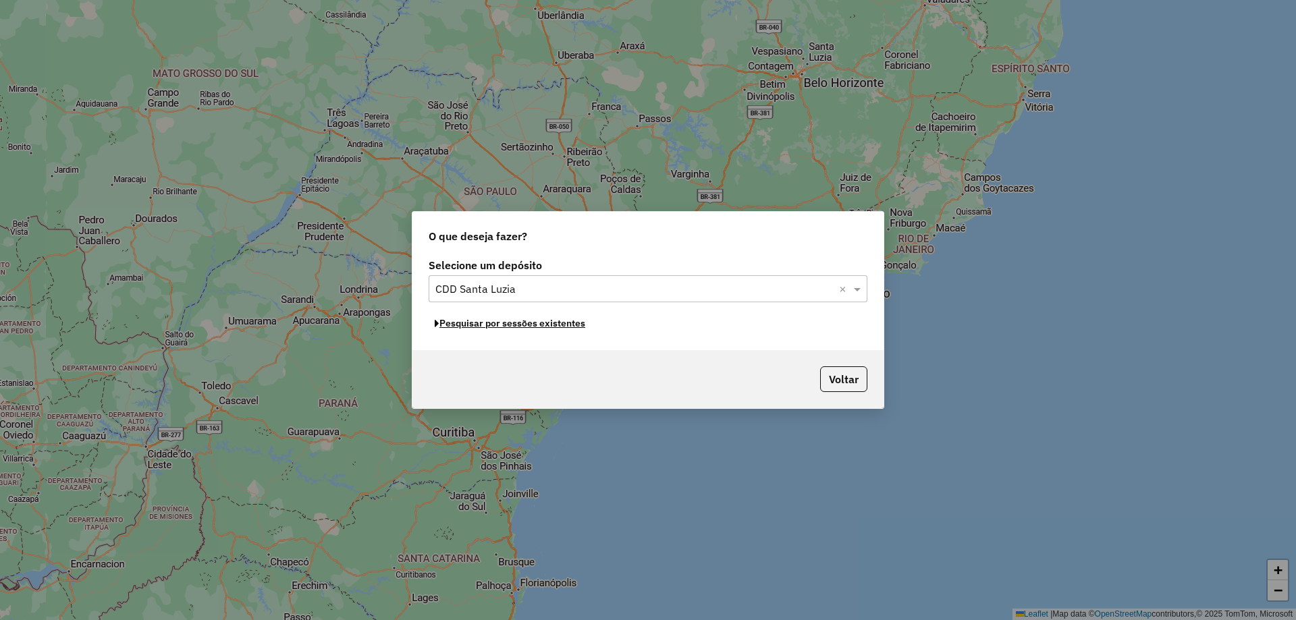
click at [562, 325] on button "Pesquisar por sessões existentes" at bounding box center [510, 323] width 163 height 21
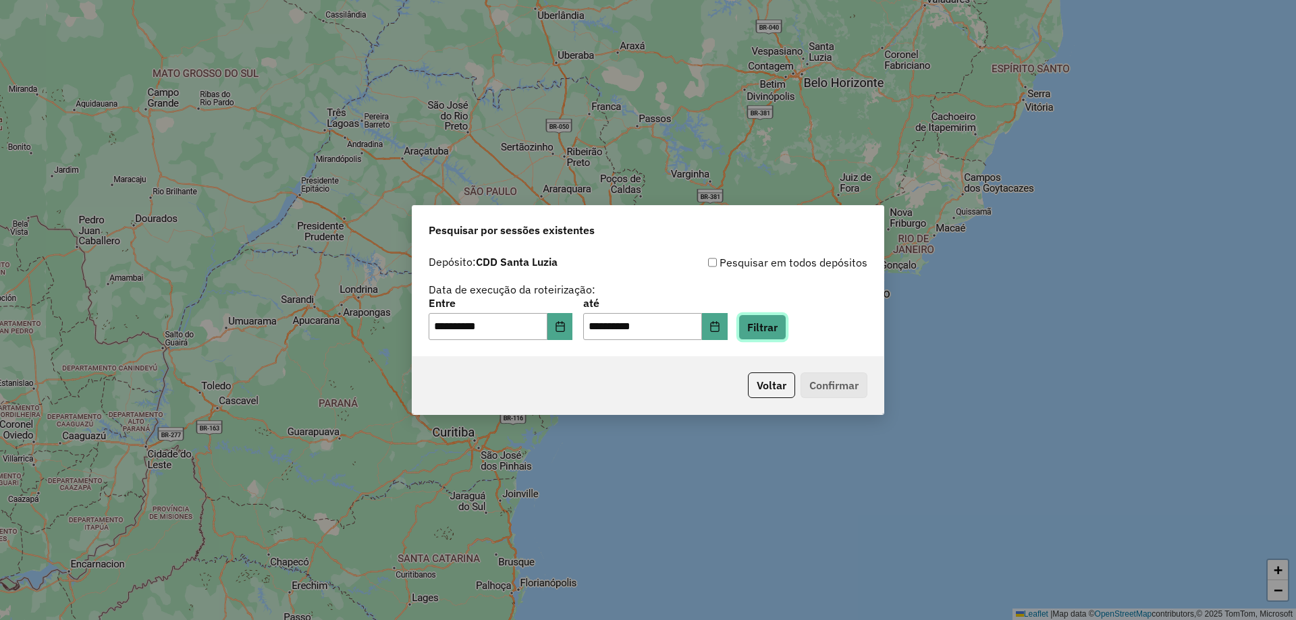
click at [760, 336] on button "Filtrar" at bounding box center [763, 328] width 48 height 26
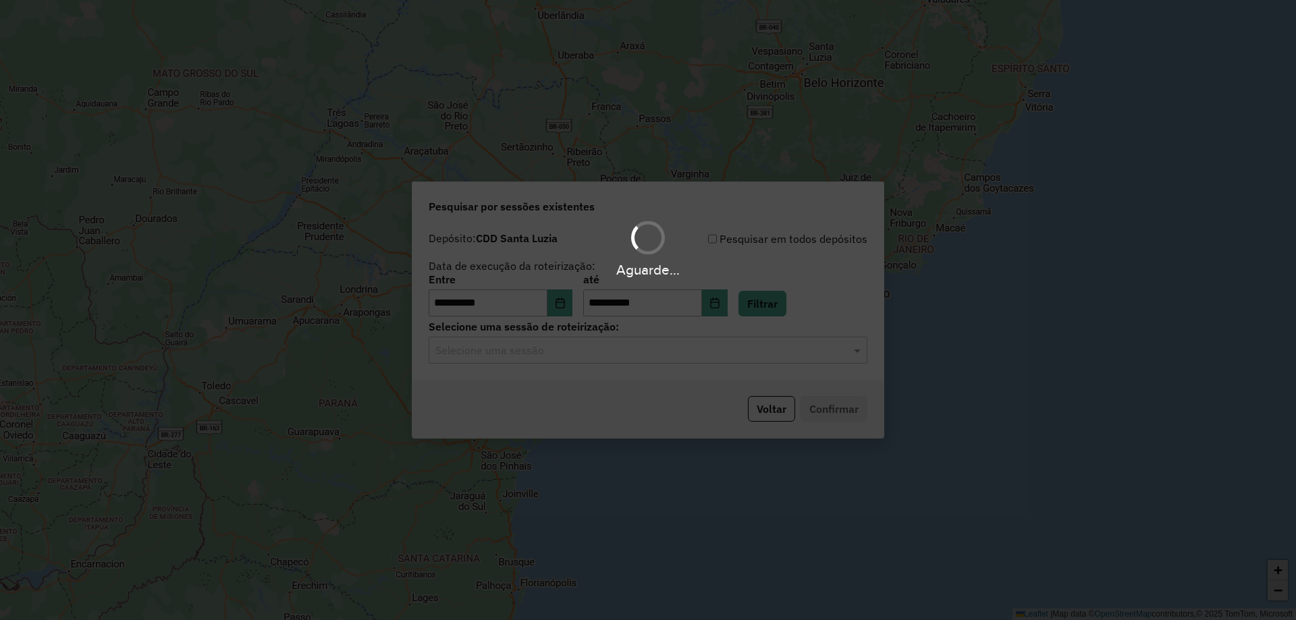
click at [635, 360] on hb-app "**********" at bounding box center [648, 310] width 1296 height 620
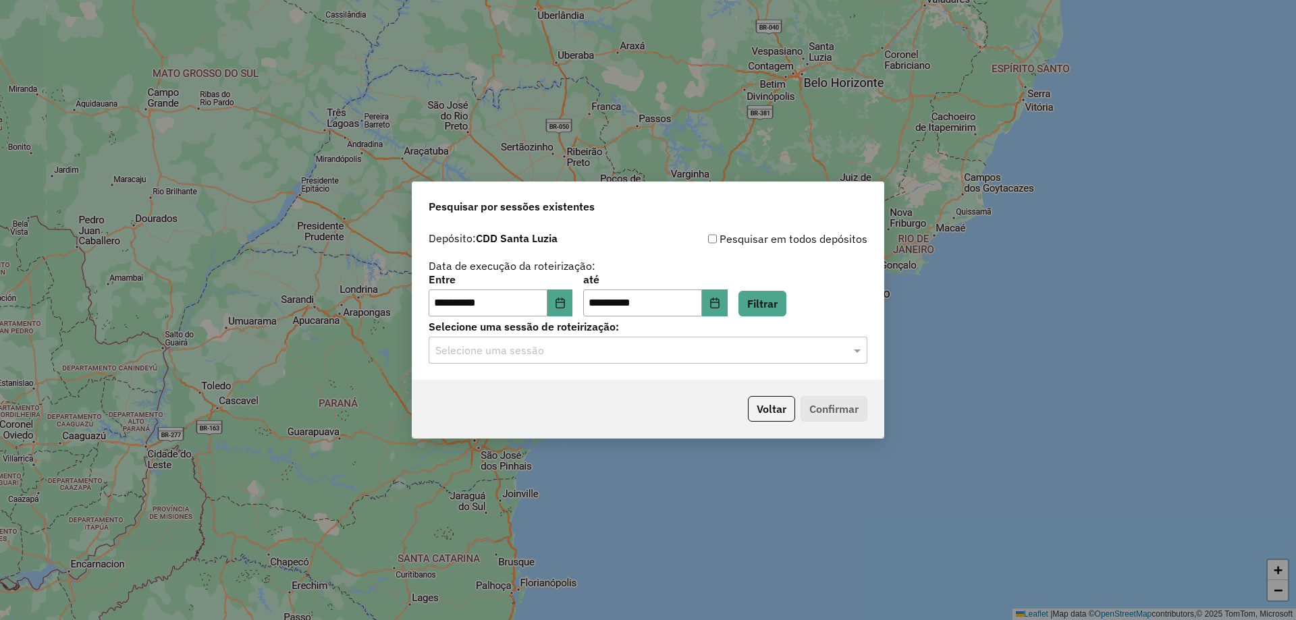
click at [635, 360] on div "Selecione uma sessão" at bounding box center [648, 350] width 439 height 27
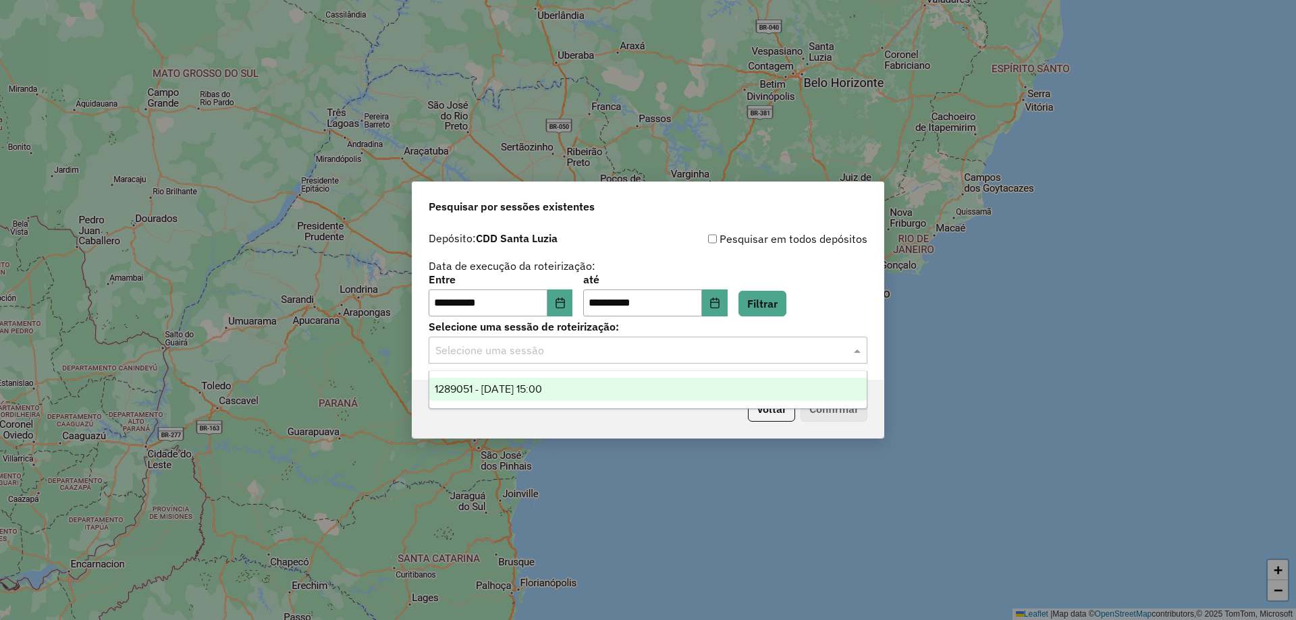
click at [623, 404] on ng-dropdown-panel "1289051 - [DATE] 15:00" at bounding box center [648, 390] width 439 height 38
click at [622, 397] on div "1289051 - [DATE] 15:00" at bounding box center [648, 389] width 438 height 23
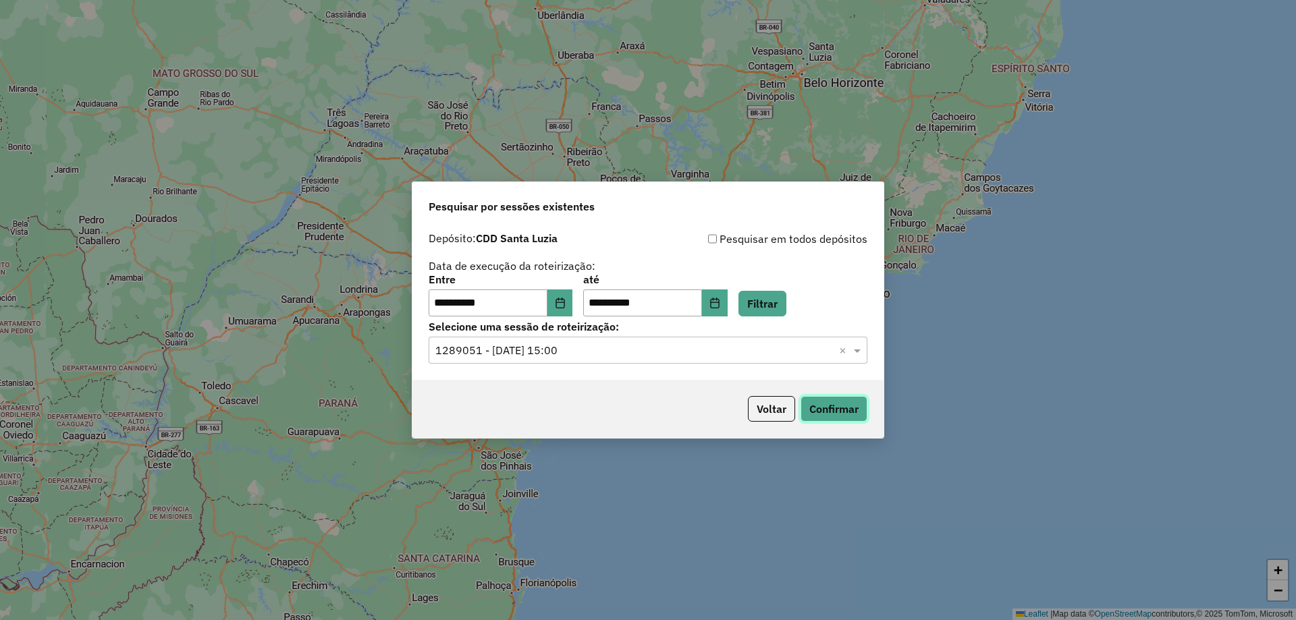
click at [833, 416] on button "Confirmar" at bounding box center [834, 409] width 67 height 26
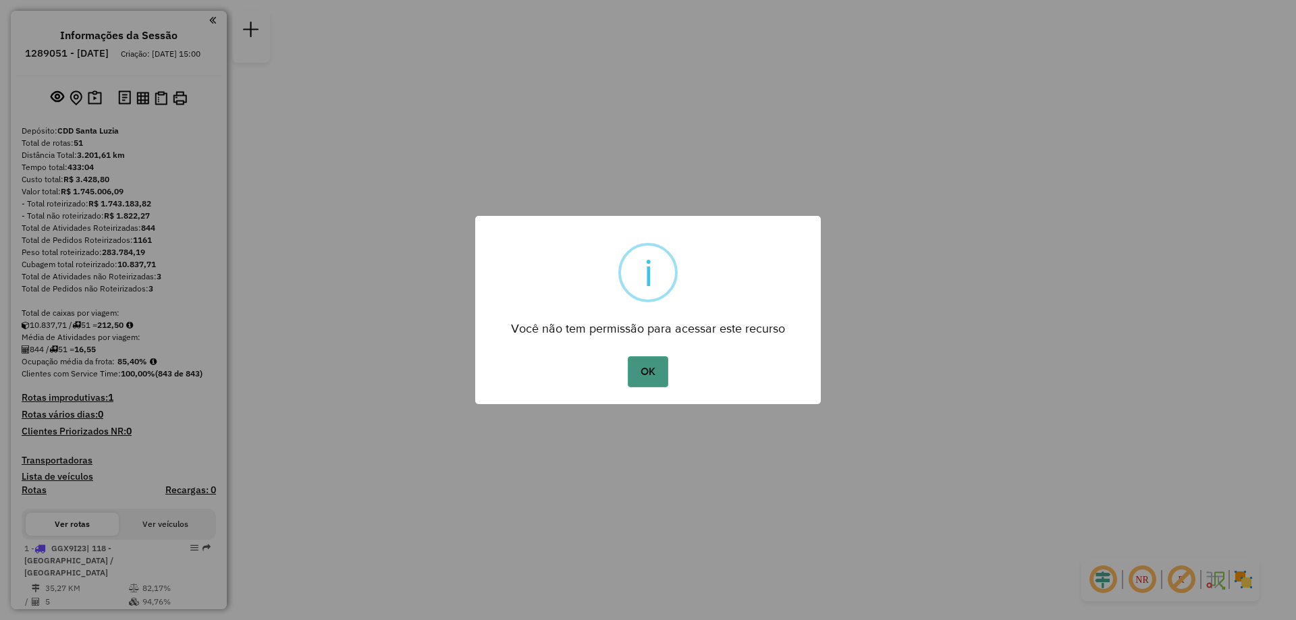
click at [645, 386] on button "OK" at bounding box center [648, 371] width 40 height 31
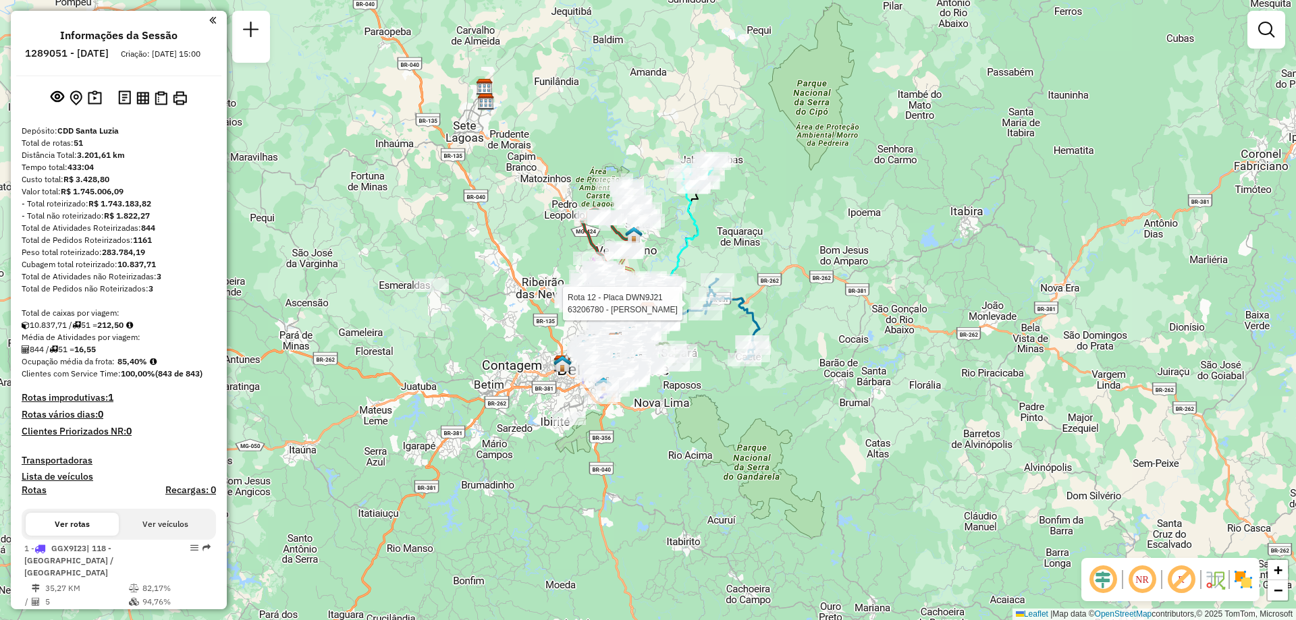
select select "**********"
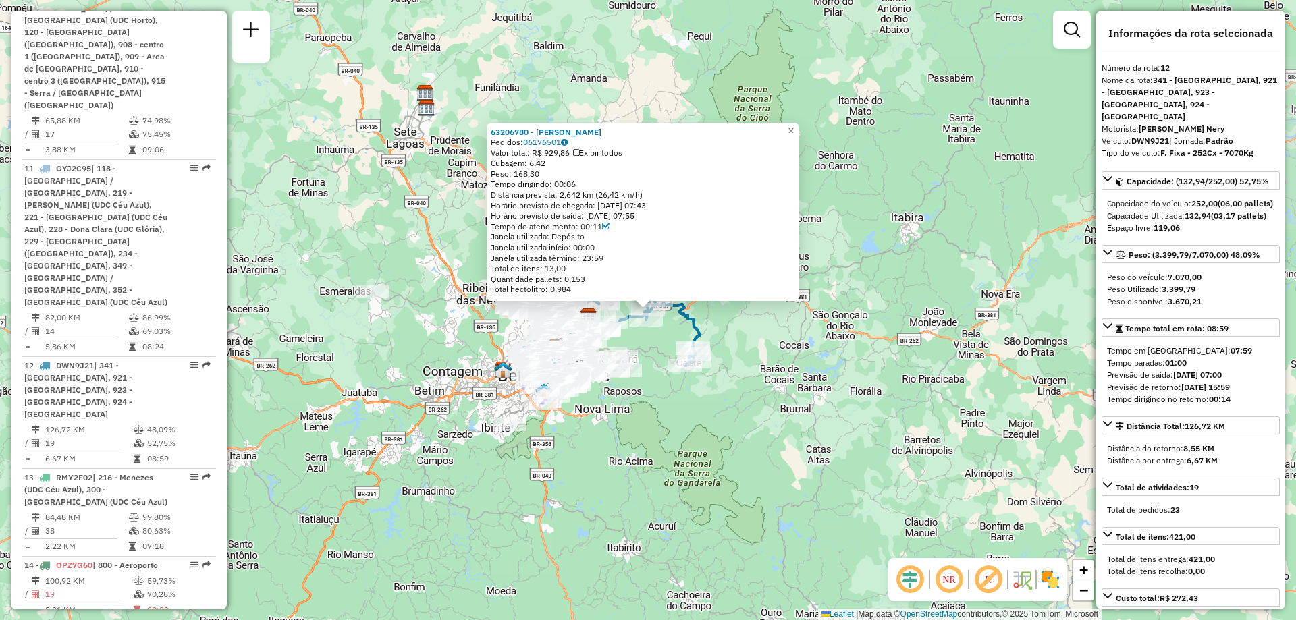
scroll to position [1580, 0]
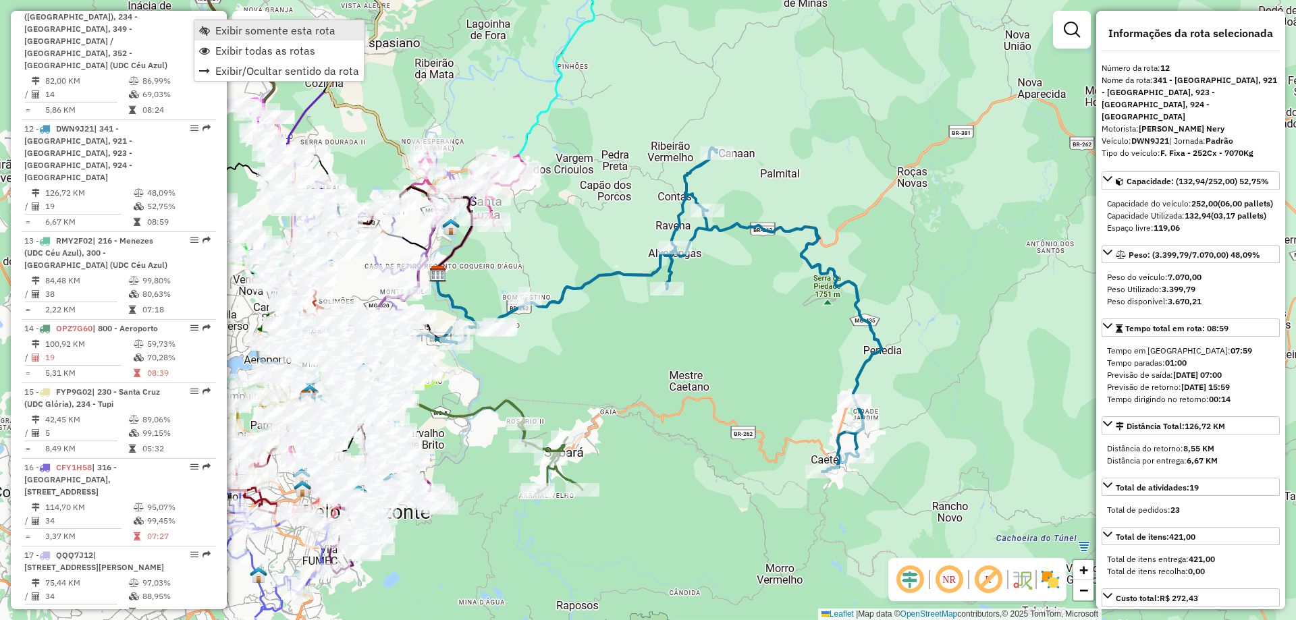
click at [292, 36] on span "Exibir somente esta rota" at bounding box center [275, 30] width 120 height 11
